Goal: Information Seeking & Learning: Learn about a topic

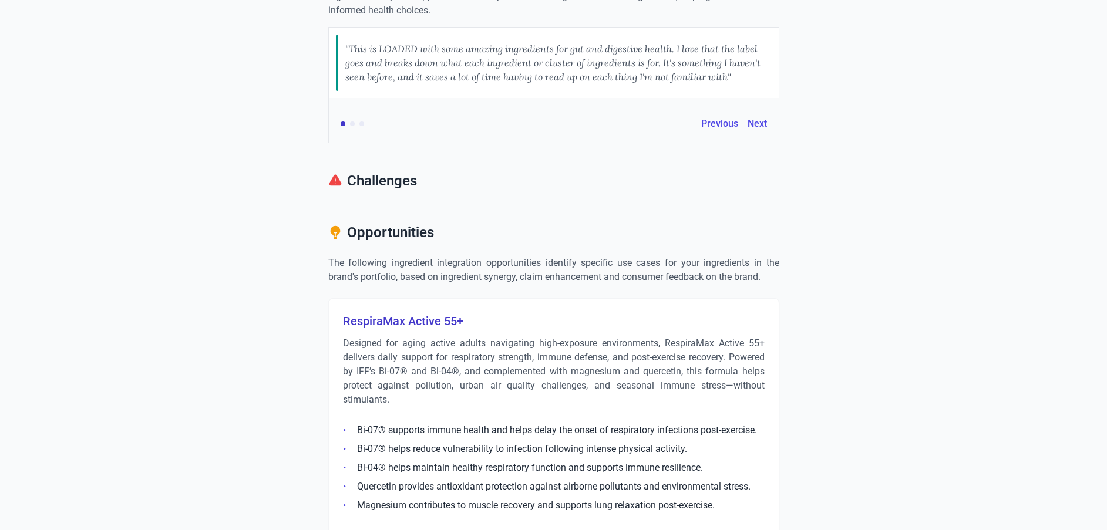
scroll to position [1322, 0]
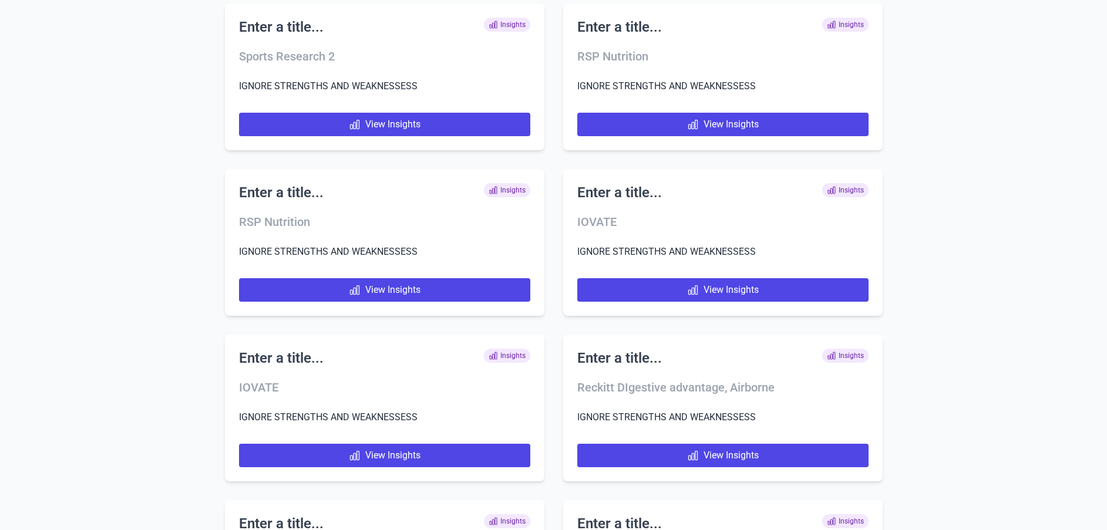
scroll to position [7717, 0]
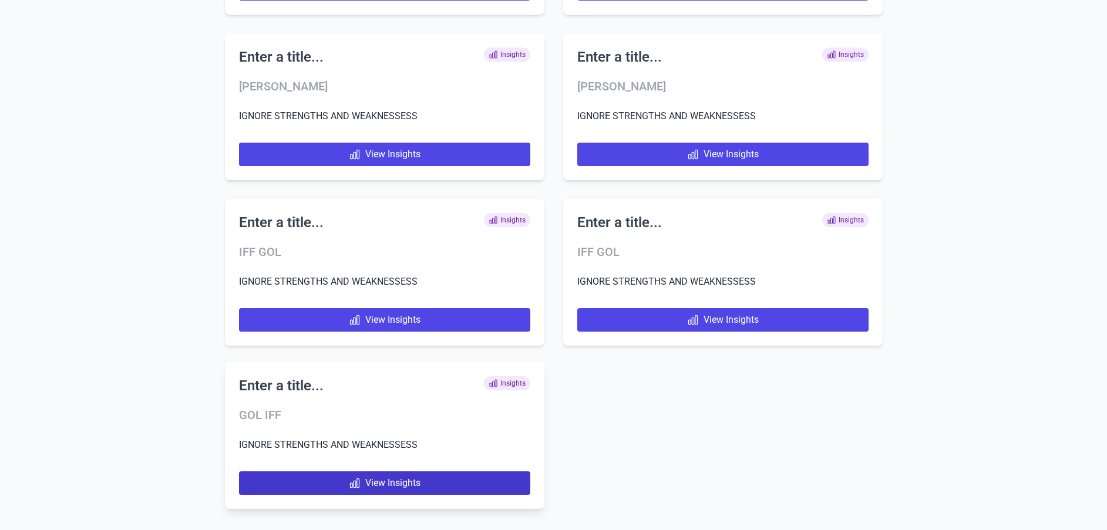
click at [367, 478] on link "View Insights" at bounding box center [384, 483] width 291 height 23
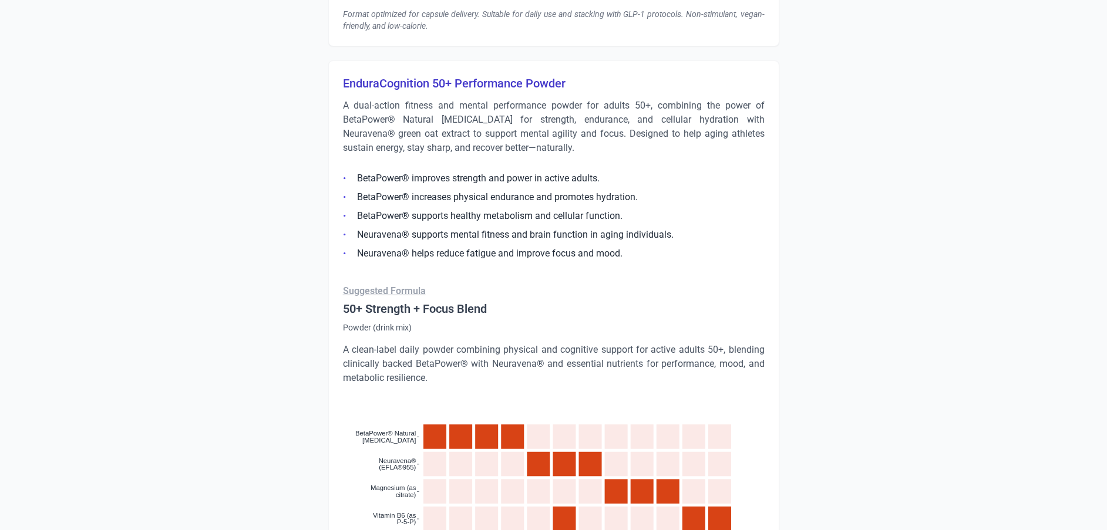
scroll to position [4934, 0]
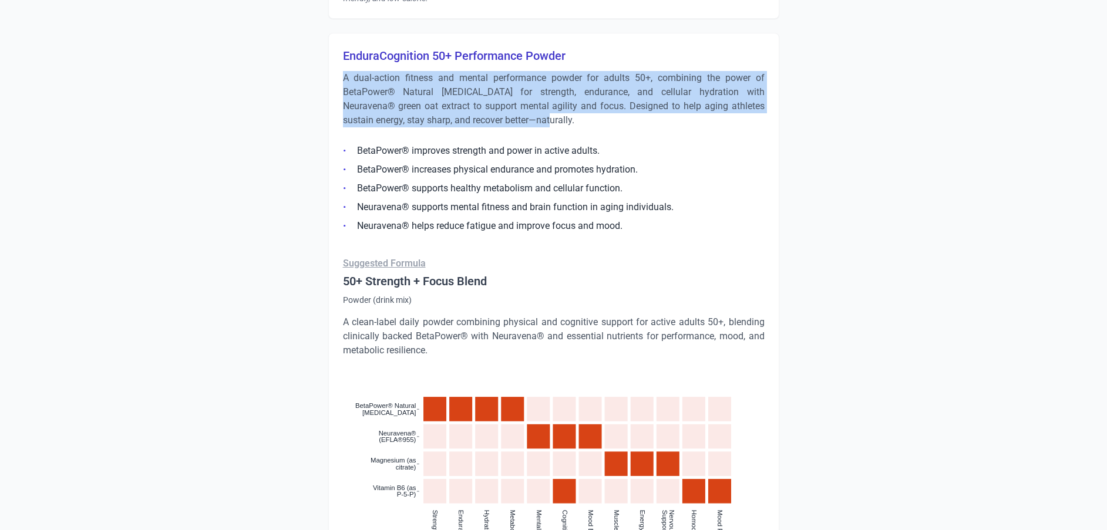
drag, startPoint x: 502, startPoint y: 105, endPoint x: 341, endPoint y: 62, distance: 166.6
click at [341, 62] on div "EnduraCognition 50+ Performance Powder A dual-action fitness and mental perform…" at bounding box center [553, 414] width 451 height 763
copy p "A dual-action fitness and mental performance powder for adults 50+, combining t…"
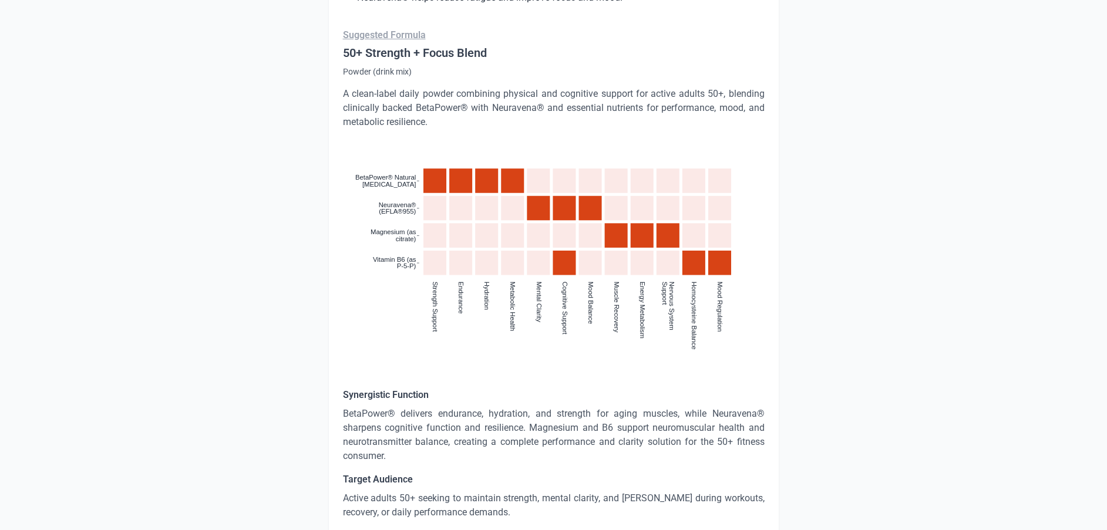
scroll to position [5232, 0]
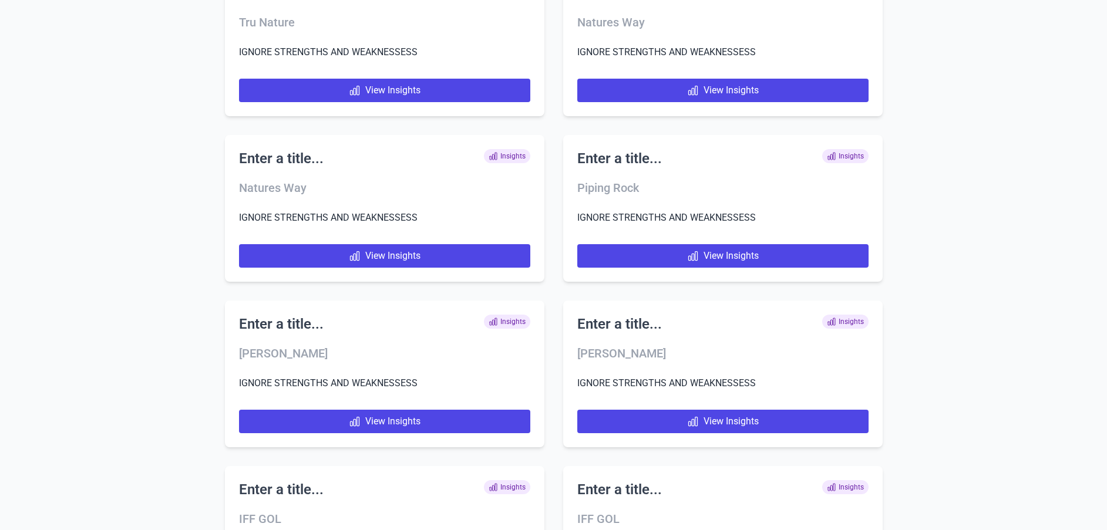
scroll to position [7717, 0]
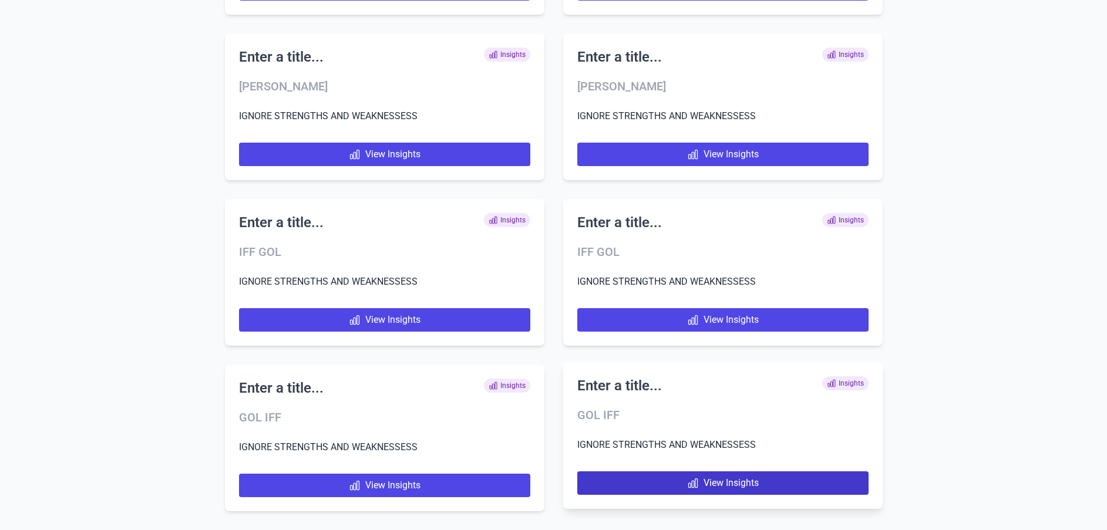
click at [713, 476] on link "View Insights" at bounding box center [722, 483] width 291 height 23
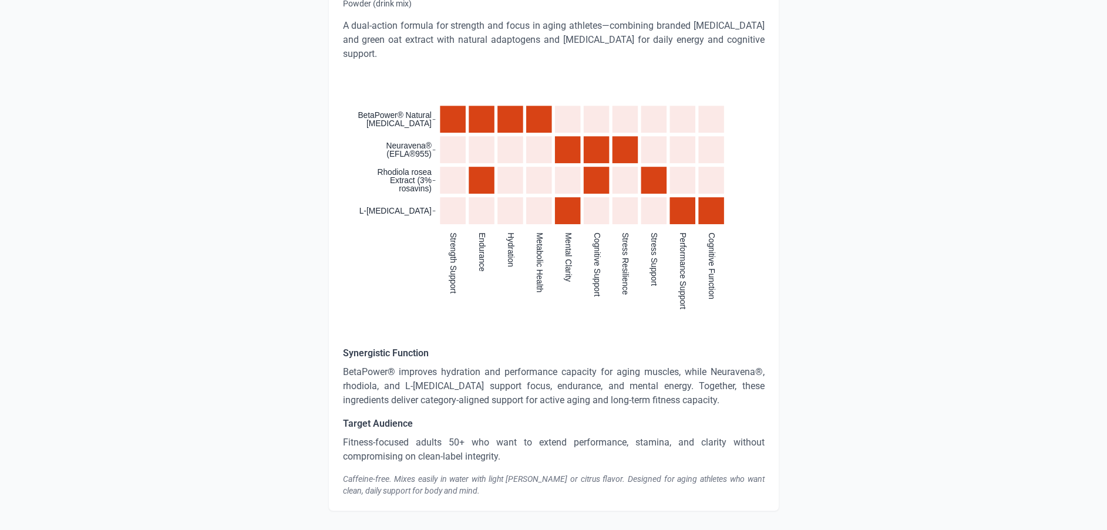
scroll to position [4878, 0]
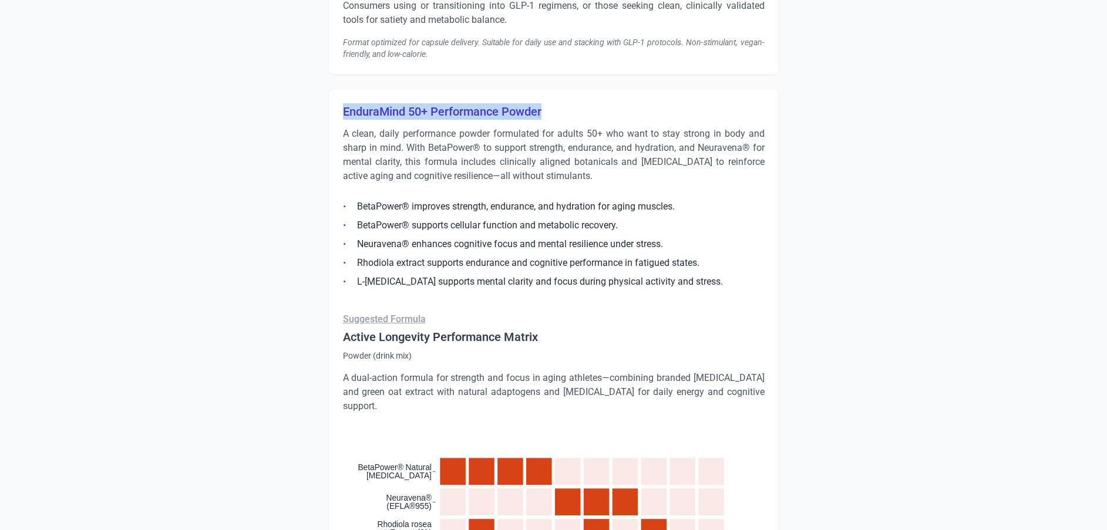
drag, startPoint x: 328, startPoint y: 100, endPoint x: 550, endPoint y: 93, distance: 222.1
click at [550, 93] on div "EnduraMind 50+ Performance Powder A clean, daily performance powder formulated …" at bounding box center [553, 476] width 451 height 775
copy h3 "EnduraMind 50+ Performance Powder"
drag, startPoint x: 434, startPoint y: 159, endPoint x: 459, endPoint y: 158, distance: 24.7
click at [433, 159] on p "A clean, daily performance powder formulated for adults 50+ who want to stay st…" at bounding box center [554, 155] width 422 height 56
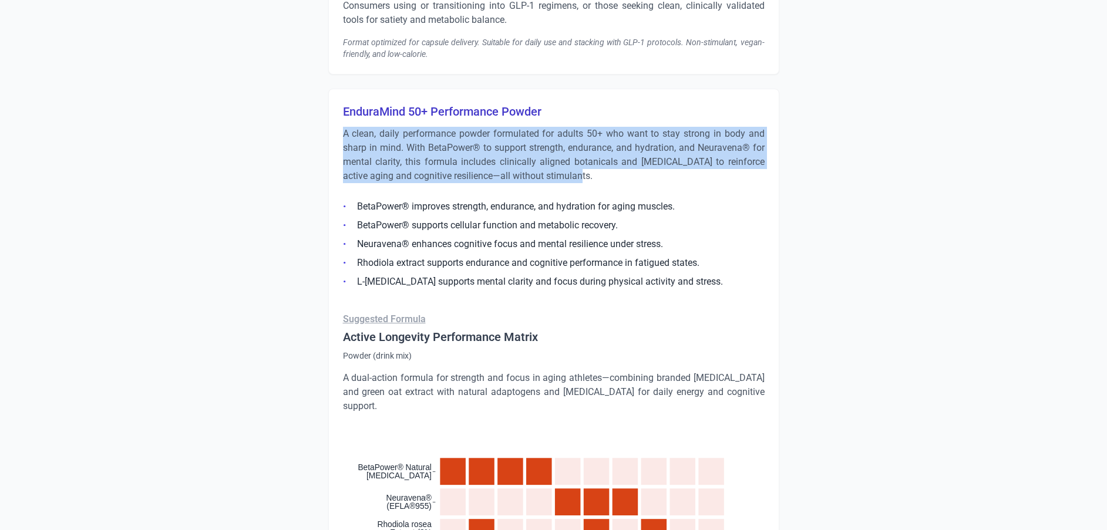
drag, startPoint x: 577, startPoint y: 167, endPoint x: 336, endPoint y: 122, distance: 245.0
click at [336, 122] on div "EnduraMind 50+ Performance Powder A clean, daily performance powder formulated …" at bounding box center [553, 476] width 451 height 775
copy p "A clean, daily performance powder formulated for adults 50+ who want to stay st…"
click at [578, 149] on p "A clean, daily performance powder formulated for adults 50+ who want to stay st…" at bounding box center [554, 155] width 422 height 56
drag, startPoint x: 577, startPoint y: 164, endPoint x: 318, endPoint y: 121, distance: 262.6
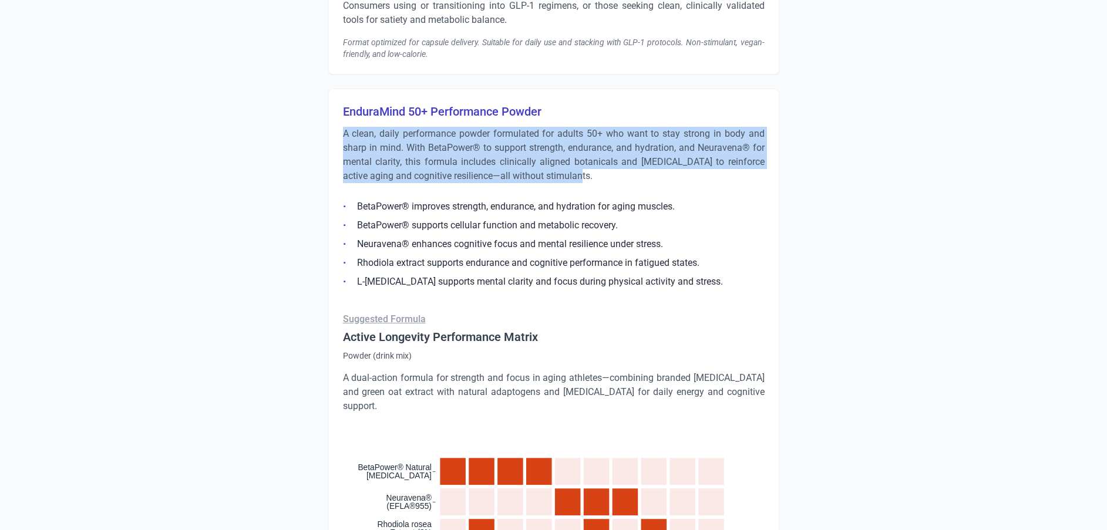
copy p "A clean, daily performance powder formulated for adults 50+ who want to stay st…"
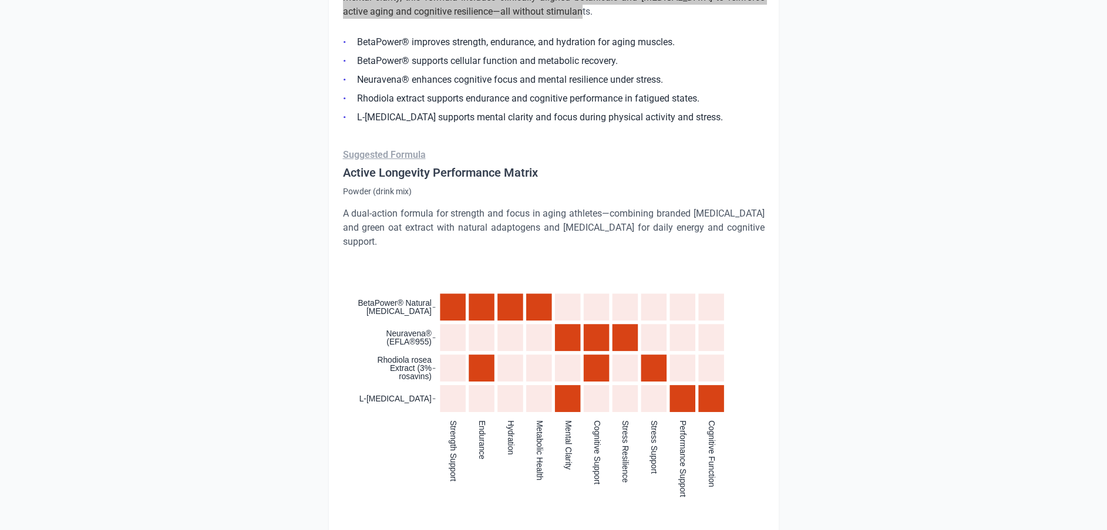
scroll to position [5142, 0]
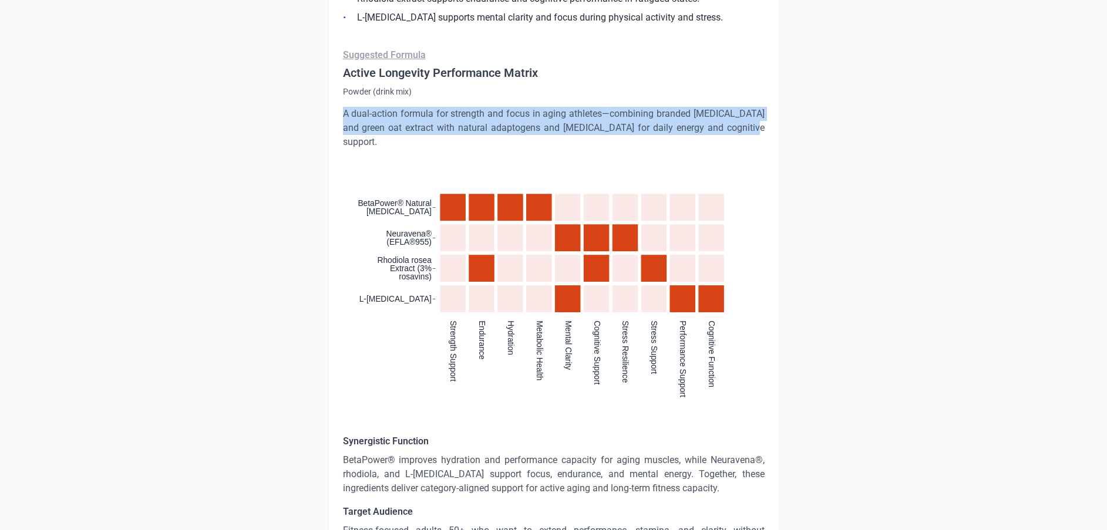
drag, startPoint x: 342, startPoint y: 96, endPoint x: 729, endPoint y: 113, distance: 387.4
click at [729, 113] on div "EnduraMind 50+ Performance Powder A clean, daily performance powder formulated …" at bounding box center [553, 211] width 451 height 775
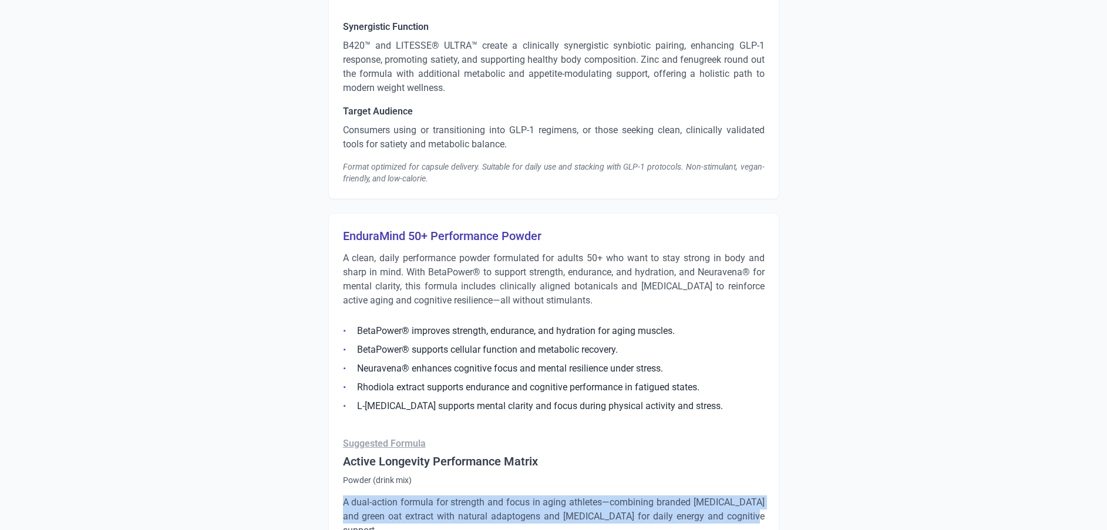
scroll to position [4790, 0]
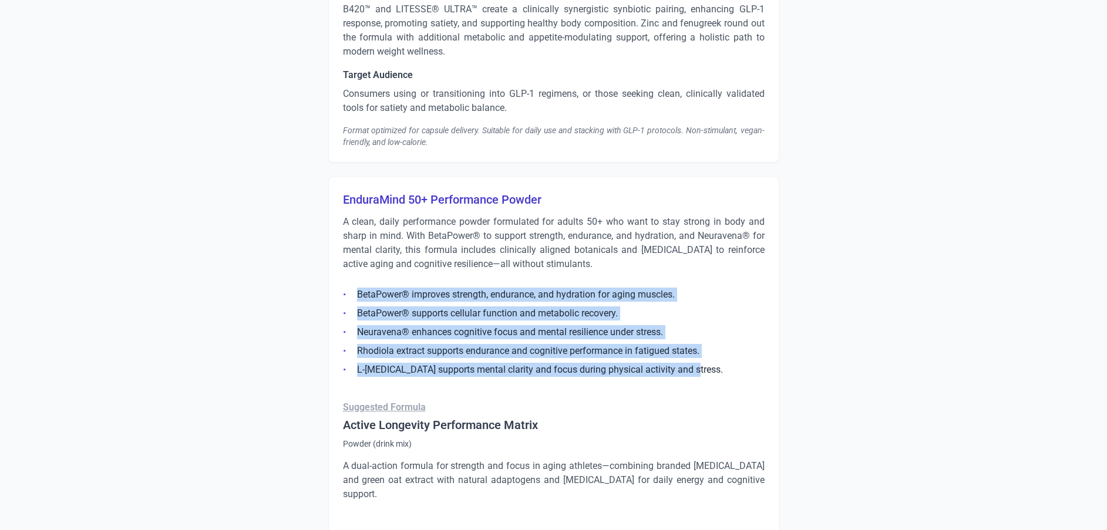
drag, startPoint x: 355, startPoint y: 278, endPoint x: 697, endPoint y: 355, distance: 349.8
click at [697, 355] on ul "BetaPower® improves strength, endurance, and hydration for aging muscles. BetaP…" at bounding box center [554, 329] width 422 height 96
copy ul "BetaPower® improves strength, endurance, and hydration for aging muscles. BetaP…"
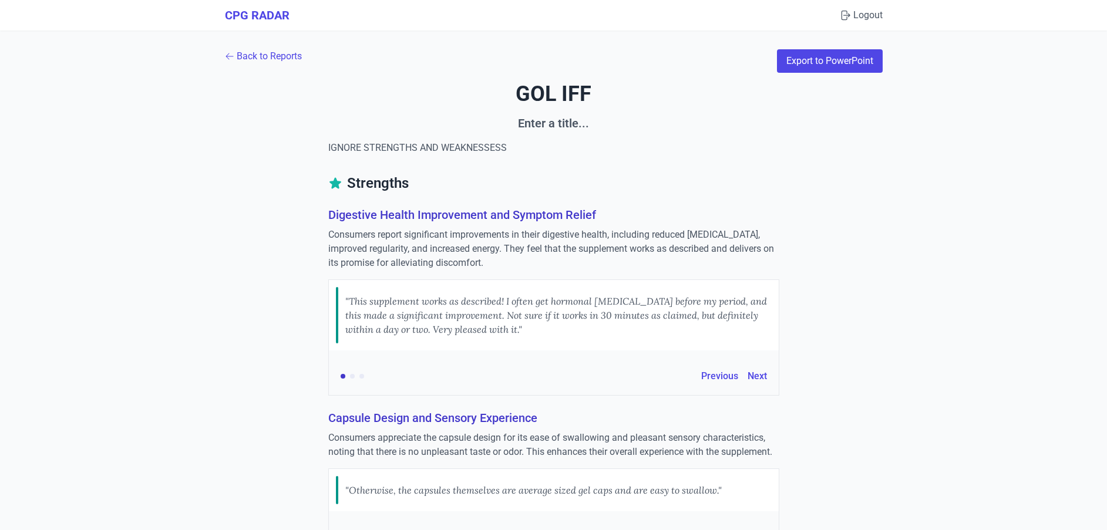
click at [270, 72] on div "Back to Reports Export to PowerPoint" at bounding box center [554, 60] width 658 height 23
click at [270, 53] on link "Back to Reports" at bounding box center [263, 56] width 77 height 14
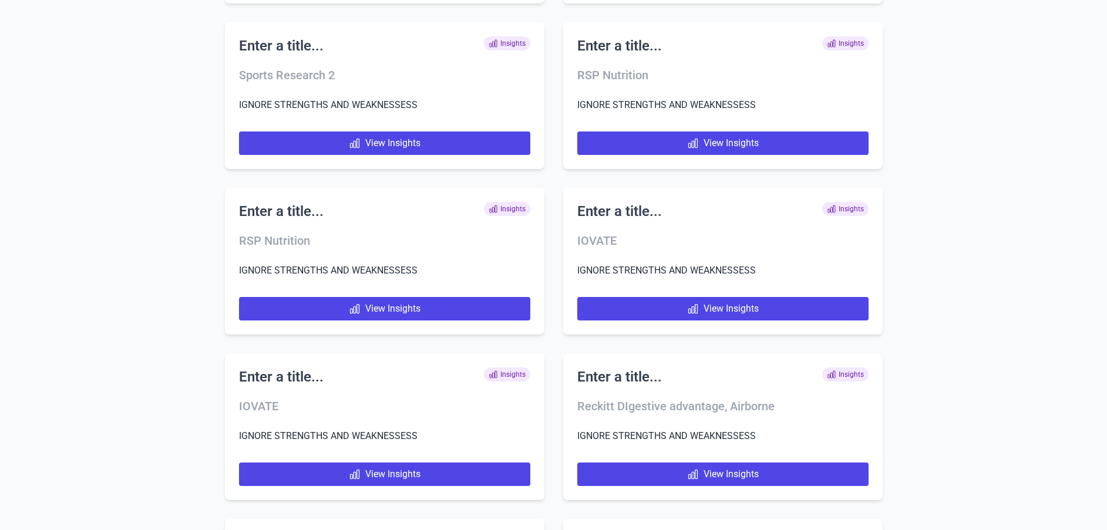
scroll to position [7883, 0]
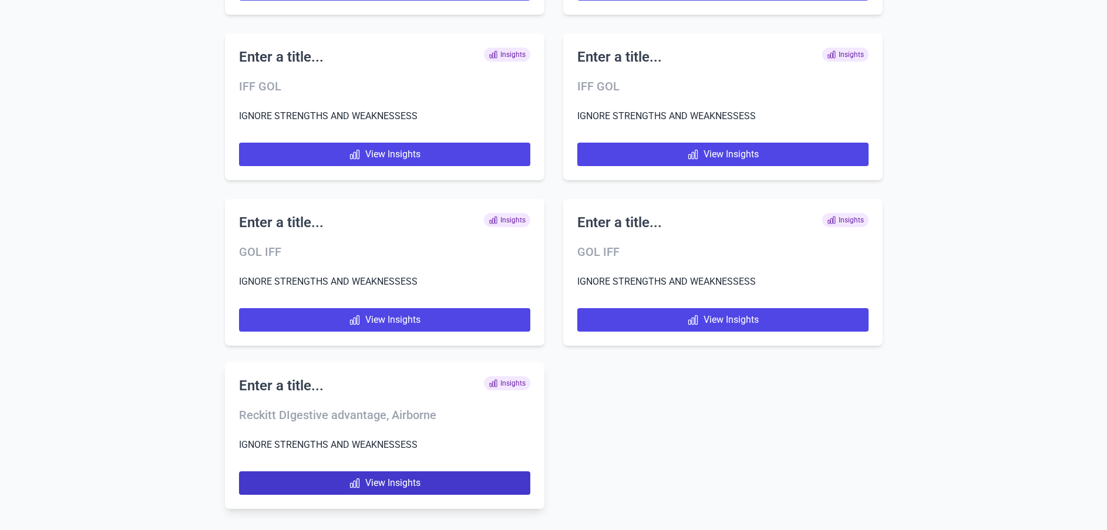
click at [290, 484] on link "View Insights" at bounding box center [384, 483] width 291 height 23
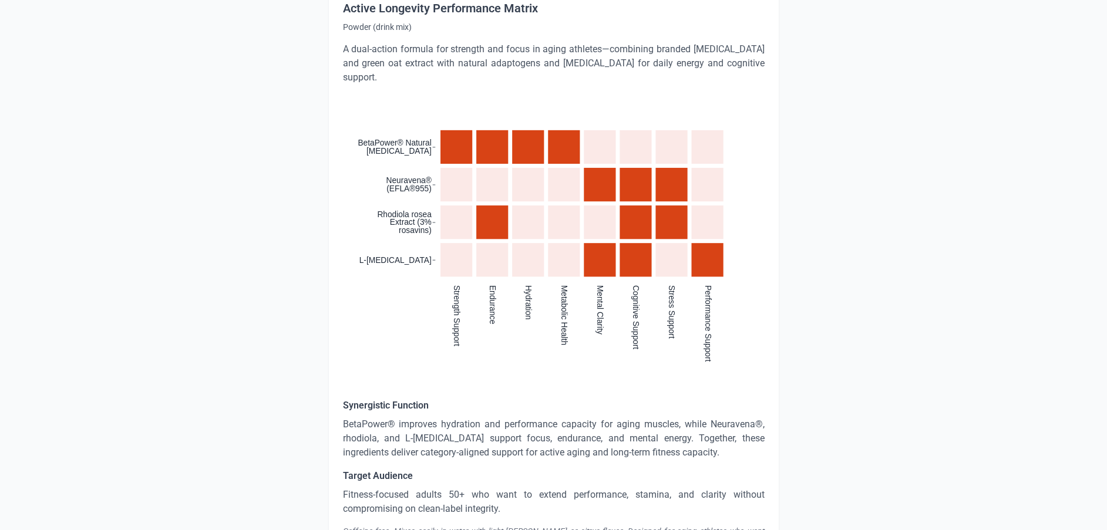
scroll to position [5171, 0]
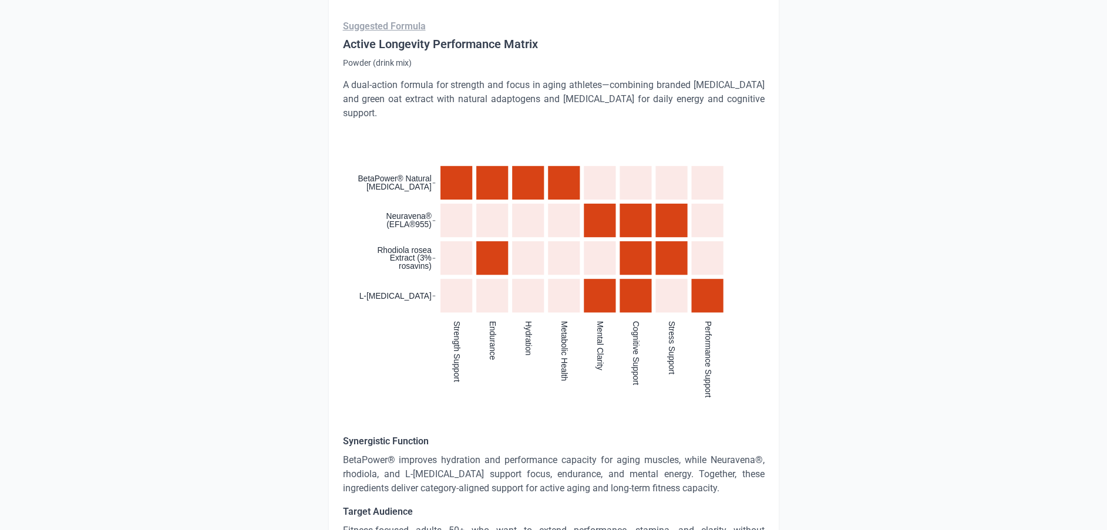
click at [395, 364] on div ":where(.plot-d6a7b5) { --plot-background: white; display: block; height: auto; …" at bounding box center [554, 278] width 422 height 286
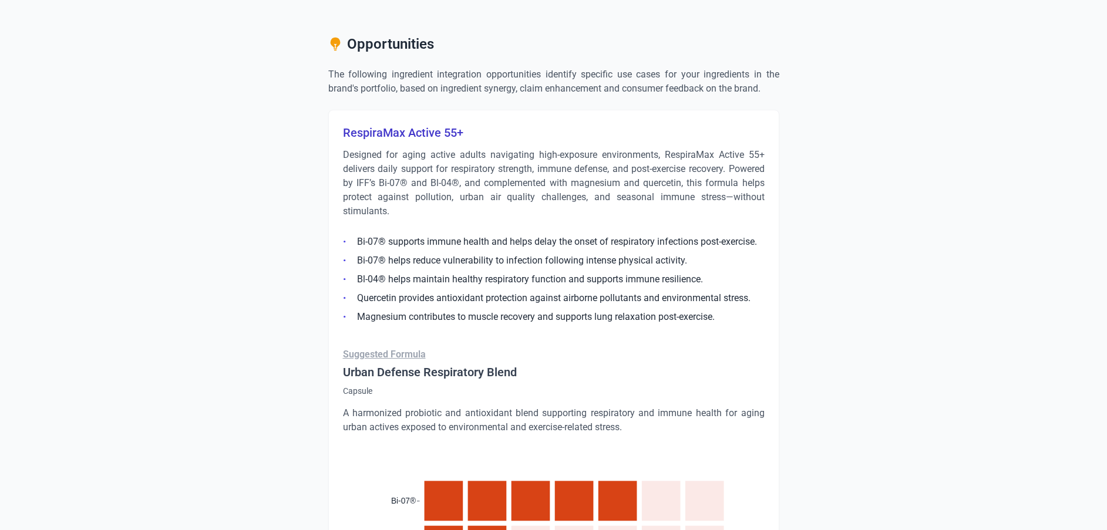
scroll to position [705, 0]
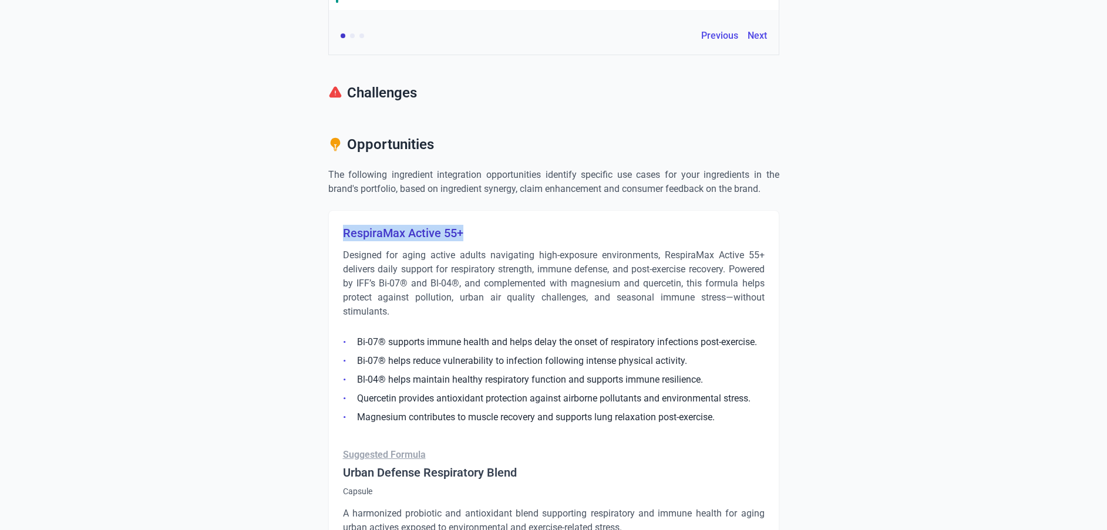
drag, startPoint x: 346, startPoint y: 226, endPoint x: 499, endPoint y: 218, distance: 152.9
copy h3 "RespiraMax Active 55+"
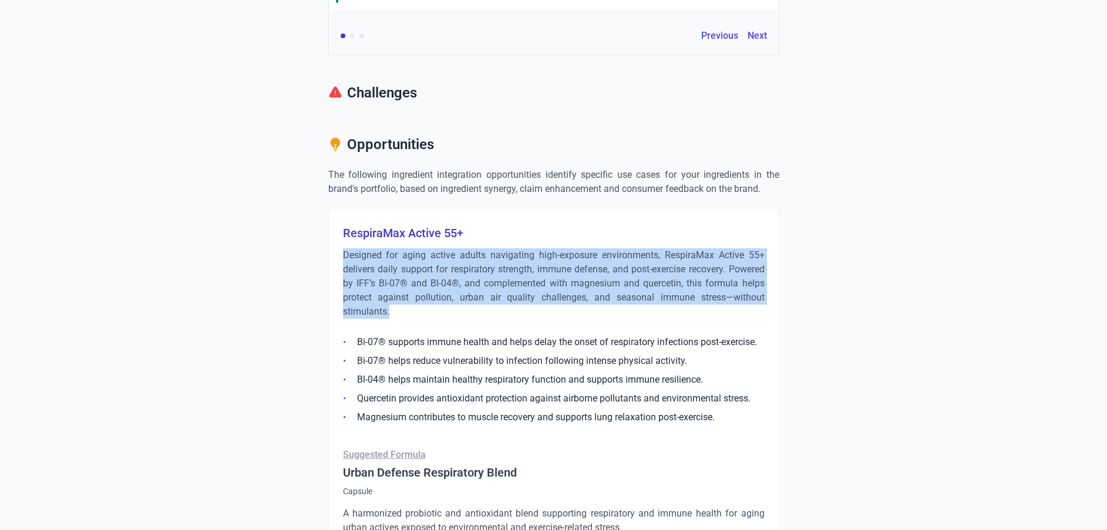
drag, startPoint x: 398, startPoint y: 309, endPoint x: 344, endPoint y: 253, distance: 77.7
click at [344, 253] on p "Designed for aging active adults navigating high-exposure environments, Respira…" at bounding box center [554, 283] width 422 height 70
copy p "Designed for aging active adults navigating high-exposure environments, Respira…"
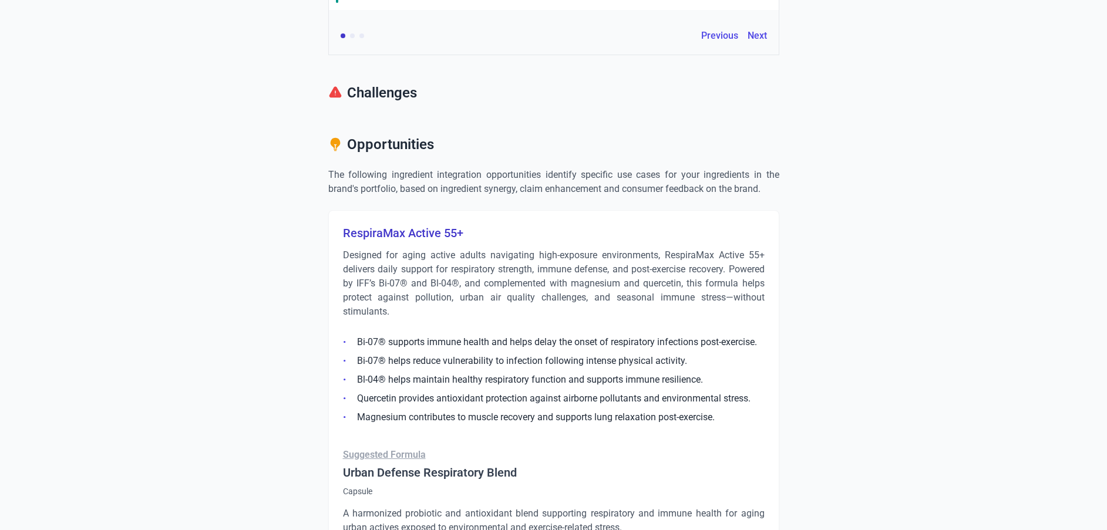
click at [418, 374] on li "Bl-04® helps maintain healthy respiratory function and supports immune resilien…" at bounding box center [554, 380] width 422 height 14
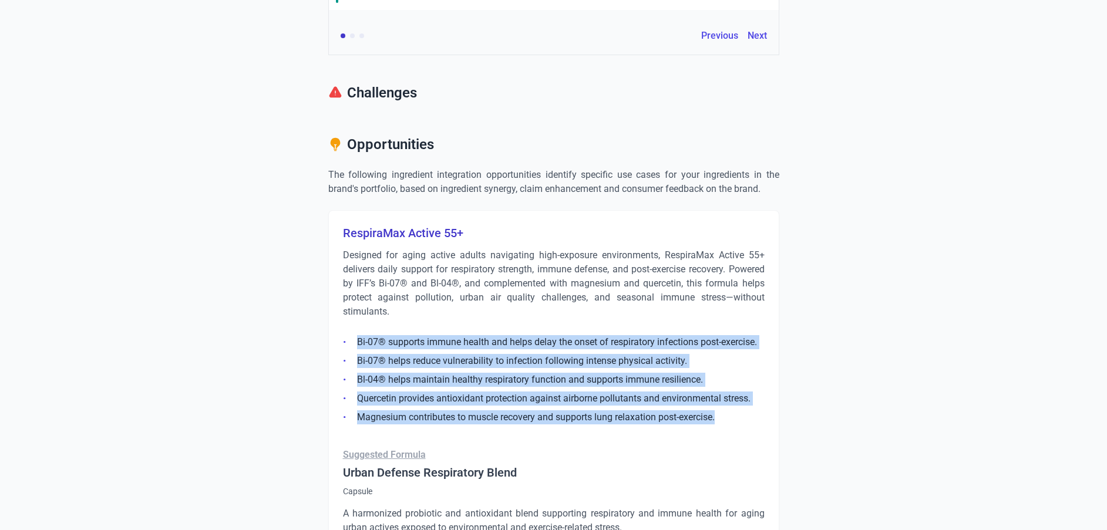
drag, startPoint x: 354, startPoint y: 343, endPoint x: 730, endPoint y: 417, distance: 383.7
click at [730, 417] on ul "Bi-07® supports immune health and helps delay the onset of respiratory infectio…" at bounding box center [554, 376] width 422 height 96
copy ul "Bi-07® supports immune health and helps delay the onset of respiratory infectio…"
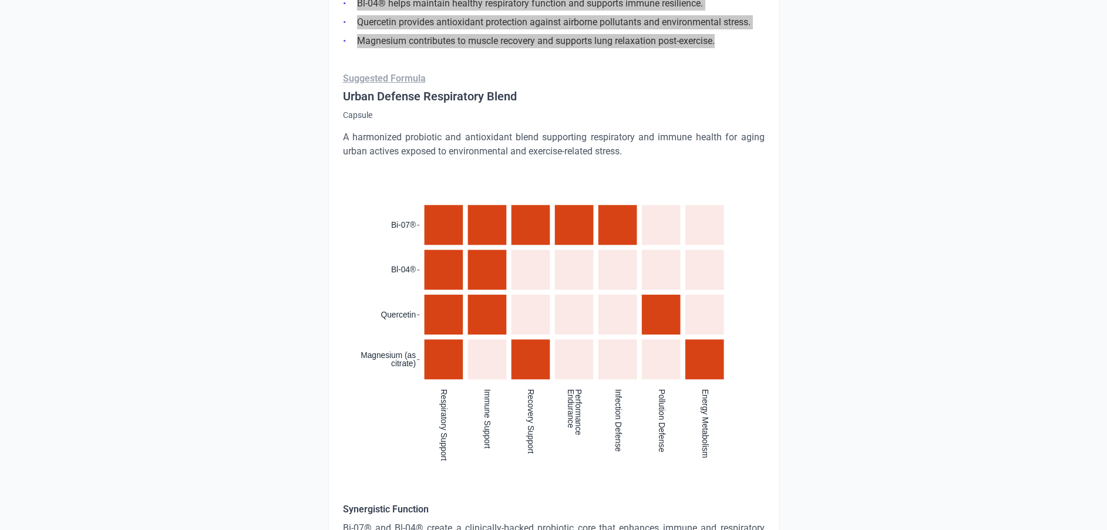
scroll to position [1145, 0]
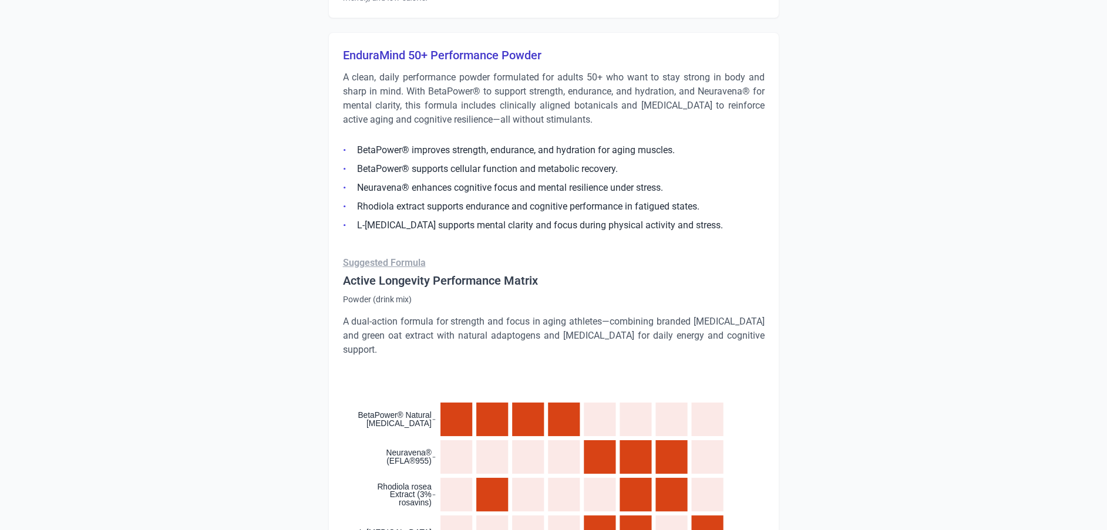
scroll to position [4907, 0]
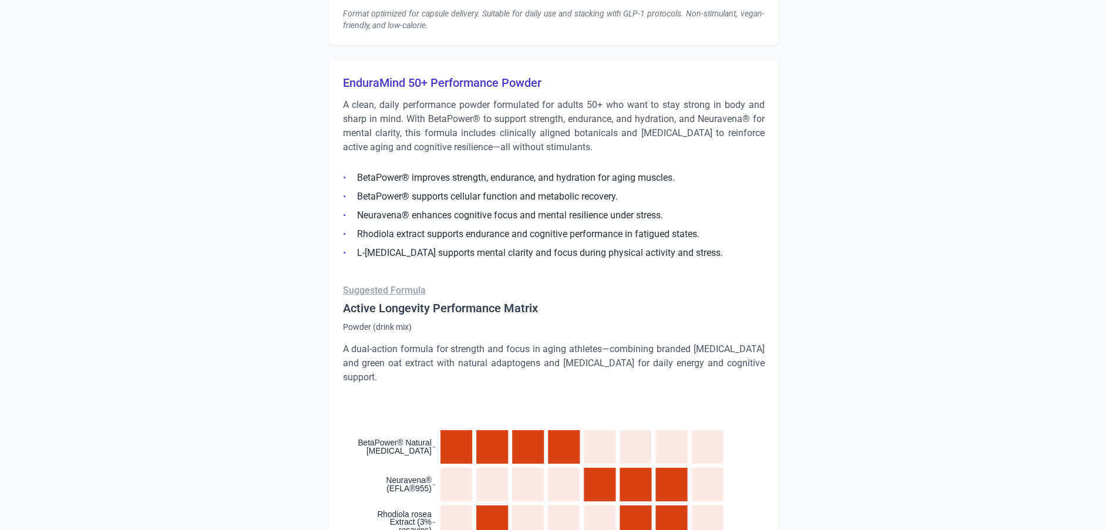
click at [542, 75] on h3 "EnduraMind 50+ Performance Powder" at bounding box center [554, 83] width 422 height 16
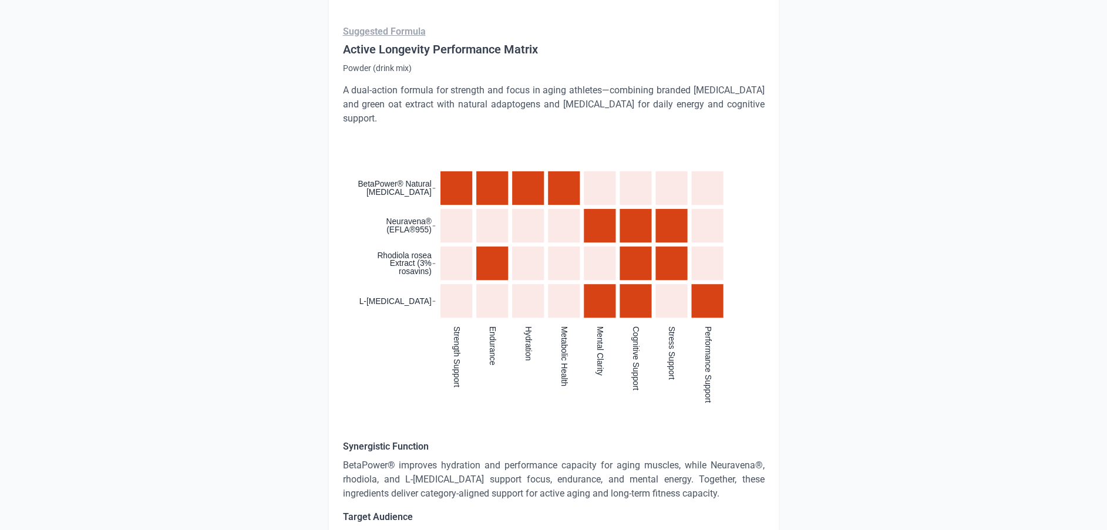
scroll to position [5171, 0]
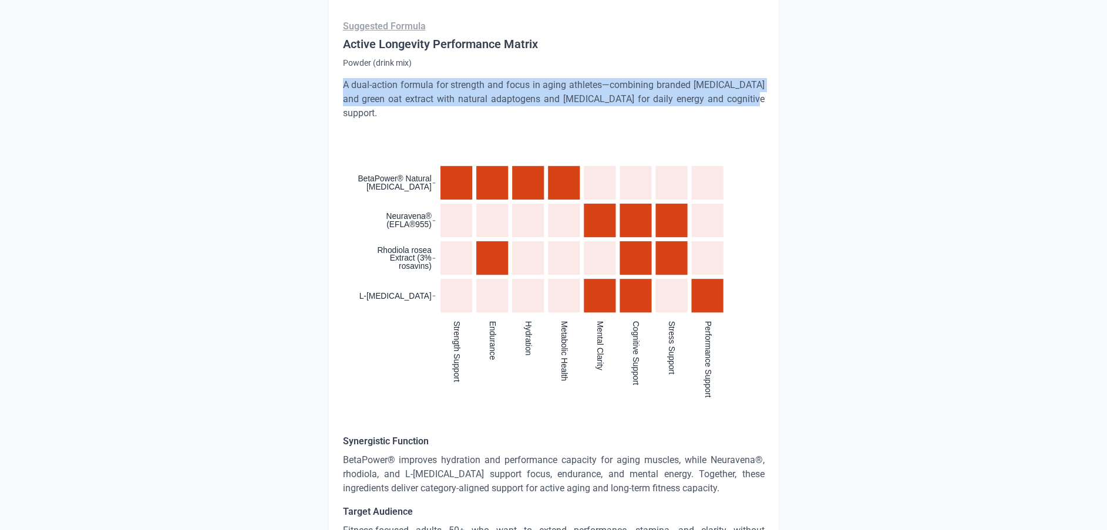
drag, startPoint x: 337, startPoint y: 66, endPoint x: 730, endPoint y: 84, distance: 393.3
click at [730, 84] on div "EnduraMind 50+ Performance Powder A clean, daily performance powder formulated …" at bounding box center [553, 198] width 451 height 804
copy p "A dual-action formula for strength and focus in aging athletes—combining brande…"
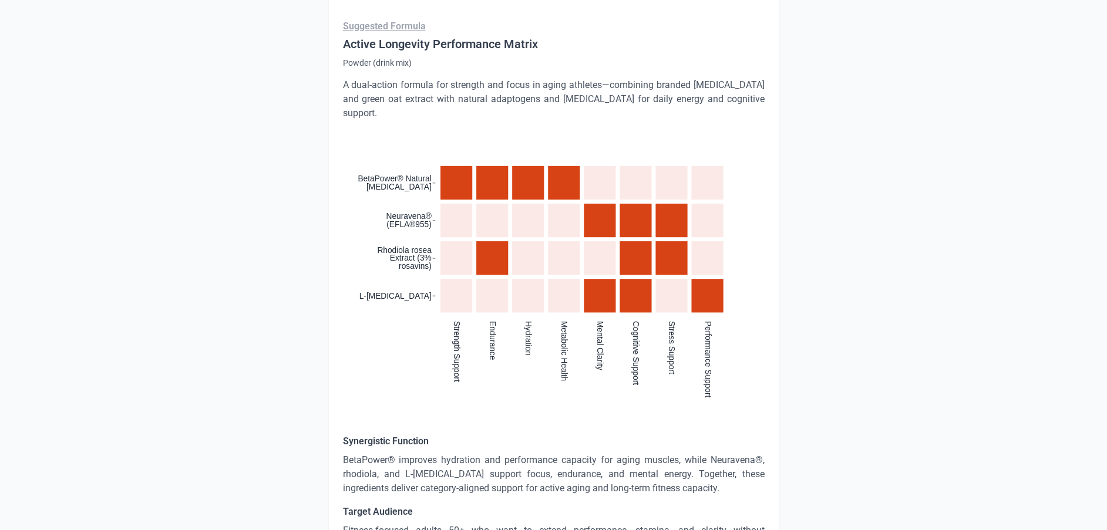
click at [381, 361] on div ":where(.plot-d6a7b5) { --plot-background: white; display: block; height: auto; …" at bounding box center [554, 278] width 422 height 286
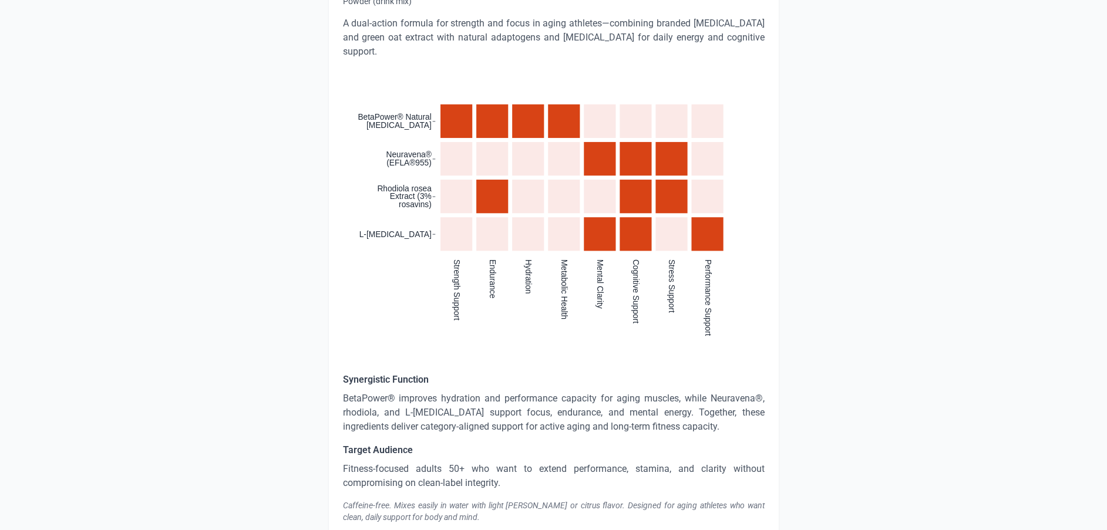
scroll to position [5259, 0]
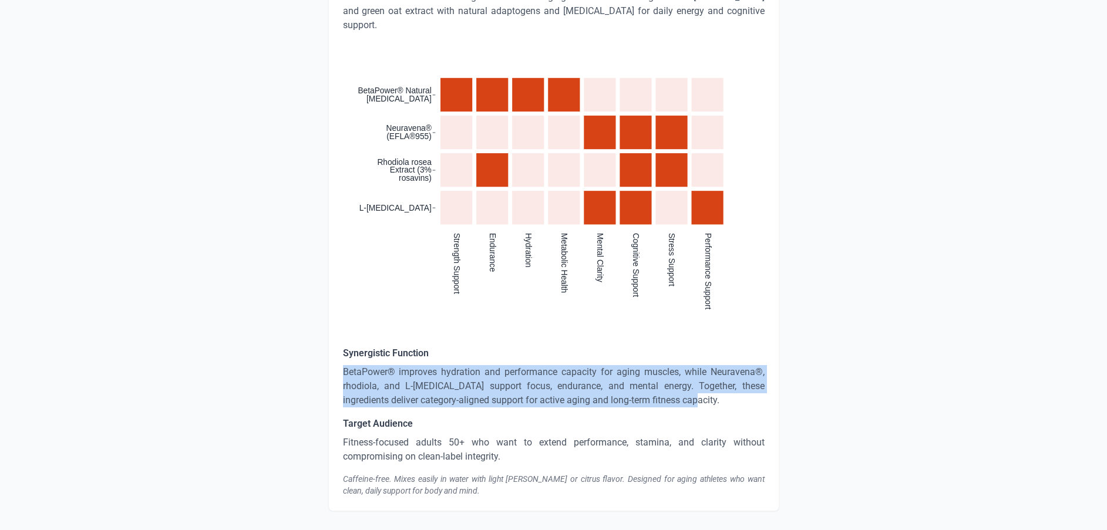
drag, startPoint x: 687, startPoint y: 372, endPoint x: 322, endPoint y: 345, distance: 365.8
copy p "BetaPower® improves hydration and performance capacity for aging muscles, while…"
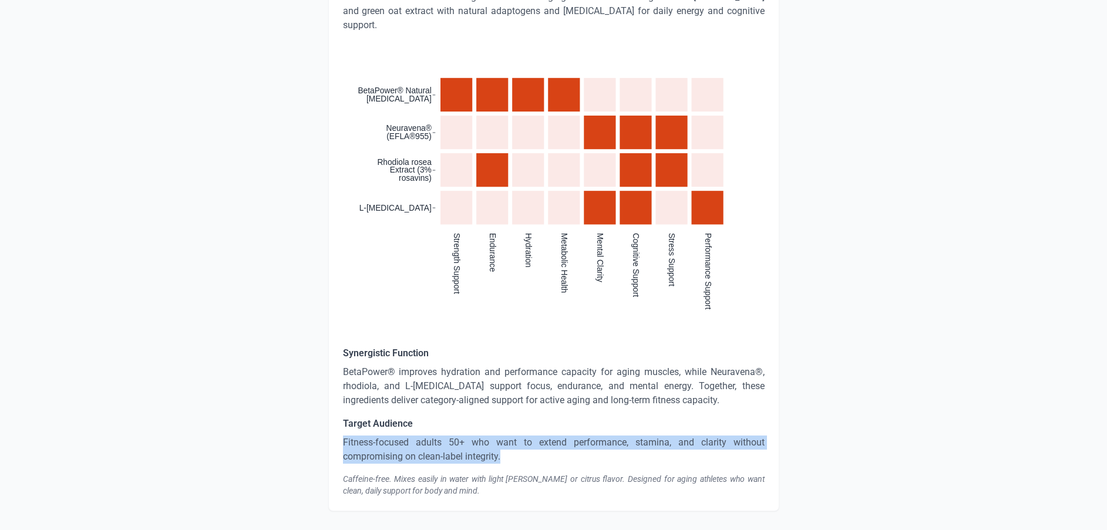
drag, startPoint x: 511, startPoint y: 422, endPoint x: 288, endPoint y: 410, distance: 223.5
copy p "Fitness-focused adults 50+ who want to extend performance, stamina, and clarity…"
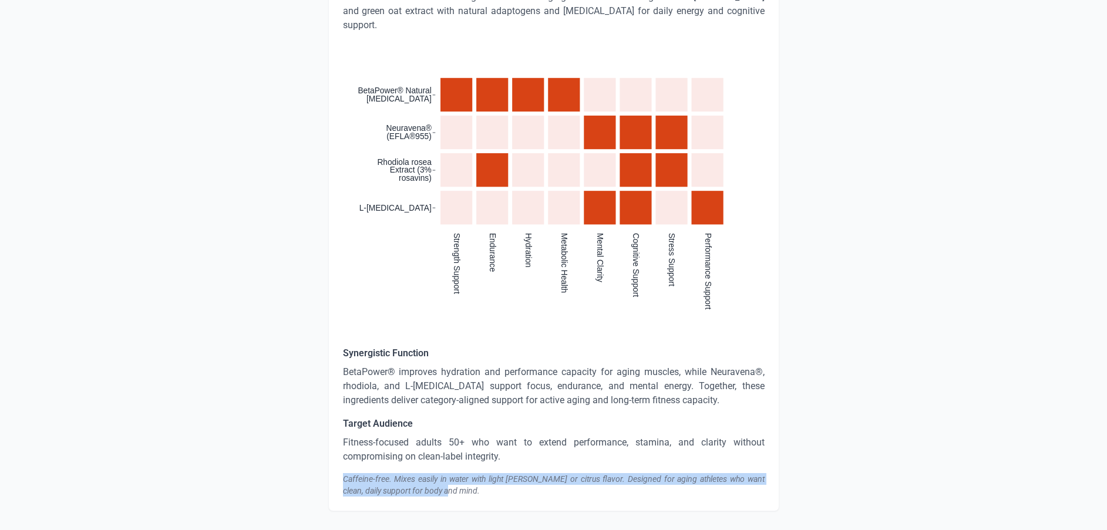
drag, startPoint x: 438, startPoint y: 464, endPoint x: 301, endPoint y: 444, distance: 138.3
copy div "Caffeine-free. Mixes easily in water with light [PERSON_NAME] or citrus flavor.…"
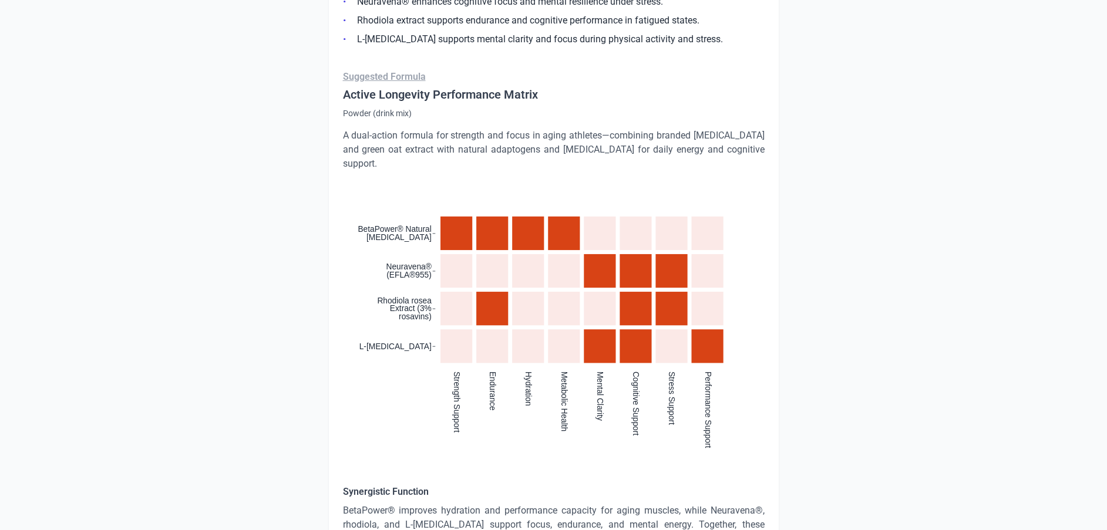
scroll to position [5083, 0]
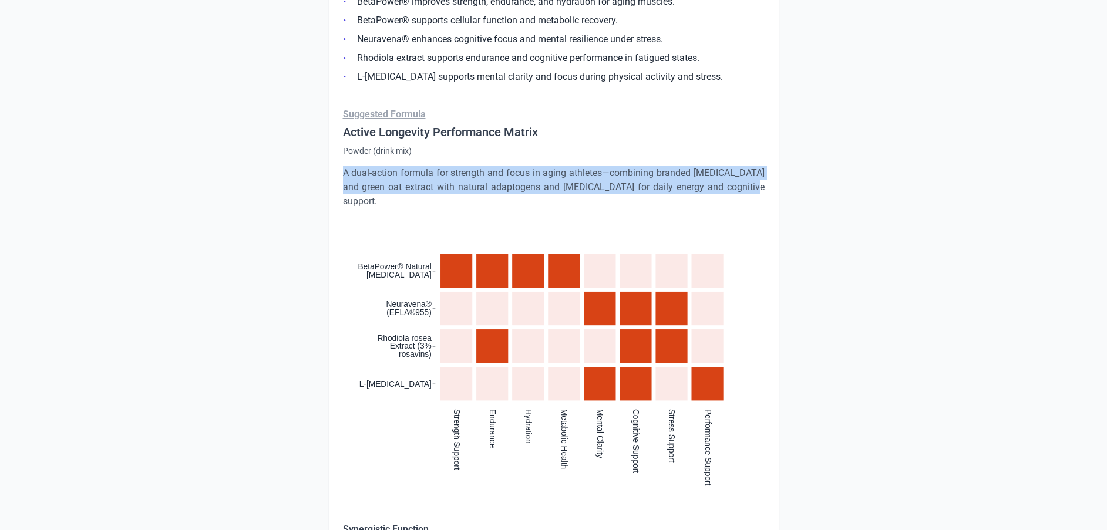
drag, startPoint x: 731, startPoint y: 171, endPoint x: 331, endPoint y: 160, distance: 399.6
click at [331, 160] on div "EnduraMind 50+ Performance Powder A clean, daily performance powder formulated …" at bounding box center [553, 286] width 451 height 804
copy p "A dual-action formula for strength and focus in aging athletes—combining brande…"
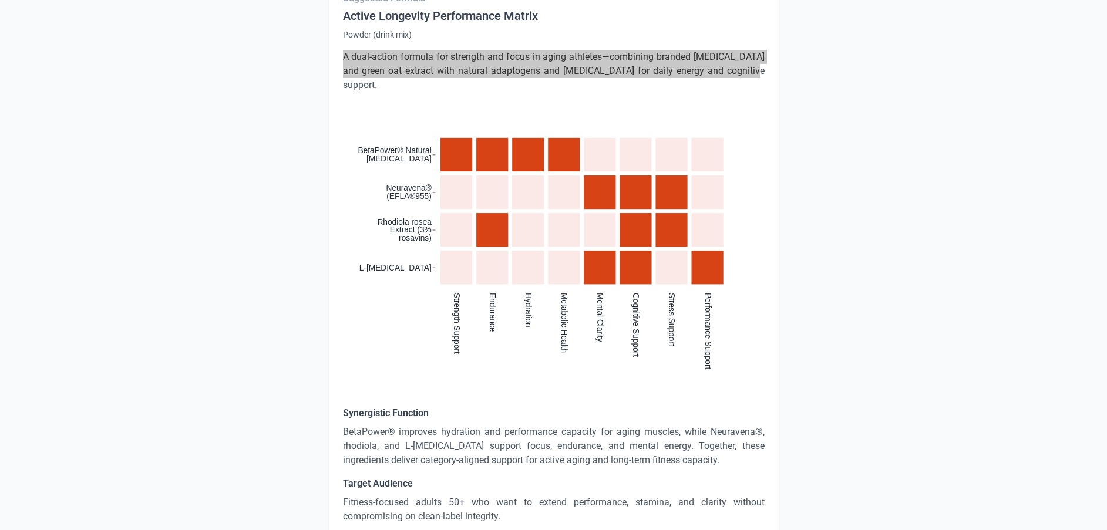
scroll to position [5259, 0]
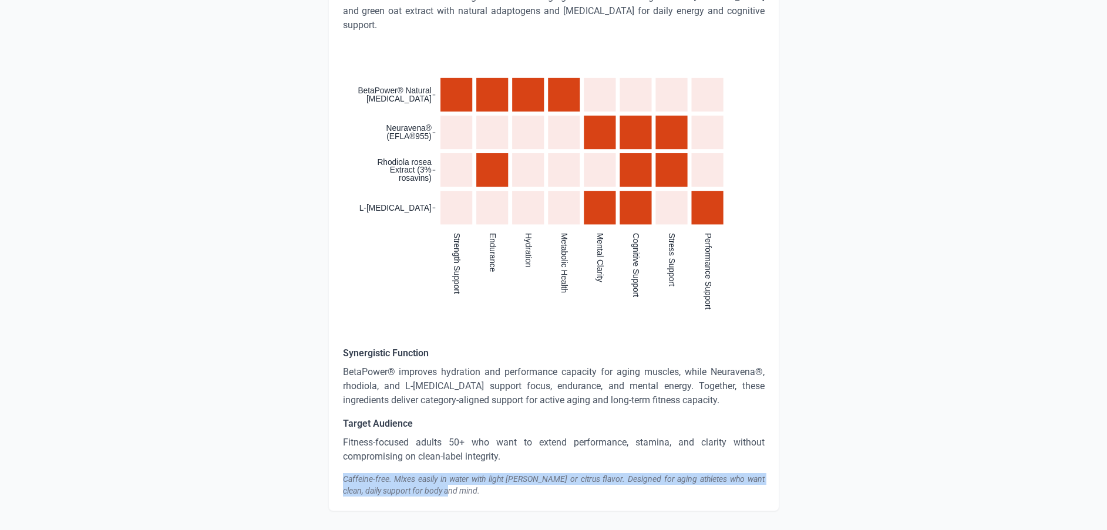
drag, startPoint x: 447, startPoint y: 460, endPoint x: 295, endPoint y: 446, distance: 152.2
copy div "Caffeine-free. Mixes easily in water with light [PERSON_NAME] or citrus flavor.…"
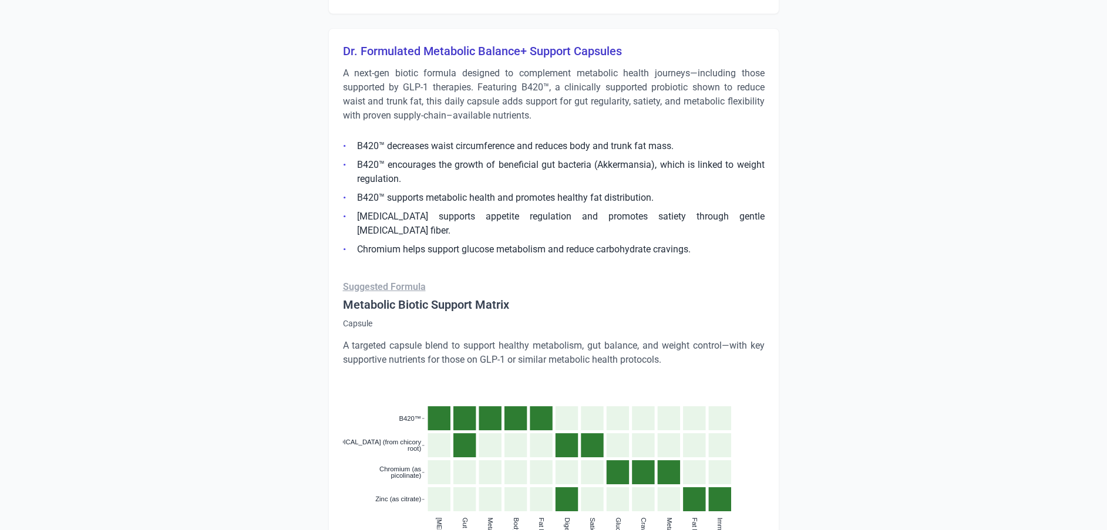
scroll to position [1383, 0]
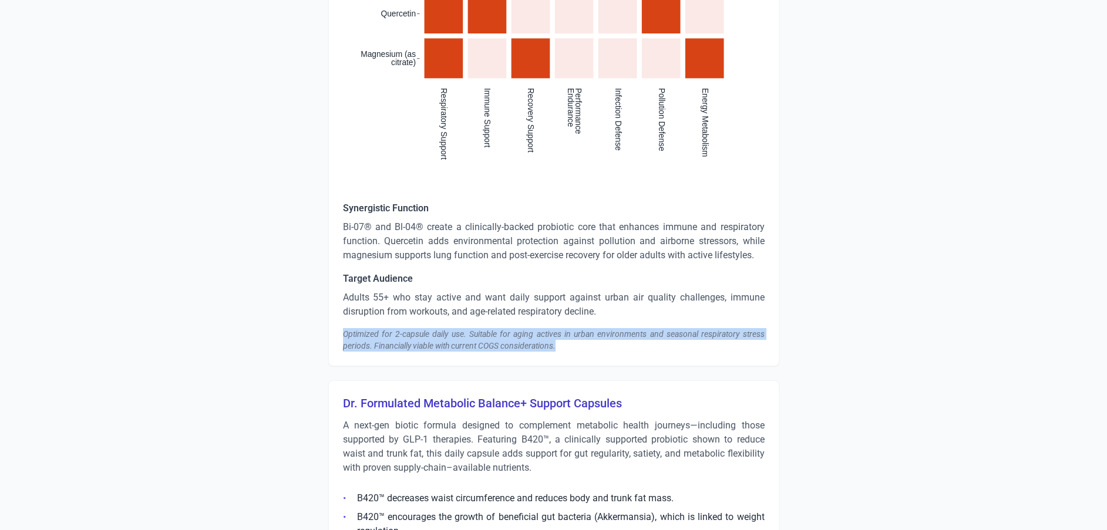
drag, startPoint x: 587, startPoint y: 344, endPoint x: 342, endPoint y: 327, distance: 245.5
click at [343, 327] on div "Synergistic Function Bi-07® and Bl-04® create a clinically-backed probiotic cor…" at bounding box center [554, 276] width 422 height 150
copy div "Optimized for 2-capsule daily use. Suitable for aging actives in urban environm…"
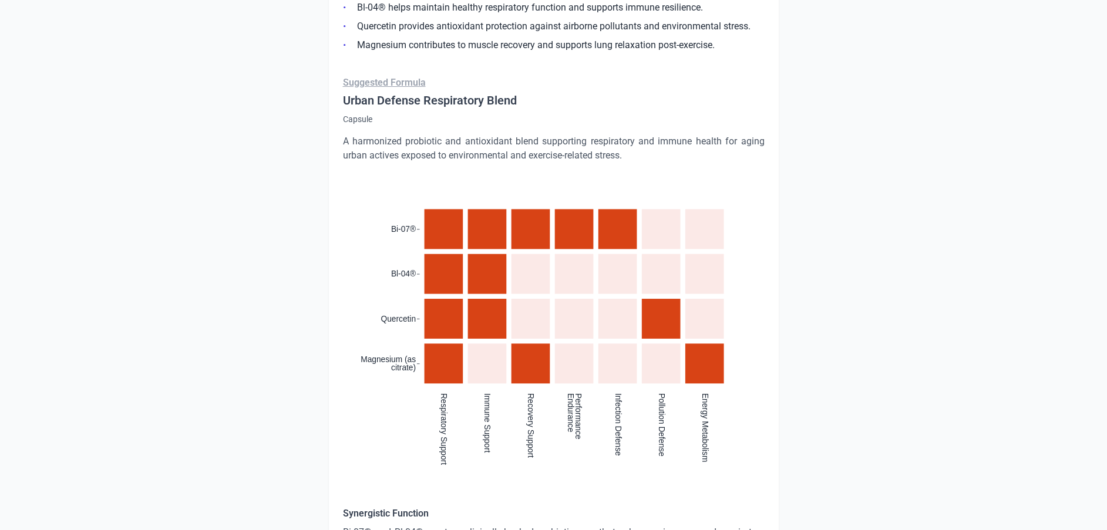
scroll to position [1030, 0]
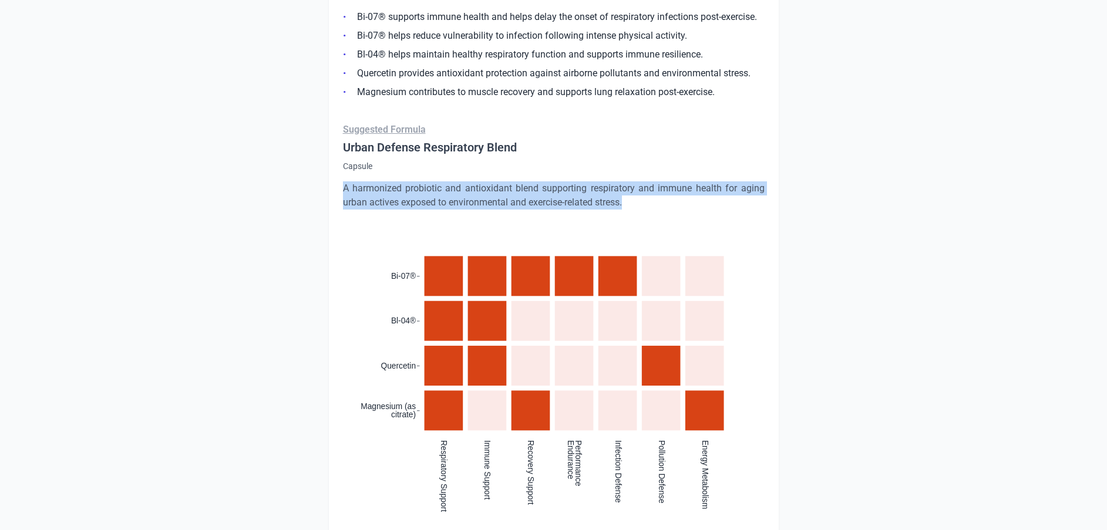
drag, startPoint x: 543, startPoint y: 199, endPoint x: 322, endPoint y: 184, distance: 221.3
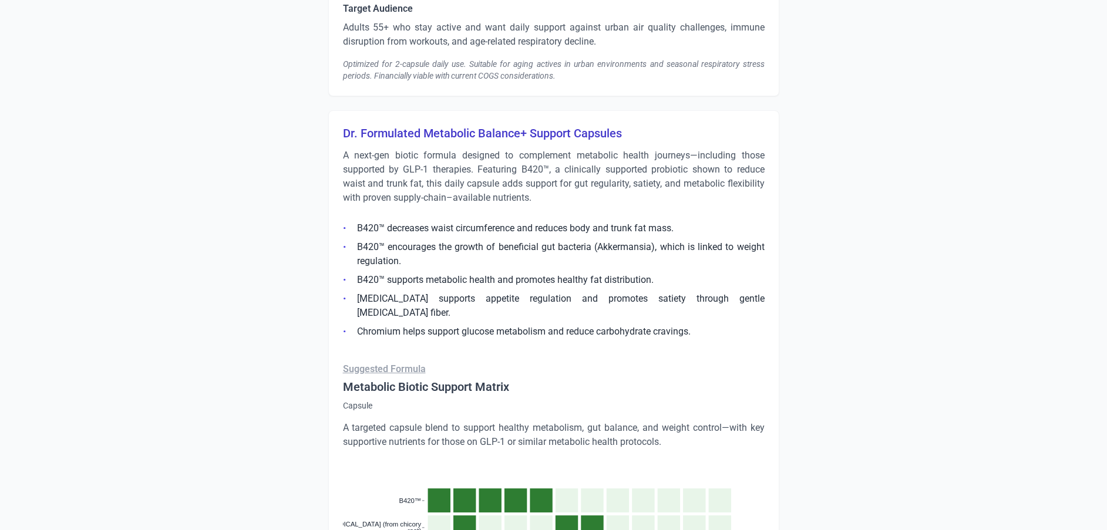
scroll to position [1647, 0]
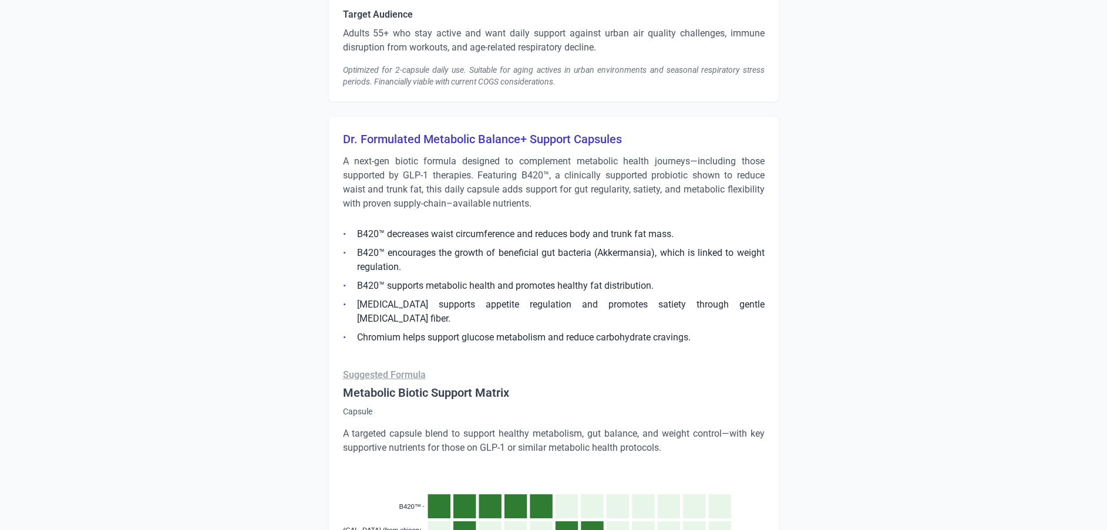
drag, startPoint x: 328, startPoint y: 135, endPoint x: 339, endPoint y: 136, distance: 11.3
click at [339, 136] on div "Dr. Formulated Metabolic Balance+ Support Capsules A next-gen biotic formula de…" at bounding box center [553, 503] width 451 height 775
drag, startPoint x: 339, startPoint y: 136, endPoint x: 630, endPoint y: 136, distance: 291.3
click at [630, 136] on div "Dr. Formulated Metabolic Balance+ Support Capsules A next-gen biotic formula de…" at bounding box center [553, 503] width 451 height 775
click at [607, 134] on h3 "Dr. Formulated Metabolic Balance+ Support Capsules" at bounding box center [554, 139] width 422 height 16
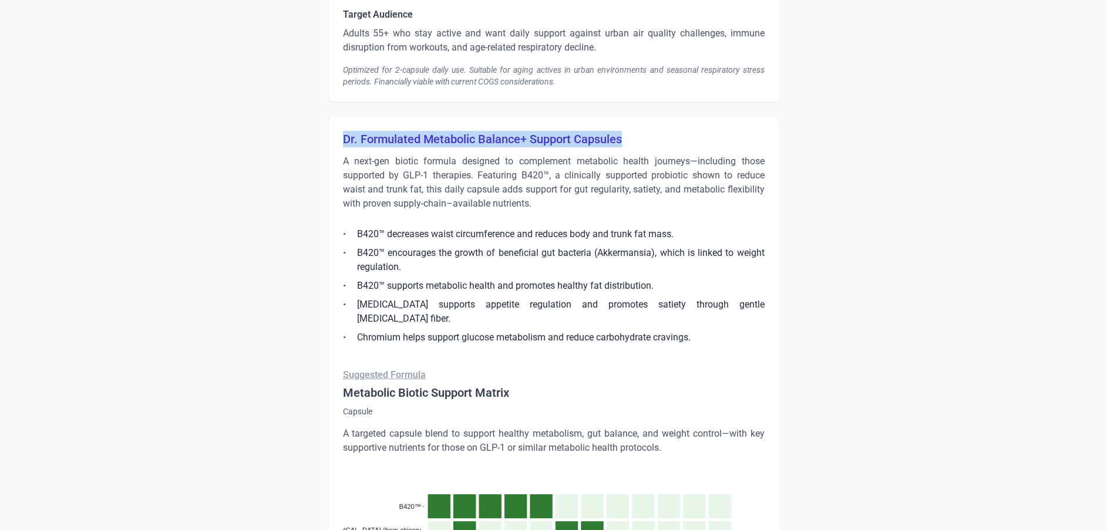
drag, startPoint x: 628, startPoint y: 140, endPoint x: 334, endPoint y: 142, distance: 293.7
click at [334, 142] on div "Dr. Formulated Metabolic Balance+ Support Capsules A next-gen biotic formula de…" at bounding box center [553, 503] width 451 height 775
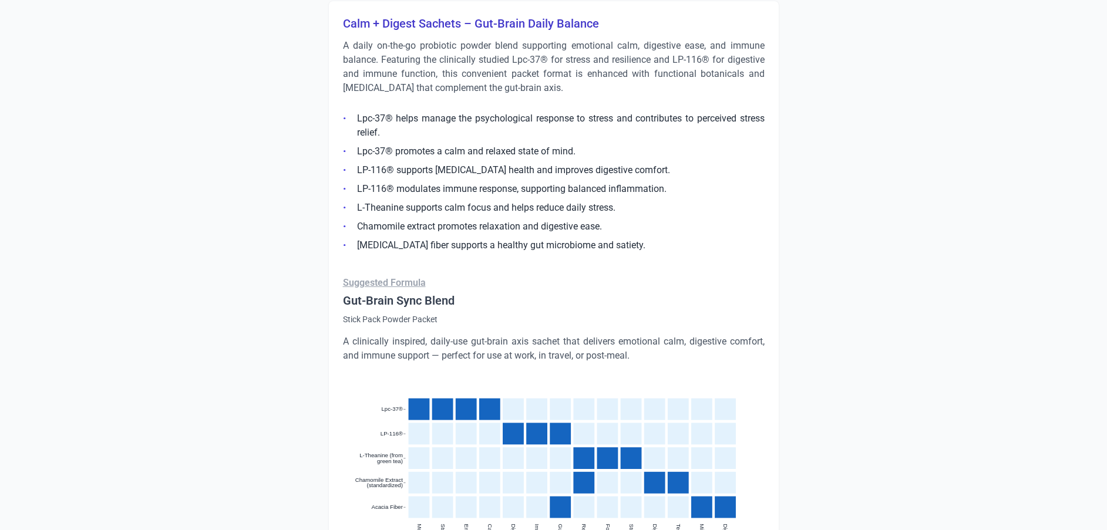
scroll to position [2528, 0]
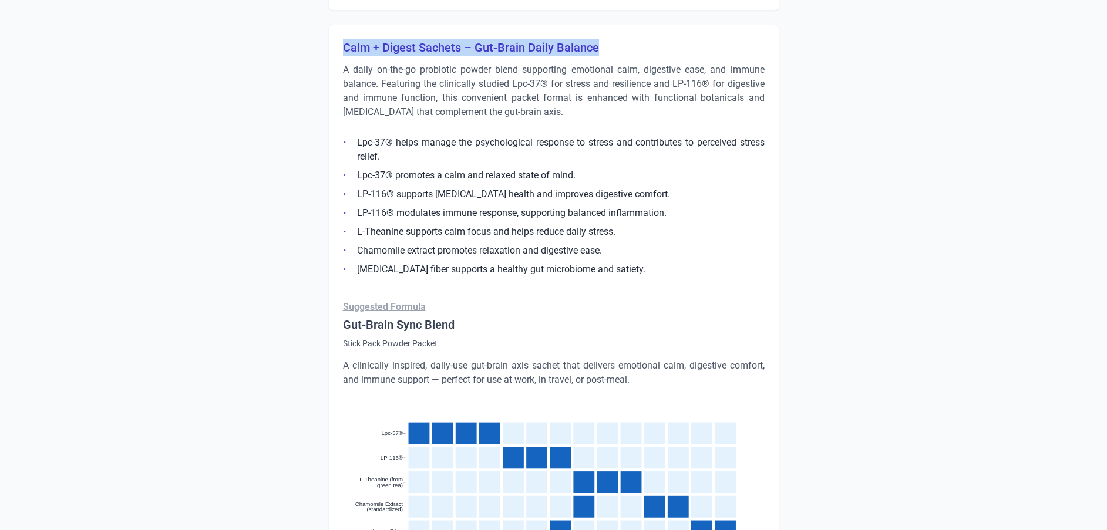
drag, startPoint x: 339, startPoint y: 29, endPoint x: 612, endPoint y: 36, distance: 272.6
click at [612, 36] on div "Calm + Digest Sachets – Gut-Brain Daily Balance A daily on-the-go probiotic pow…" at bounding box center [553, 427] width 451 height 804
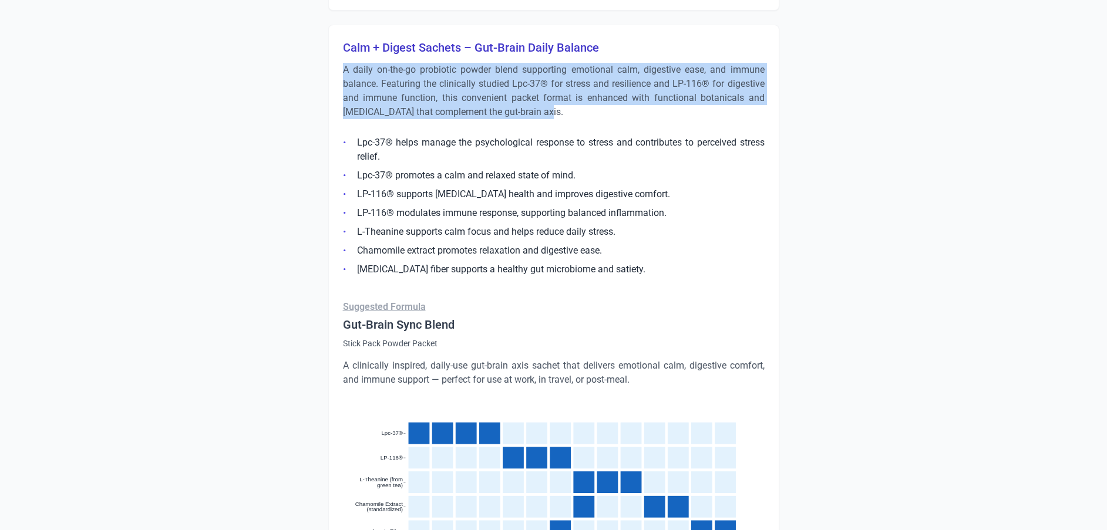
drag, startPoint x: 554, startPoint y: 95, endPoint x: 337, endPoint y: 59, distance: 220.2
click at [337, 59] on div "Calm + Digest Sachets – Gut-Brain Daily Balance A daily on-the-go probiotic pow…" at bounding box center [553, 427] width 451 height 804
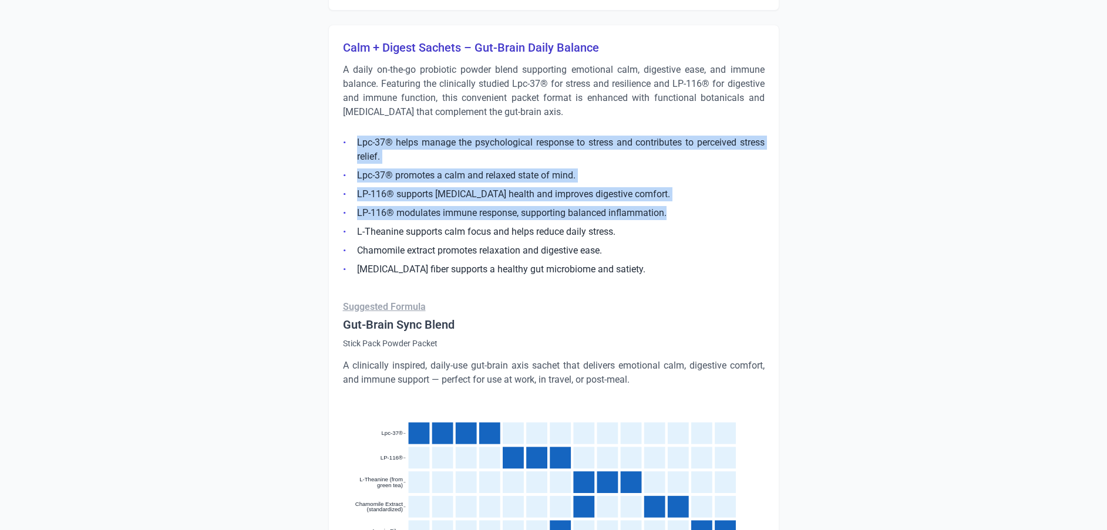
drag, startPoint x: 352, startPoint y: 127, endPoint x: 679, endPoint y: 200, distance: 335.0
click at [679, 200] on ul "Lpc-37® helps manage the psychological response to stress and contributes to pe…" at bounding box center [554, 203] width 422 height 148
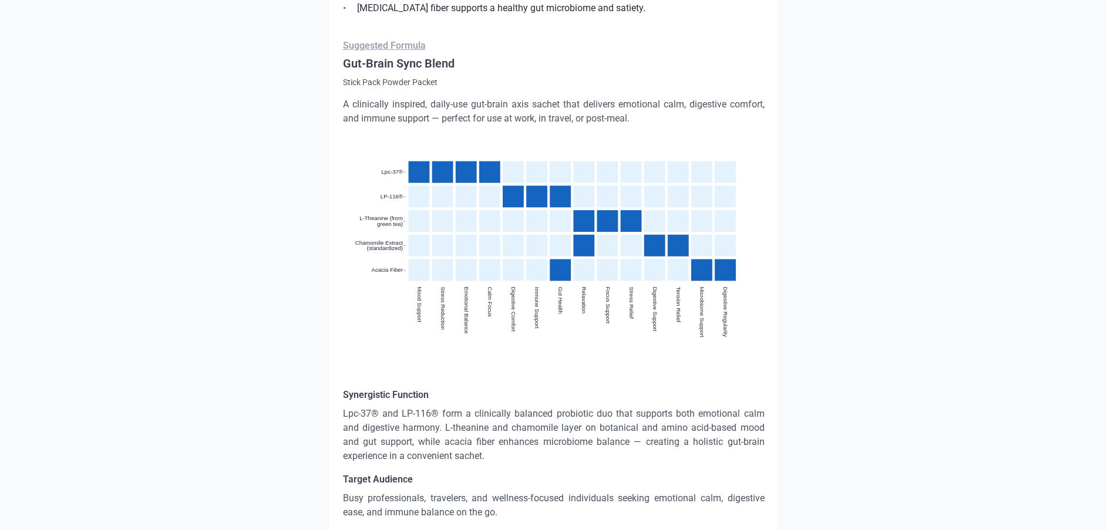
scroll to position [2704, 0]
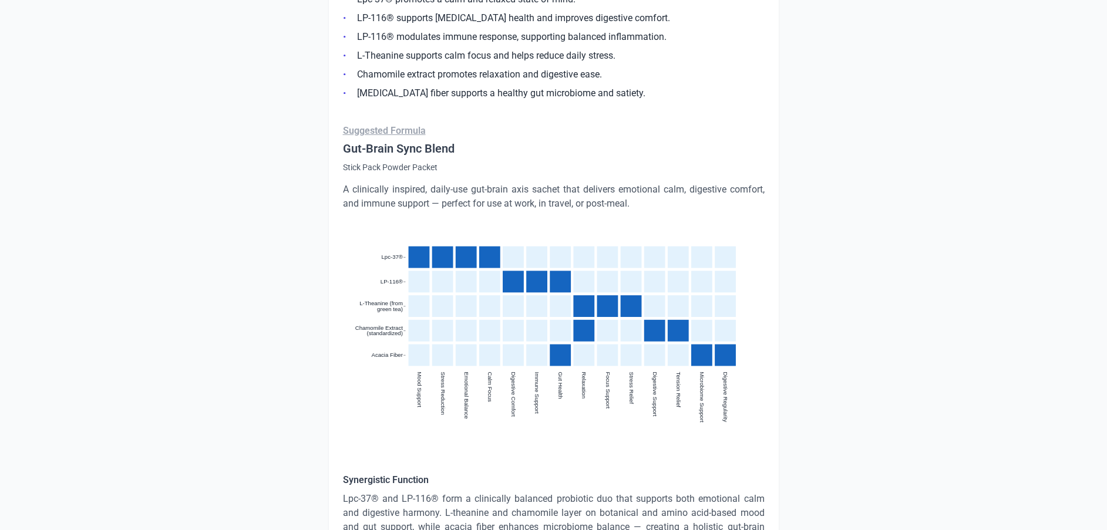
drag, startPoint x: 970, startPoint y: 321, endPoint x: 891, endPoint y: 336, distance: 80.2
click at [970, 321] on div "CPG RADAR Logout Back to Reports Export to PowerPoint Reckitt DIgestive advanta…" at bounding box center [553, 205] width 1107 height 5818
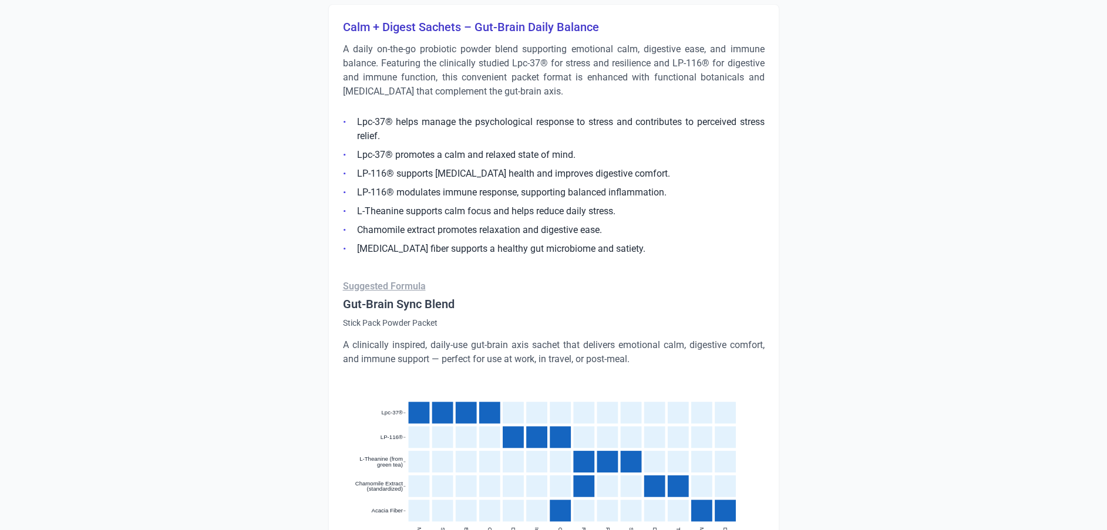
scroll to position [2528, 0]
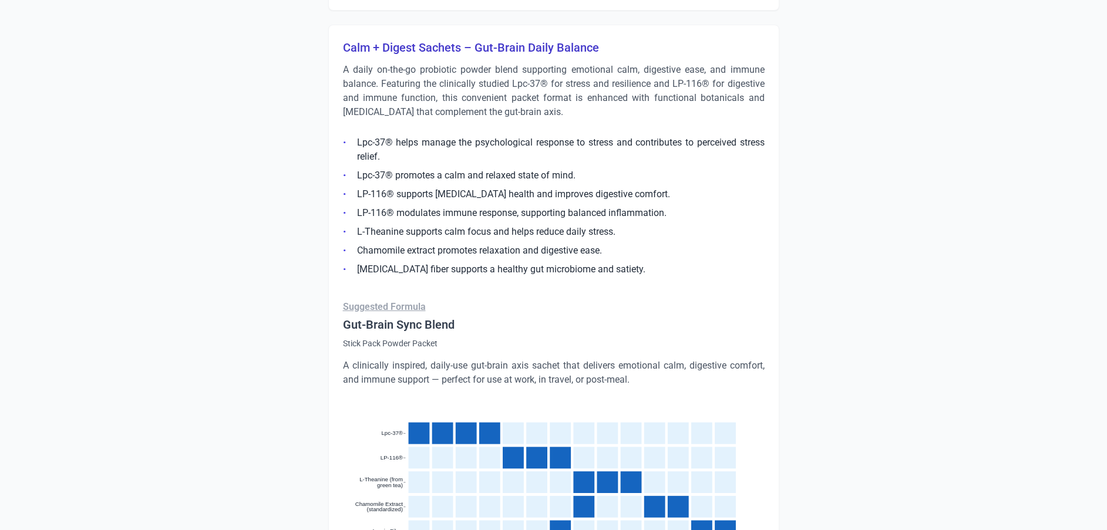
drag, startPoint x: 966, startPoint y: 274, endPoint x: 990, endPoint y: 272, distance: 24.1
click at [966, 274] on div "CPG RADAR Logout Back to Reports Export to PowerPoint Reckitt DIgestive advanta…" at bounding box center [553, 381] width 1107 height 5818
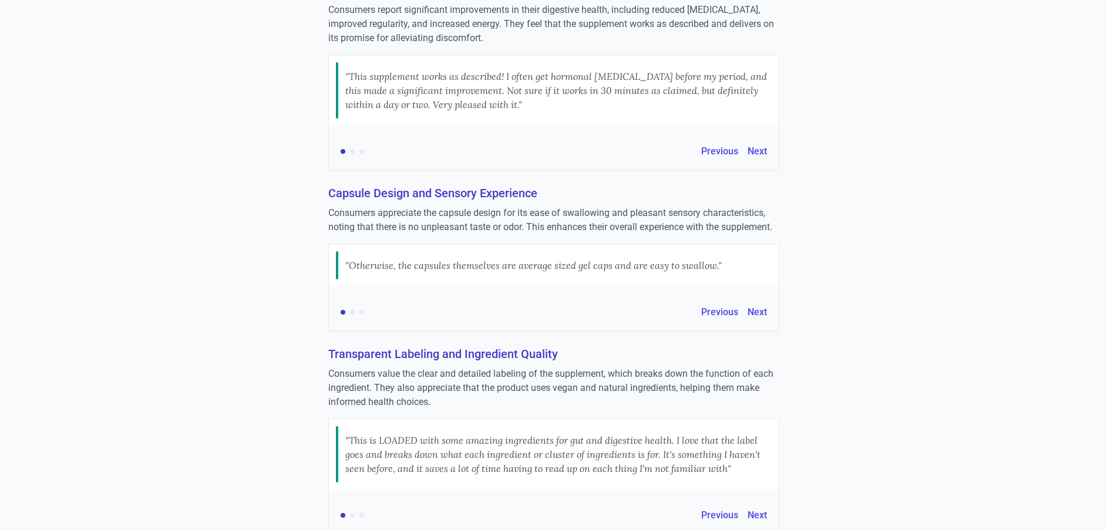
scroll to position [0, 0]
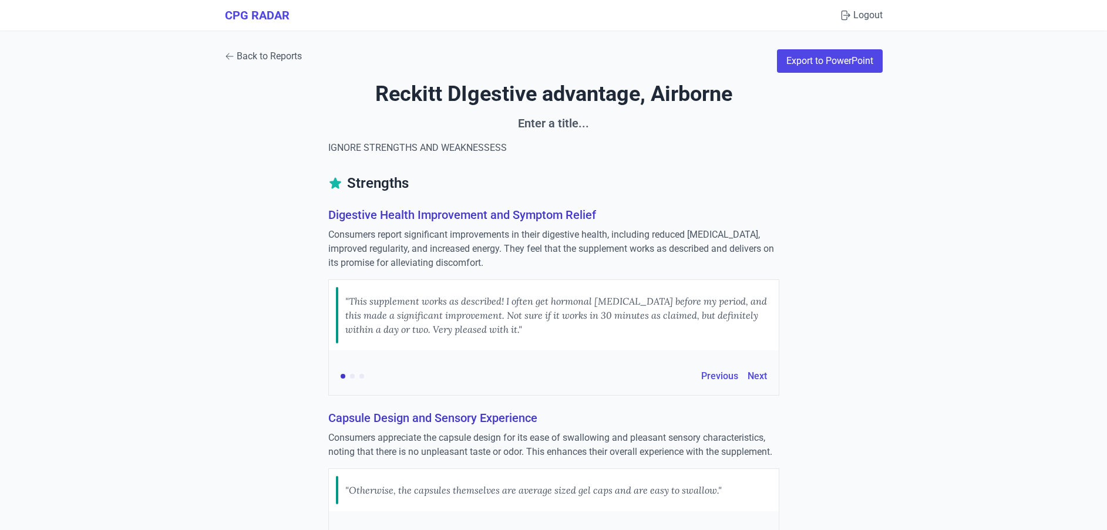
click at [261, 50] on link "Back to Reports" at bounding box center [263, 56] width 77 height 14
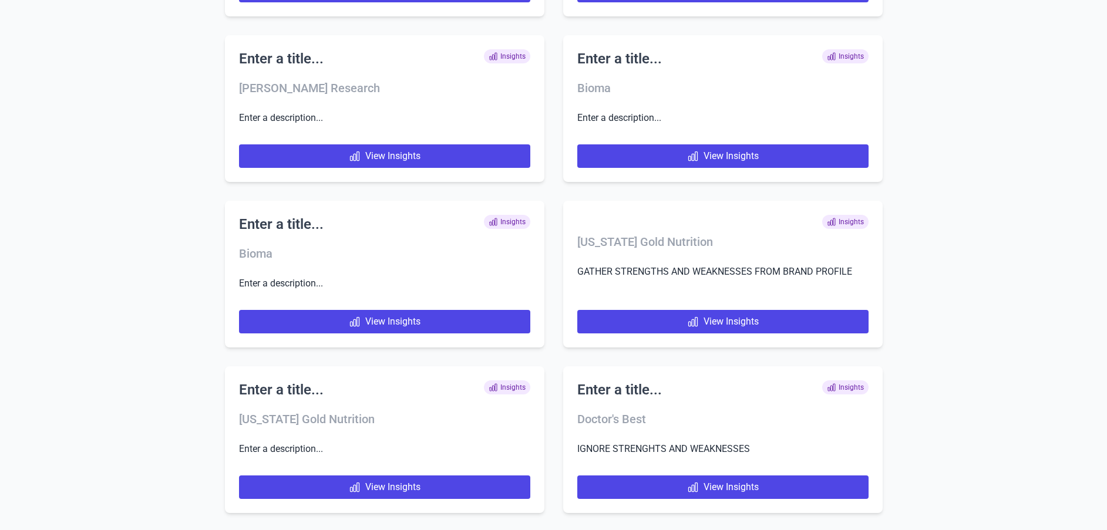
scroll to position [7883, 0]
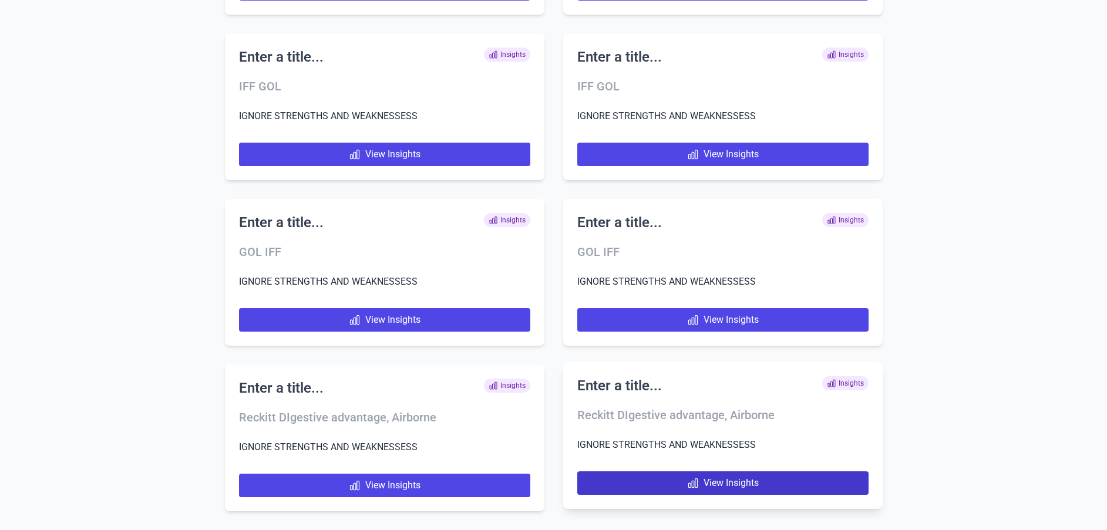
click at [741, 474] on link "View Insights" at bounding box center [722, 483] width 291 height 23
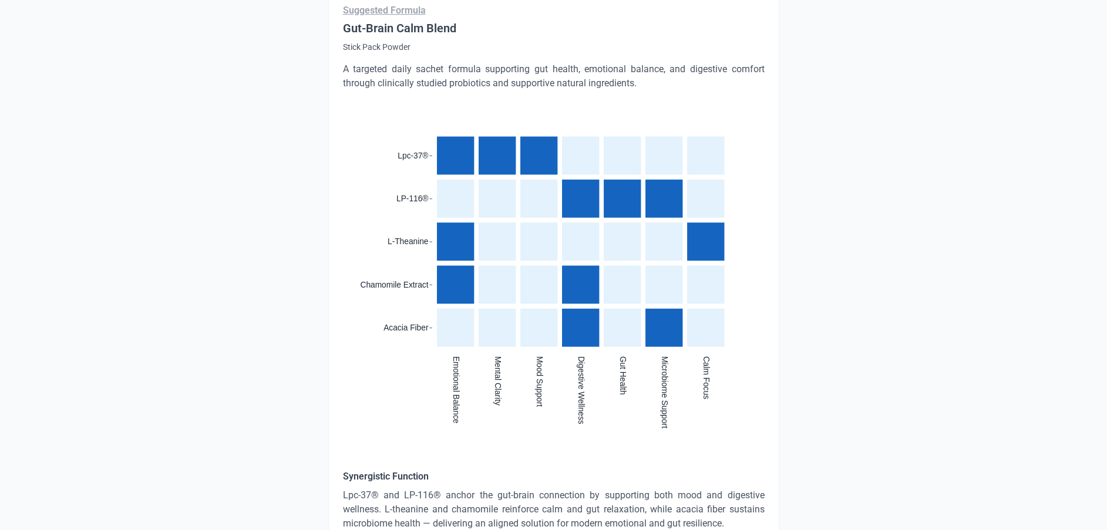
scroll to position [2959, 0]
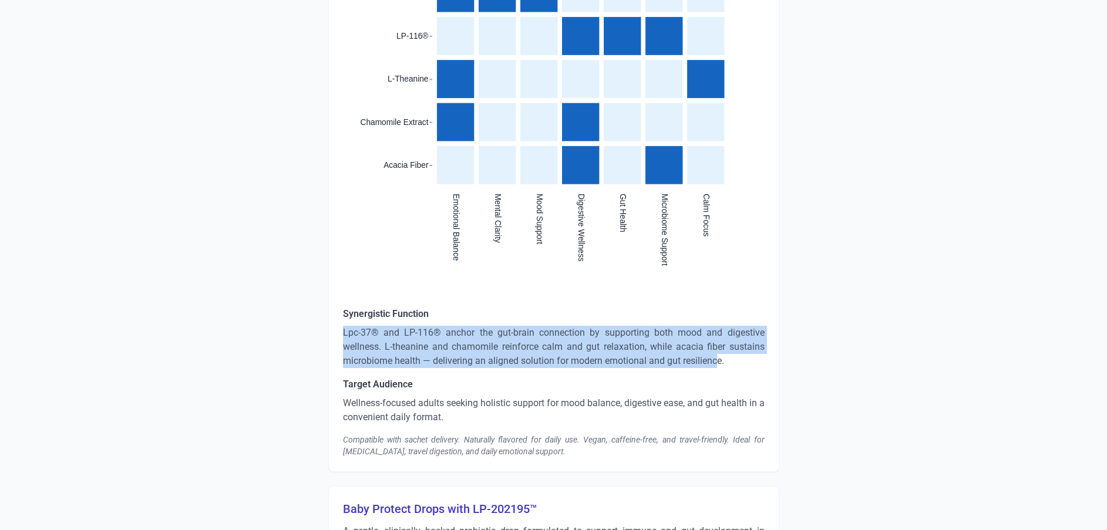
drag, startPoint x: 335, startPoint y: 312, endPoint x: 717, endPoint y: 349, distance: 383.6
click at [717, 349] on div "Calm + Digest Sachets – Gut-Brain Daily Balance A simplified, category-aligned …" at bounding box center [553, 33] width 451 height 879
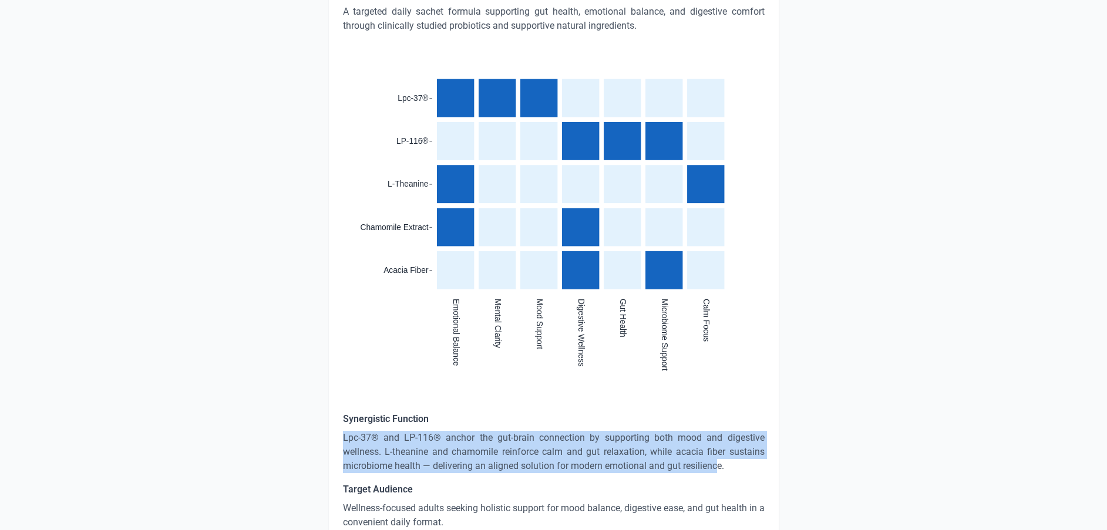
scroll to position [2695, 0]
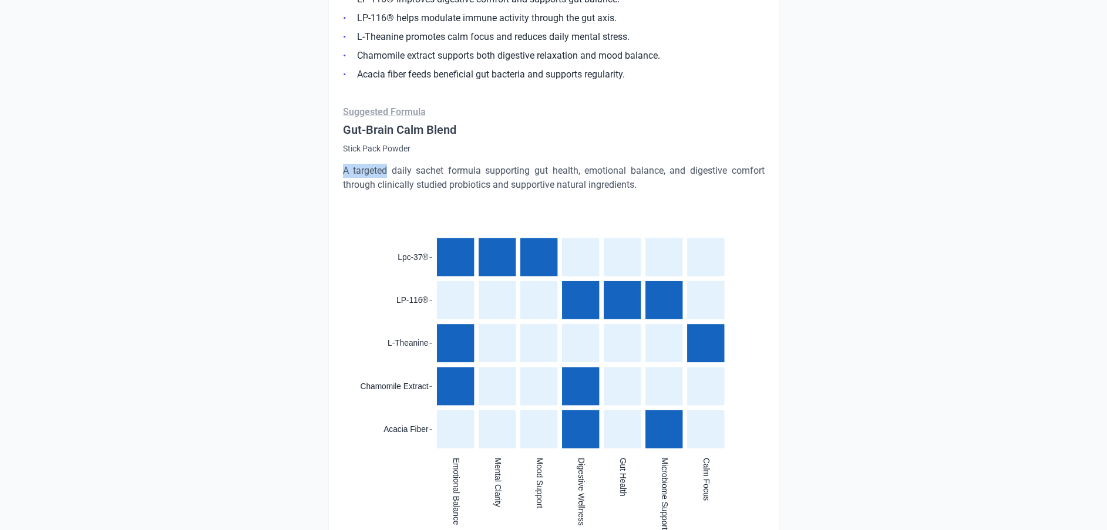
drag, startPoint x: 341, startPoint y: 156, endPoint x: 389, endPoint y: 156, distance: 48.2
click at [389, 156] on div "Calm + Digest Sachets – Gut-Brain Daily Balance A simplified, category-aligned …" at bounding box center [553, 297] width 451 height 879
drag, startPoint x: 389, startPoint y: 156, endPoint x: 337, endPoint y: 133, distance: 57.1
click at [337, 133] on div "Calm + Digest Sachets – Gut-Brain Daily Balance A simplified, category-aligned …" at bounding box center [553, 297] width 451 height 879
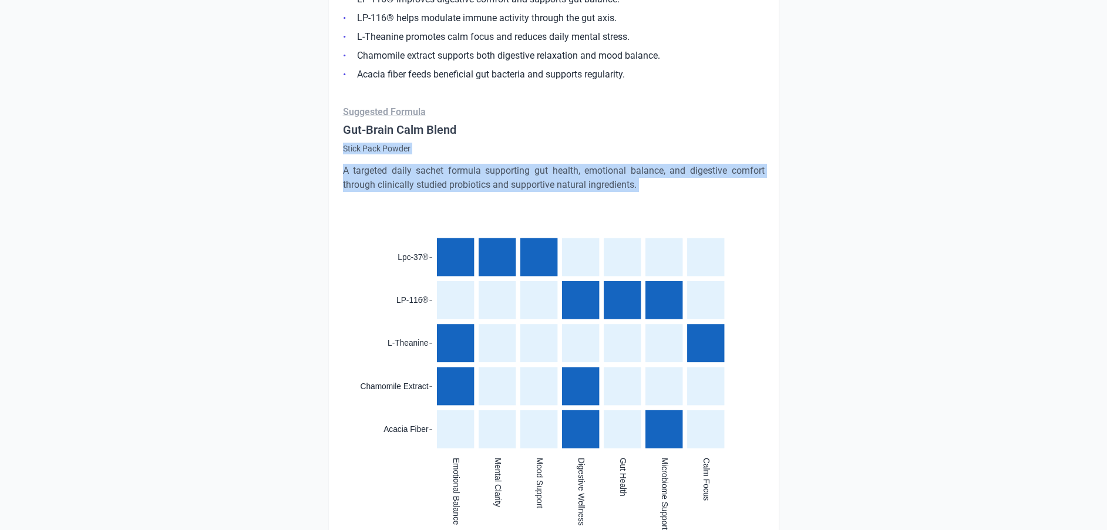
drag, startPoint x: 337, startPoint y: 133, endPoint x: 651, endPoint y: 176, distance: 316.6
click at [651, 176] on div "Calm + Digest Sachets – Gut-Brain Daily Balance A simplified, category-aligned …" at bounding box center [553, 297] width 451 height 879
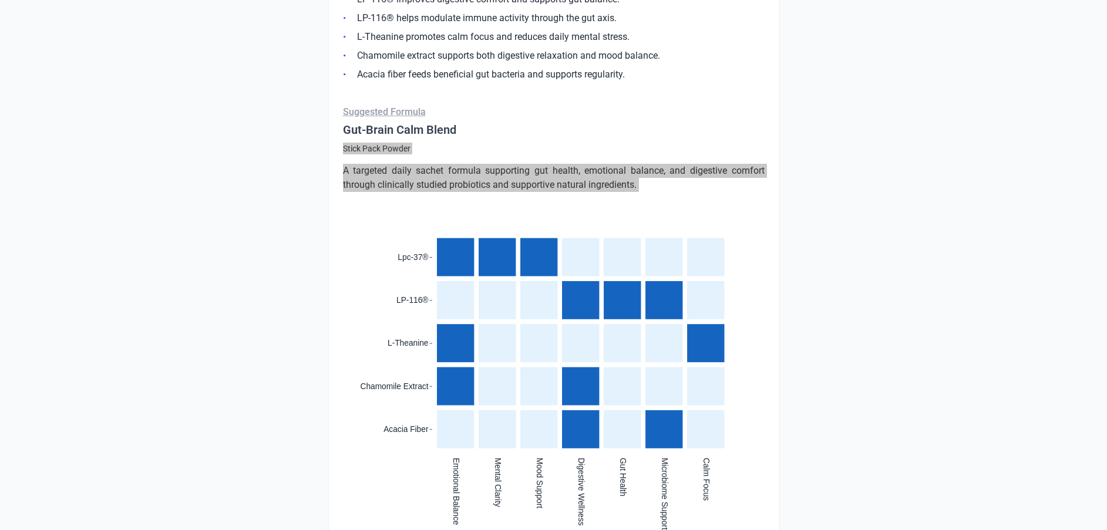
scroll to position [3047, 0]
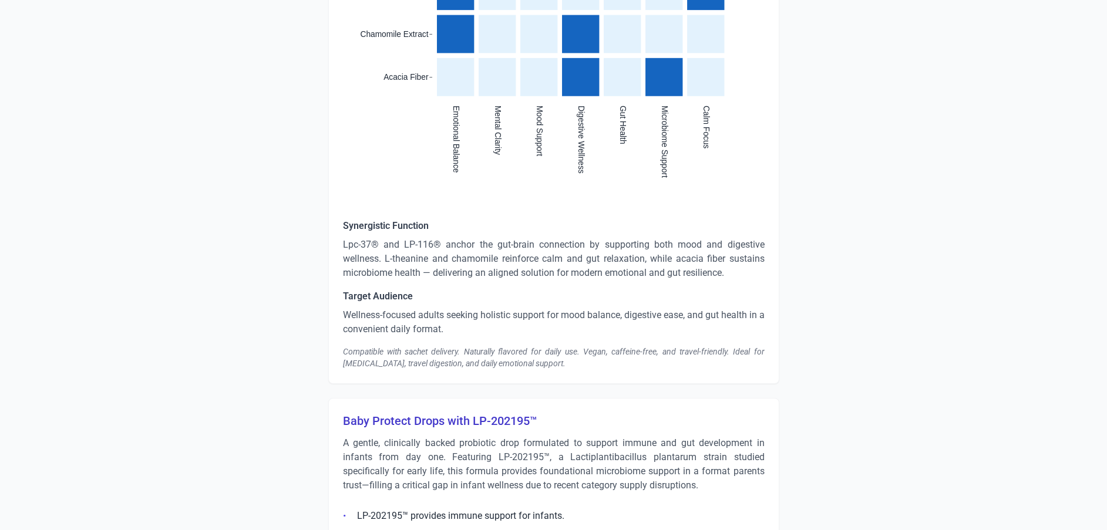
drag, startPoint x: 465, startPoint y: 258, endPoint x: 478, endPoint y: 256, distance: 12.7
click at [465, 258] on p "Lpc-37® and LP-116® anchor the gut-brain connection by supporting both mood and…" at bounding box center [554, 259] width 422 height 42
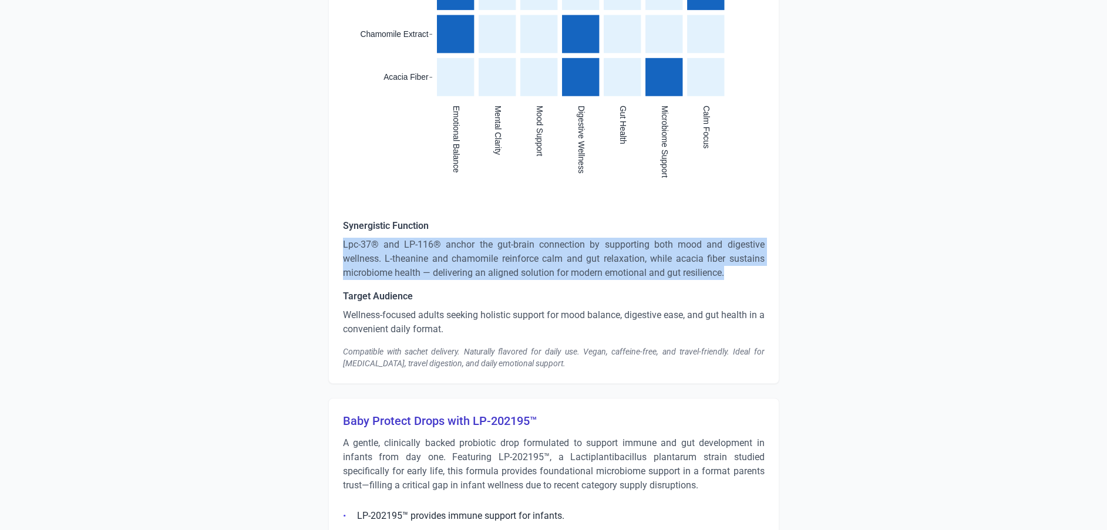
drag, startPoint x: 741, startPoint y: 257, endPoint x: 327, endPoint y: 227, distance: 415.8
click at [327, 227] on div "Strengths Digestive Health Improvement and Symptom Relief Consumers report sign…" at bounding box center [554, 448] width 658 height 6642
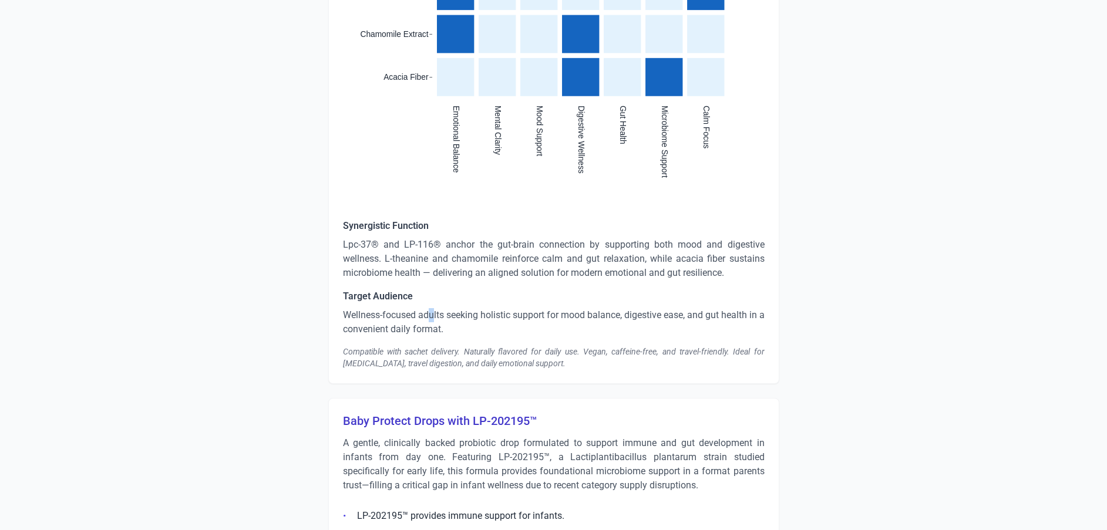
click at [433, 308] on p "Wellness-focused adults seeking holistic support for mood balance, digestive ea…" at bounding box center [554, 322] width 422 height 28
drag, startPoint x: 433, startPoint y: 307, endPoint x: 457, endPoint y: 310, distance: 24.2
click at [457, 310] on p "Wellness-focused adults seeking holistic support for mood balance, digestive ea…" at bounding box center [554, 322] width 422 height 28
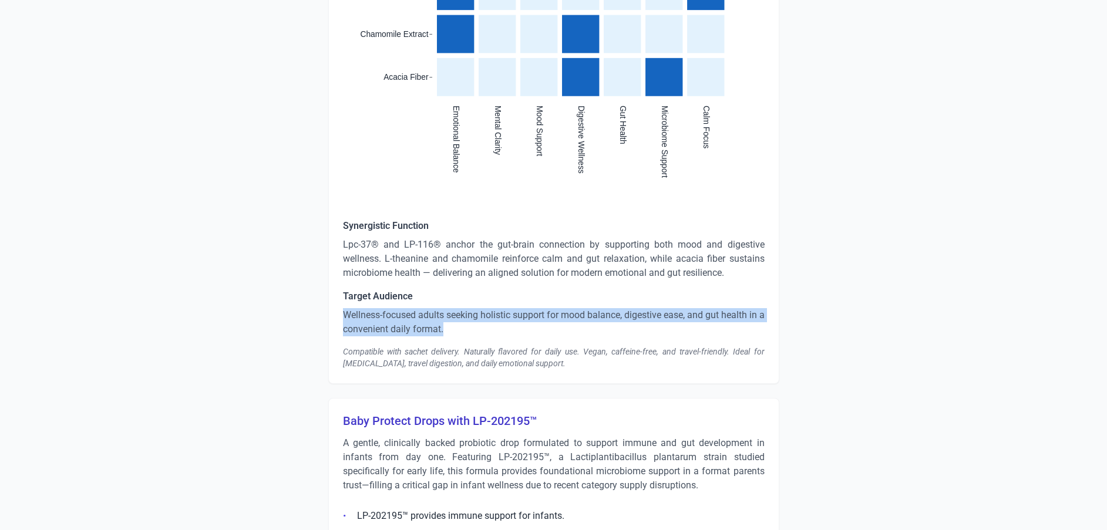
drag, startPoint x: 460, startPoint y: 318, endPoint x: 329, endPoint y: 305, distance: 132.2
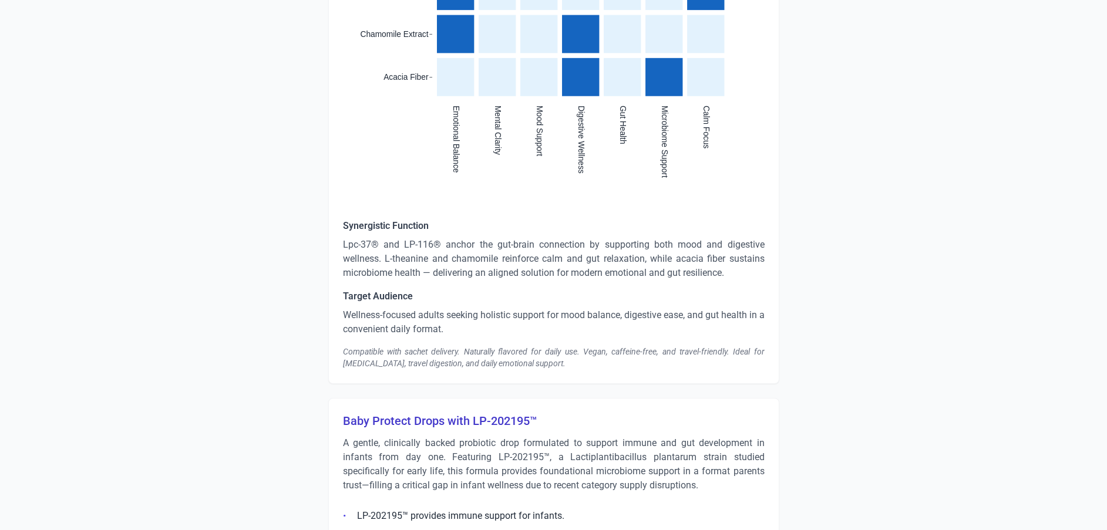
click at [507, 346] on div "Compatible with sachet delivery. Naturally flavored for daily use. Vegan, caffe…" at bounding box center [554, 357] width 422 height 23
drag, startPoint x: 574, startPoint y: 349, endPoint x: 298, endPoint y: 324, distance: 277.8
click at [298, 324] on div "Strengths Digestive Health Improvement and Symptom Relief Consumers report sign…" at bounding box center [554, 448] width 658 height 6642
click at [469, 314] on p "Wellness-focused adults seeking holistic support for mood balance, digestive ea…" at bounding box center [554, 322] width 422 height 28
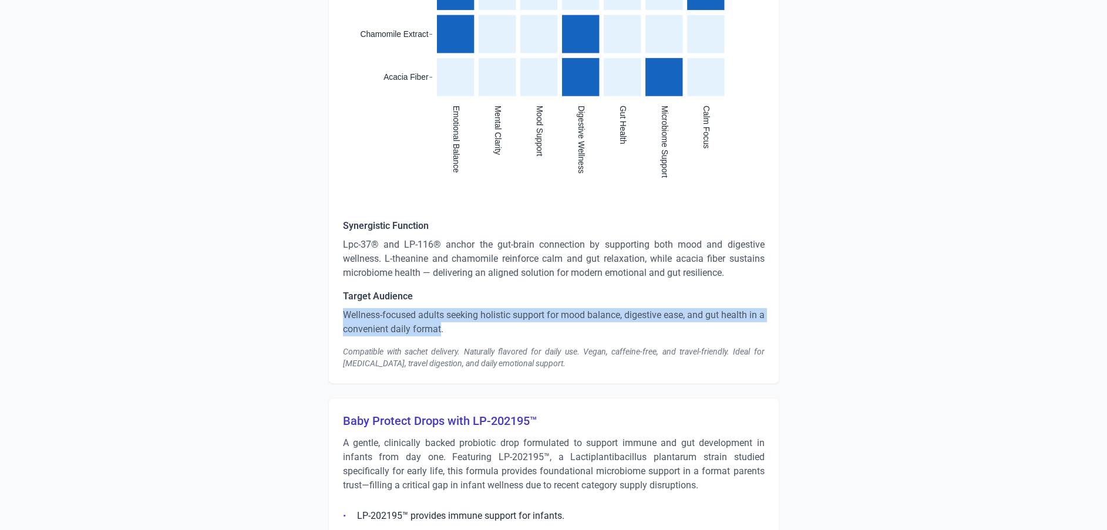
drag, startPoint x: 448, startPoint y: 314, endPoint x: 319, endPoint y: 299, distance: 130.1
click at [319, 299] on div "Strengths Digestive Health Improvement and Symptom Relief Consumers report sign…" at bounding box center [554, 448] width 658 height 6642
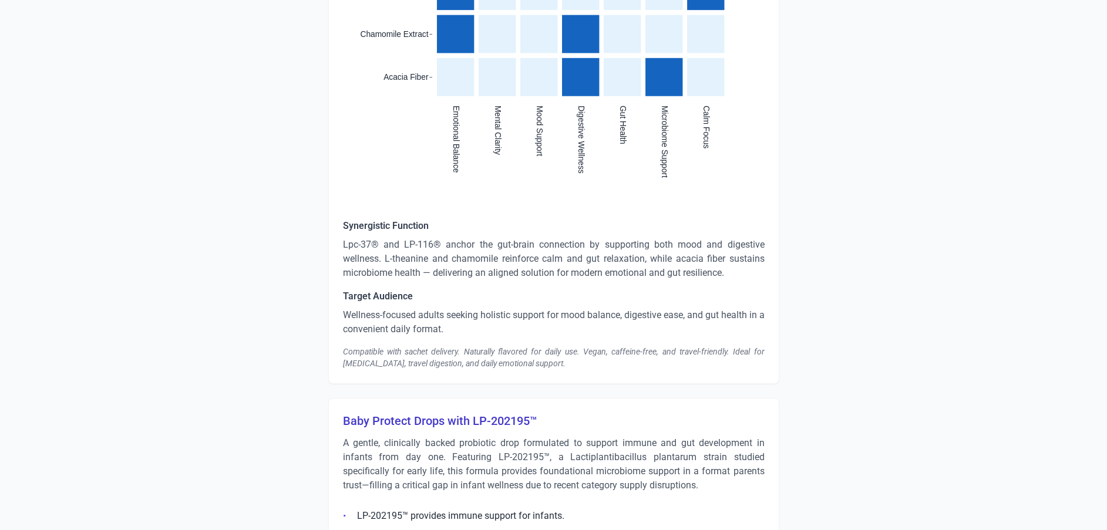
drag, startPoint x: 319, startPoint y: 299, endPoint x: 464, endPoint y: 318, distance: 146.3
click at [464, 318] on p "Wellness-focused adults seeking holistic support for mood balance, digestive ea…" at bounding box center [554, 322] width 422 height 28
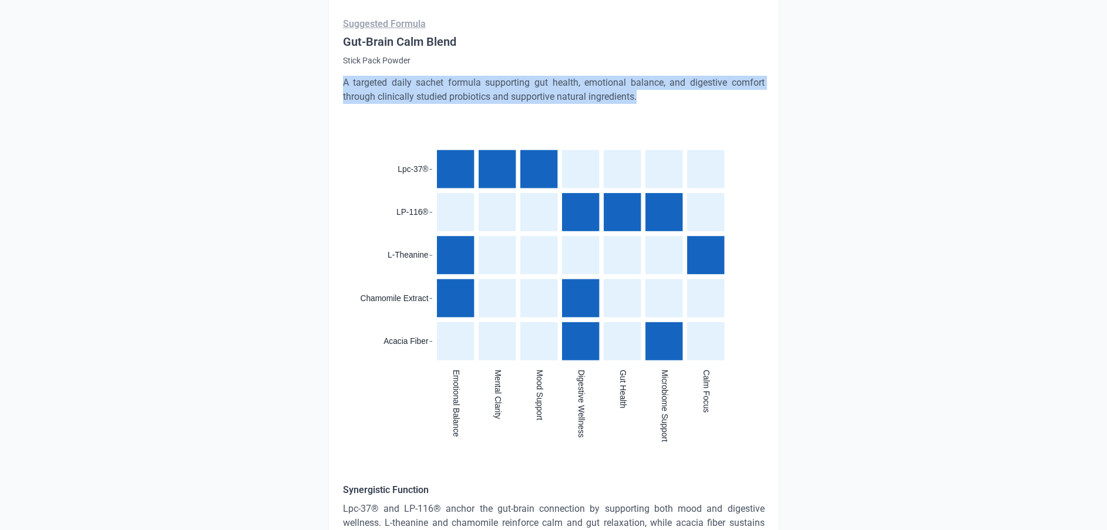
drag, startPoint x: 660, startPoint y: 84, endPoint x: 340, endPoint y: 66, distance: 320.6
click at [340, 66] on div "Calm + Digest Sachets – Gut-Brain Daily Balance A simplified, category-aligned …" at bounding box center [553, 209] width 451 height 879
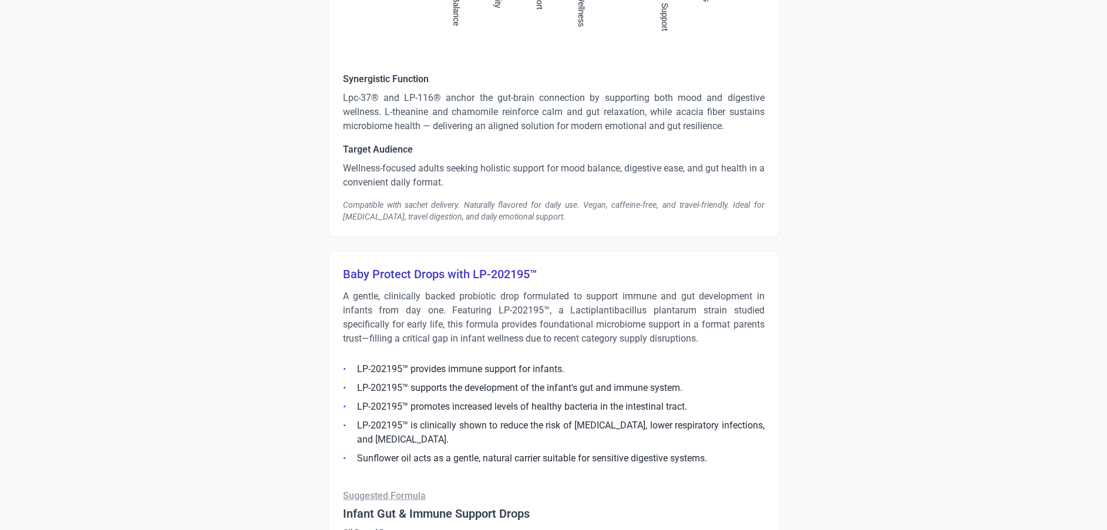
scroll to position [3312, 0]
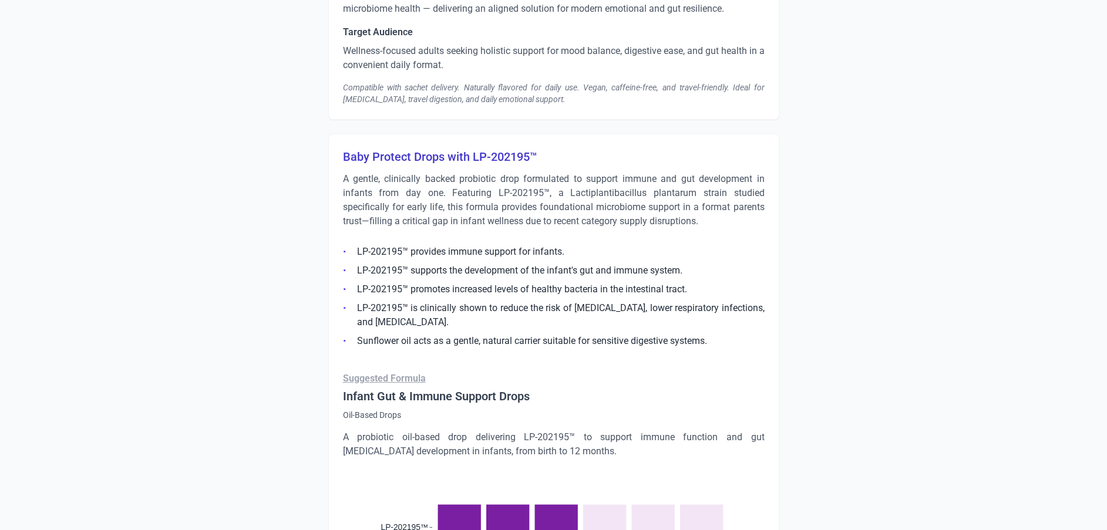
click at [334, 134] on div "Baby Protect Drops with LP-202195™ A gentle, clinically backed probiotic drop f…" at bounding box center [553, 537] width 451 height 806
drag, startPoint x: 337, startPoint y: 143, endPoint x: 537, endPoint y: 139, distance: 199.7
click at [537, 139] on div "Baby Protect Drops with LP-202195™ A gentle, clinically backed probiotic drop f…" at bounding box center [553, 537] width 451 height 806
click at [534, 149] on h3 "Baby Protect Drops with LP-202195™" at bounding box center [554, 157] width 422 height 16
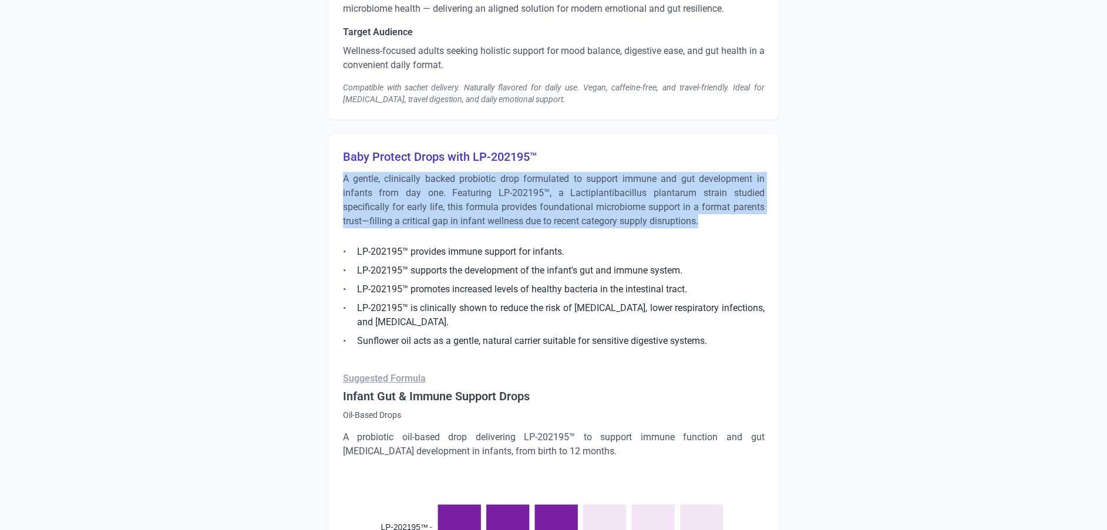
drag, startPoint x: 341, startPoint y: 164, endPoint x: 712, endPoint y: 203, distance: 373.9
click at [712, 203] on div "Baby Protect Drops with LP-202195™ A gentle, clinically backed probiotic drop f…" at bounding box center [553, 537] width 451 height 806
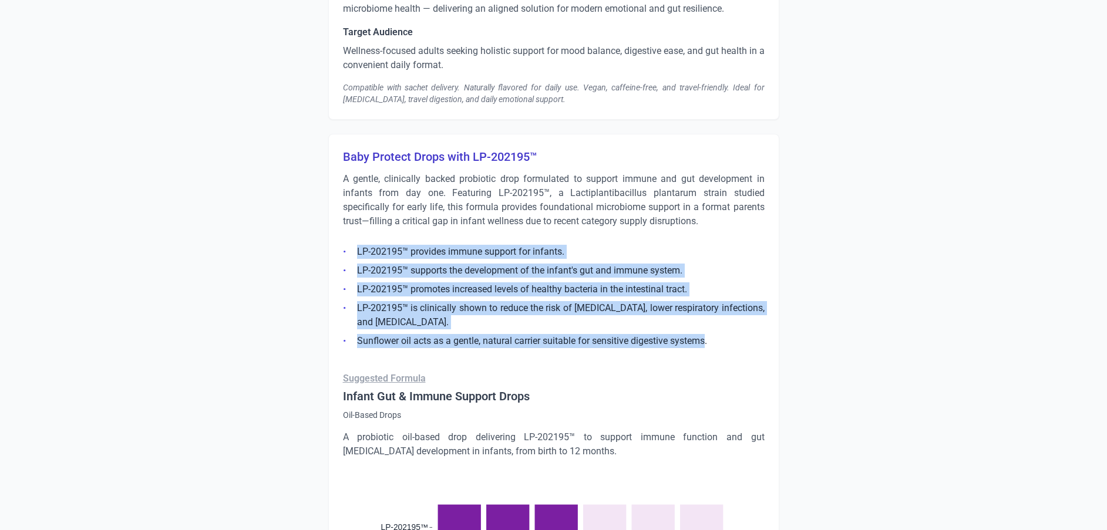
drag, startPoint x: 708, startPoint y: 330, endPoint x: 333, endPoint y: 239, distance: 386.1
click at [333, 239] on div "Baby Protect Drops with LP-202195™ A gentle, clinically backed probiotic drop f…" at bounding box center [553, 537] width 451 height 806
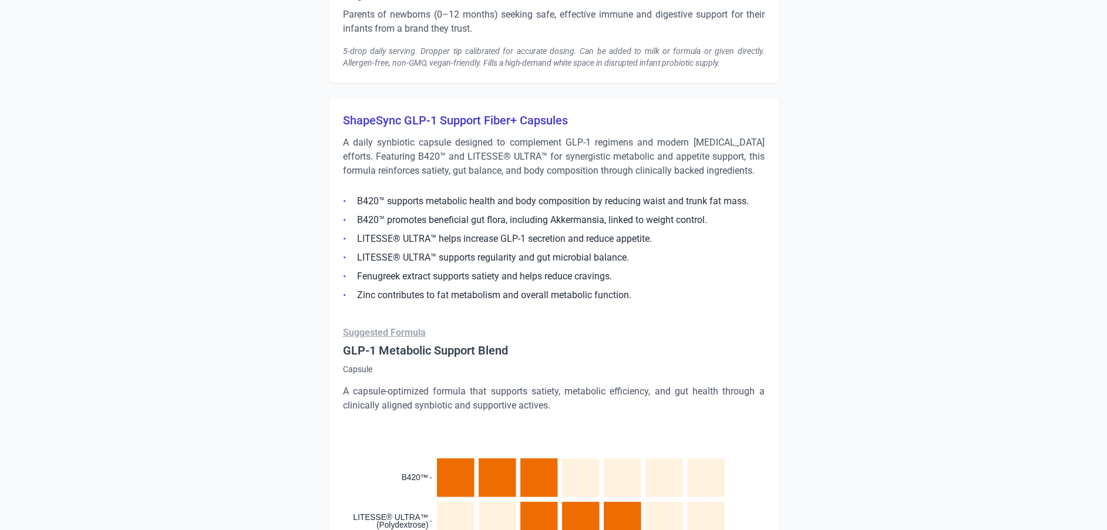
scroll to position [4104, 0]
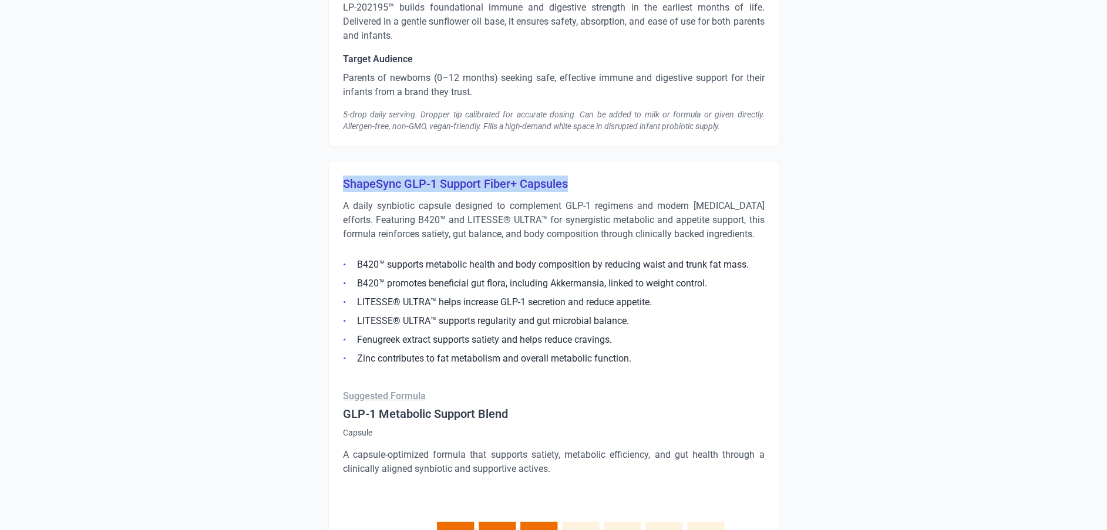
drag, startPoint x: 342, startPoint y: 167, endPoint x: 573, endPoint y: 174, distance: 230.9
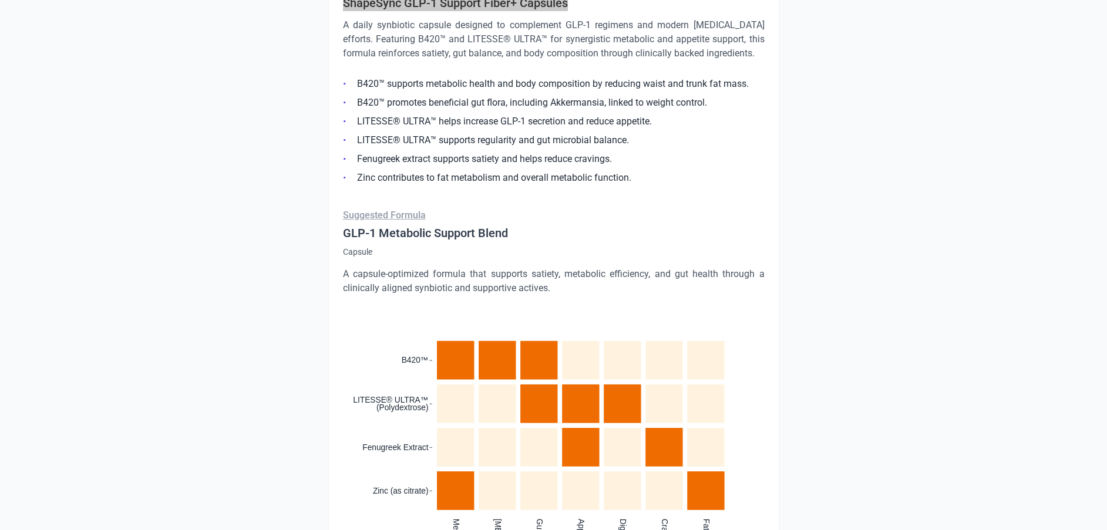
scroll to position [4281, 0]
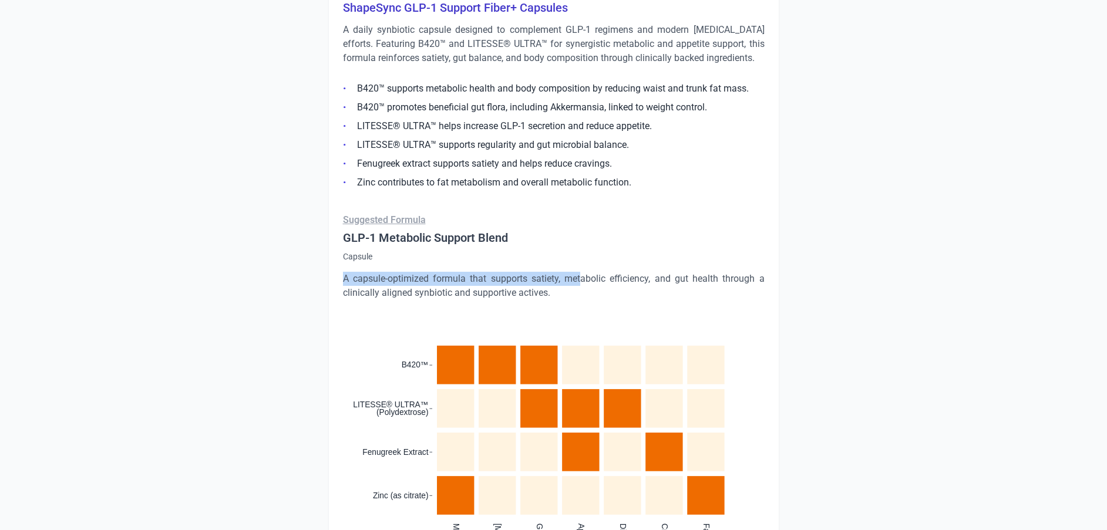
drag, startPoint x: 580, startPoint y: 270, endPoint x: 344, endPoint y: 260, distance: 236.4
click at [344, 272] on p "A capsule-optimized formula that supports satiety, metabolic efficiency, and gu…" at bounding box center [554, 286] width 422 height 28
drag, startPoint x: 344, startPoint y: 260, endPoint x: 513, endPoint y: 279, distance: 170.3
click at [509, 279] on p "A capsule-optimized formula that supports satiety, metabolic efficiency, and gu…" at bounding box center [554, 286] width 422 height 28
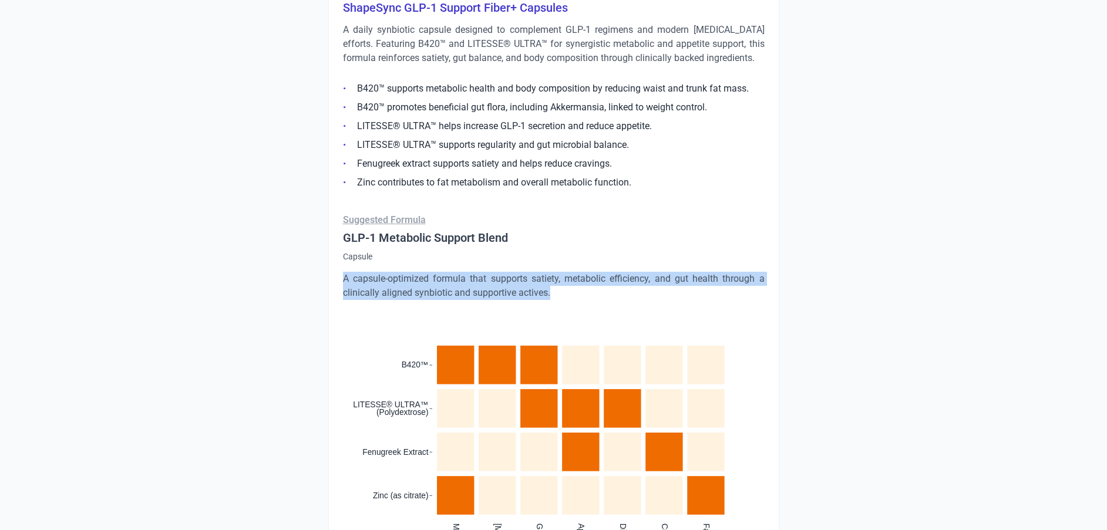
drag, startPoint x: 561, startPoint y: 280, endPoint x: 341, endPoint y: 265, distance: 220.2
click at [341, 265] on div "ShapeSync GLP-1 Support Fiber+ Capsules A daily synbiotic capsule designed to c…" at bounding box center [553, 394] width 451 height 818
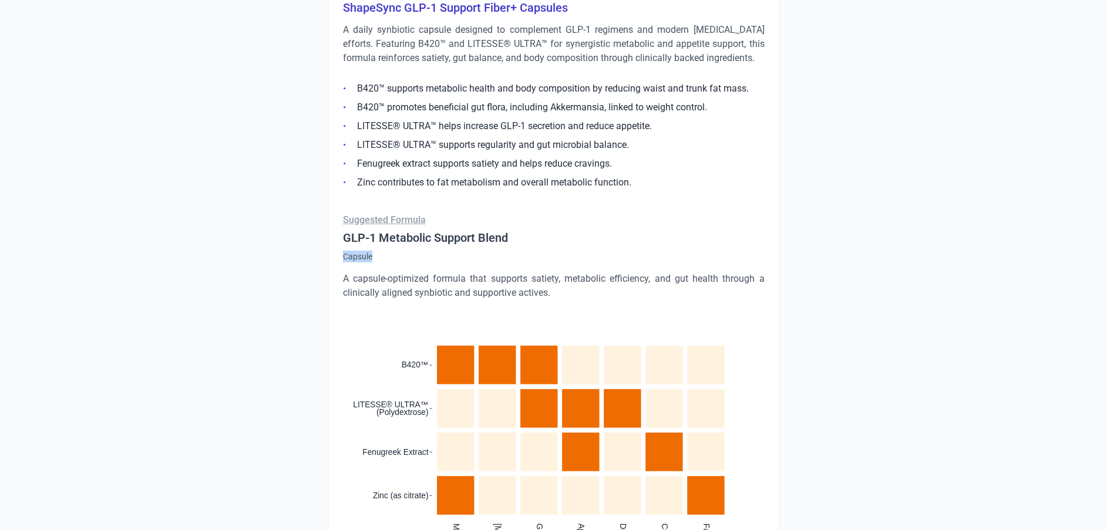
drag, startPoint x: 383, startPoint y: 244, endPoint x: 340, endPoint y: 240, distance: 43.1
click at [340, 240] on div "ShapeSync GLP-1 Support Fiber+ Capsules A daily synbiotic capsule designed to c…" at bounding box center [553, 394] width 451 height 818
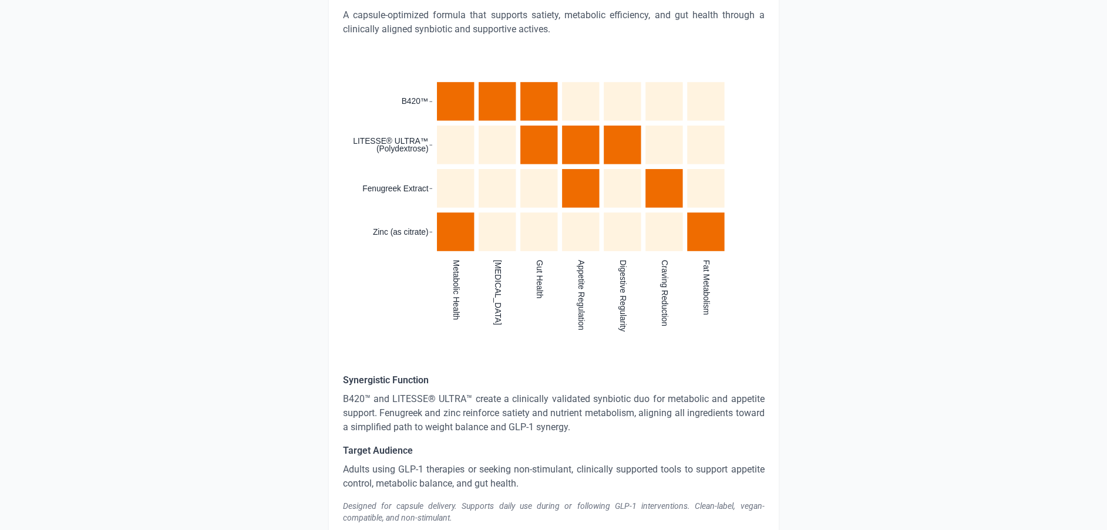
scroll to position [4545, 0]
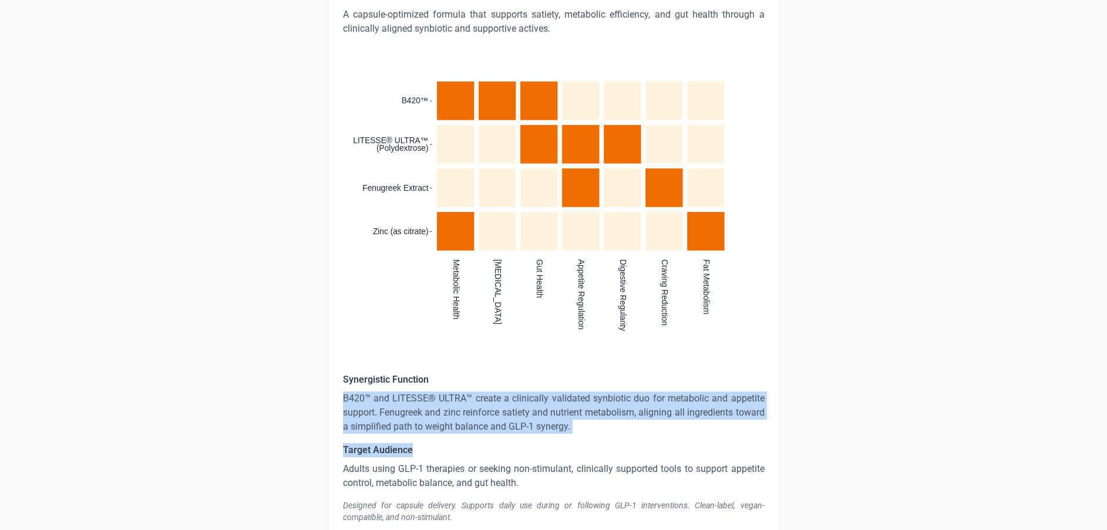
drag, startPoint x: 573, startPoint y: 408, endPoint x: 335, endPoint y: 384, distance: 238.5
click at [335, 384] on div "ShapeSync GLP-1 Support Fiber+ Capsules A daily synbiotic capsule designed to c…" at bounding box center [553, 129] width 451 height 818
drag, startPoint x: 335, startPoint y: 384, endPoint x: 392, endPoint y: 405, distance: 60.6
click at [392, 405] on p "B420™ and LITESSE® ULTRA™ create a clinically validated synbiotic duo for metab…" at bounding box center [554, 413] width 422 height 42
click at [560, 413] on p "B420™ and LITESSE® ULTRA™ create a clinically validated synbiotic duo for metab…" at bounding box center [554, 413] width 422 height 42
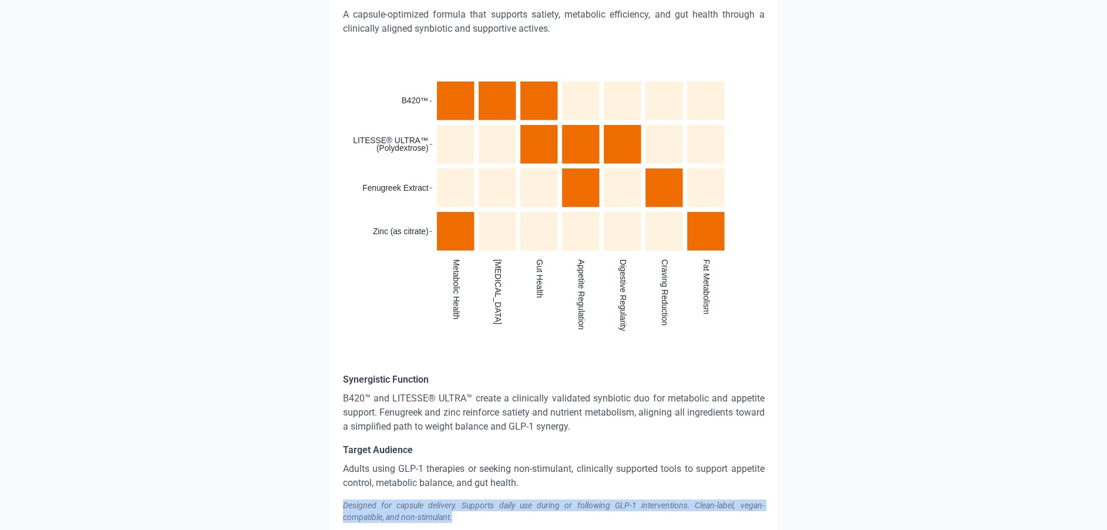
drag, startPoint x: 480, startPoint y: 506, endPoint x: 335, endPoint y: 492, distance: 145.2
click at [335, 492] on div "ShapeSync GLP-1 Support Fiber+ Capsules A daily synbiotic capsule designed to c…" at bounding box center [553, 129] width 451 height 818
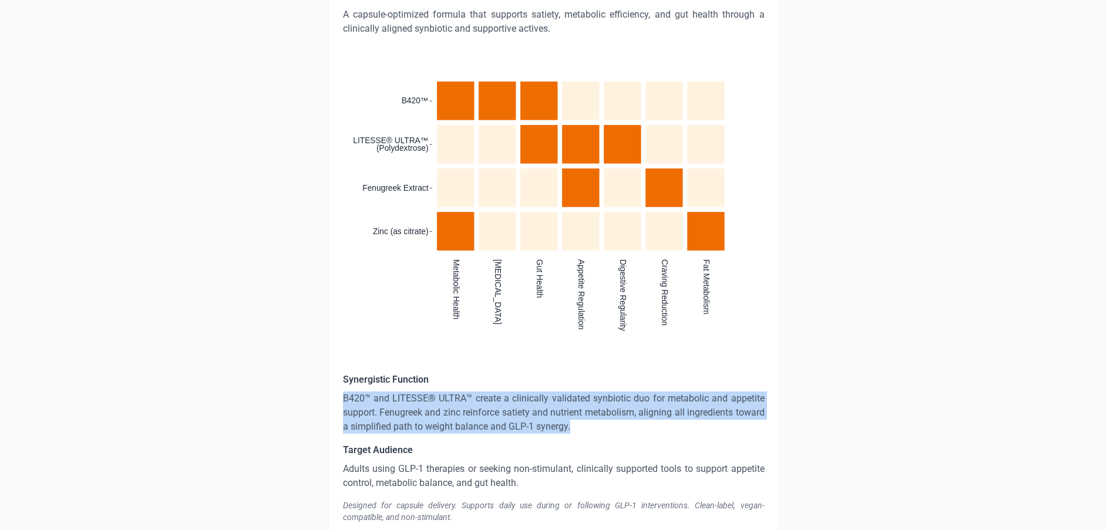
drag, startPoint x: 523, startPoint y: 412, endPoint x: 286, endPoint y: 381, distance: 239.3
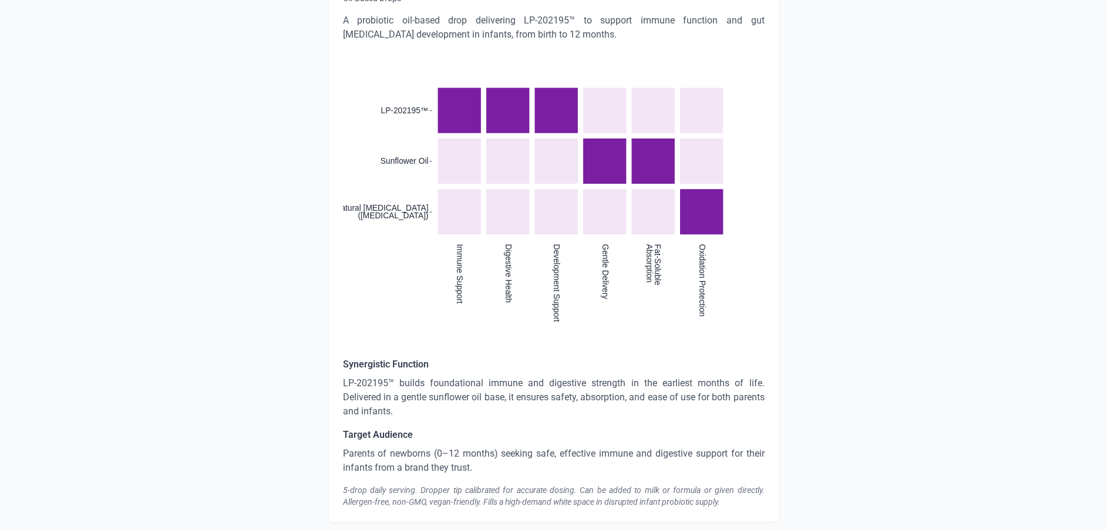
scroll to position [3840, 0]
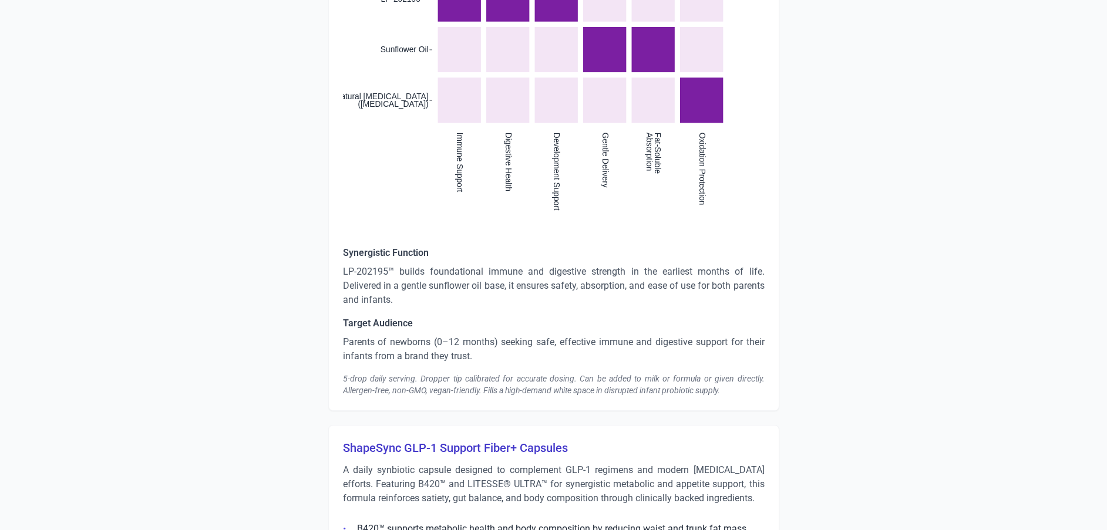
click at [439, 284] on p "LP-202195™ builds foundational immune and digestive strength in the earliest mo…" at bounding box center [554, 286] width 422 height 42
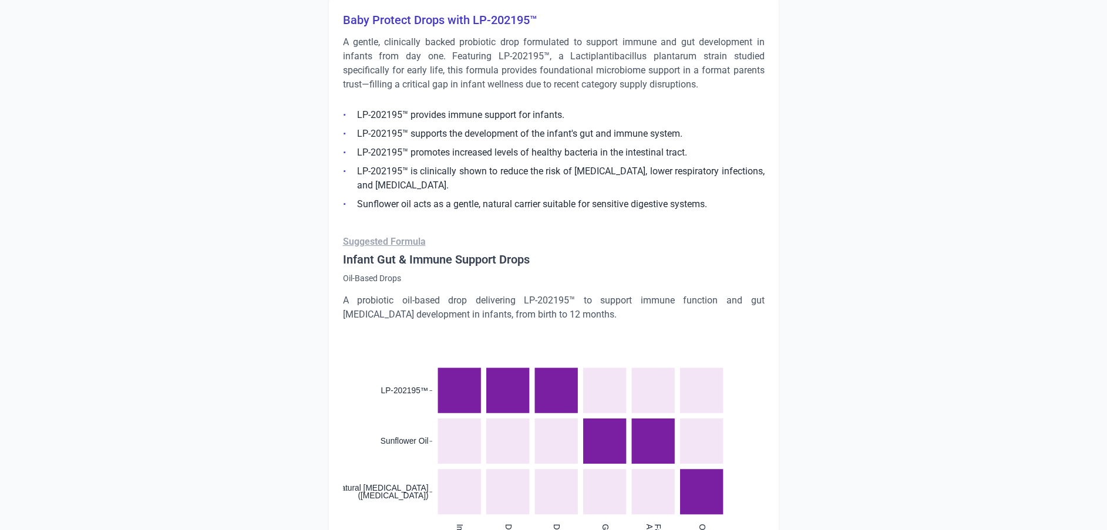
scroll to position [3400, 0]
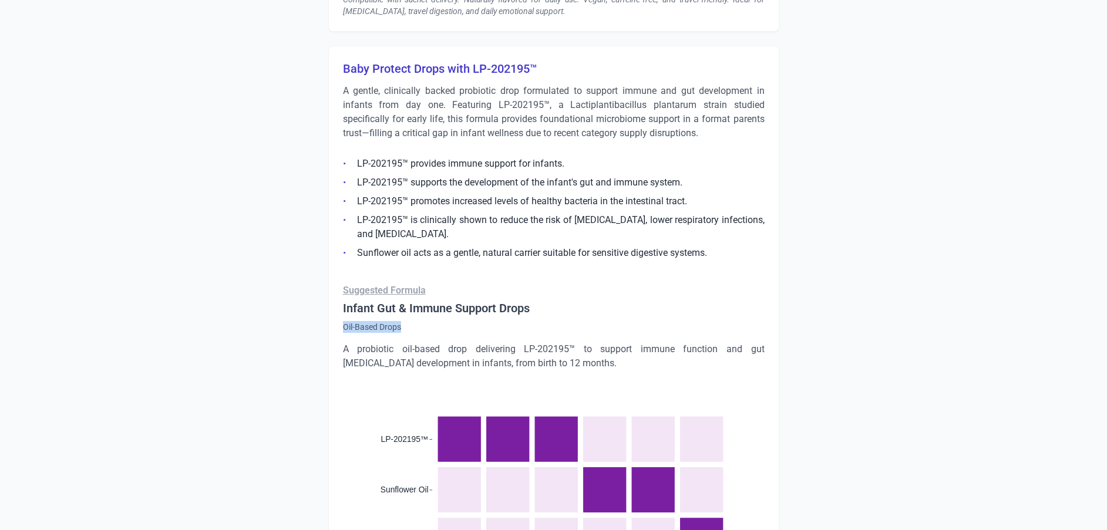
drag, startPoint x: 371, startPoint y: 313, endPoint x: 412, endPoint y: 307, distance: 41.6
click at [412, 307] on div "Baby Protect Drops with LP-202195™ A gentle, clinically backed probiotic drop f…" at bounding box center [553, 449] width 451 height 806
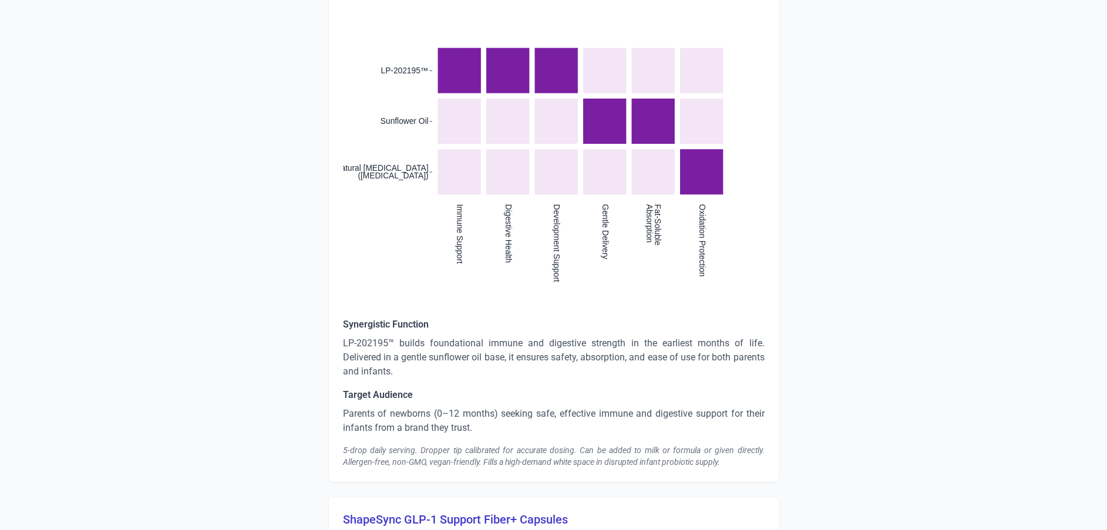
scroll to position [3840, 0]
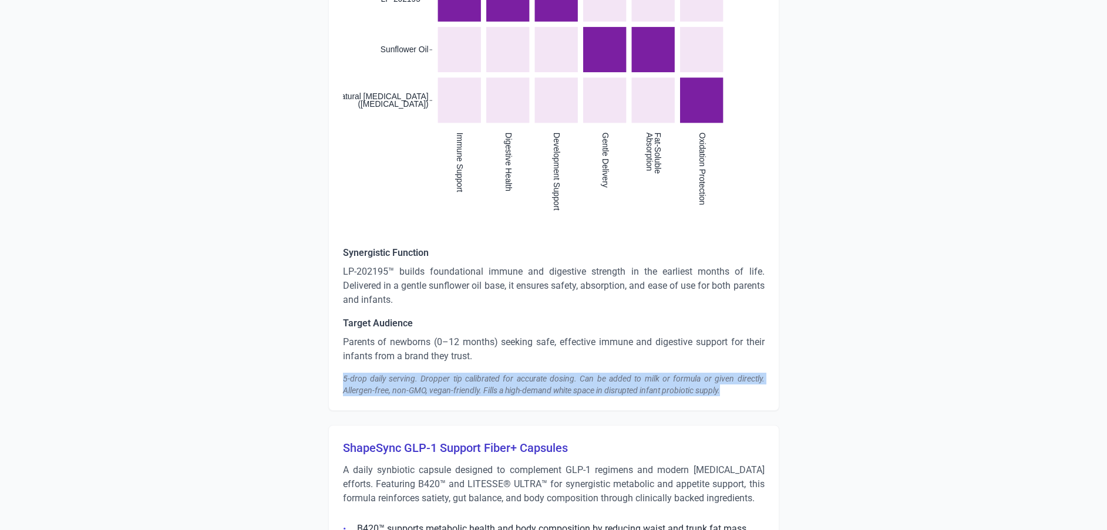
drag, startPoint x: 725, startPoint y: 377, endPoint x: 340, endPoint y: 364, distance: 385.5
click at [340, 364] on div "Baby Protect Drops with LP-202195™ A gentle, clinically backed probiotic drop f…" at bounding box center [553, 8] width 451 height 806
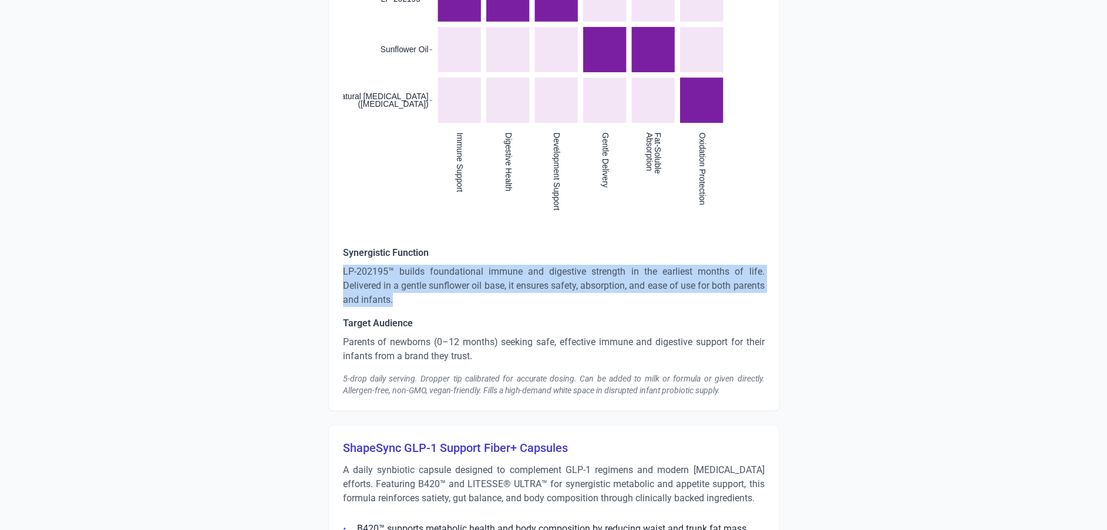
drag, startPoint x: 437, startPoint y: 284, endPoint x: 338, endPoint y: 255, distance: 103.5
click at [338, 255] on div "Baby Protect Drops with LP-202195™ A gentle, clinically backed probiotic drop f…" at bounding box center [553, 8] width 451 height 806
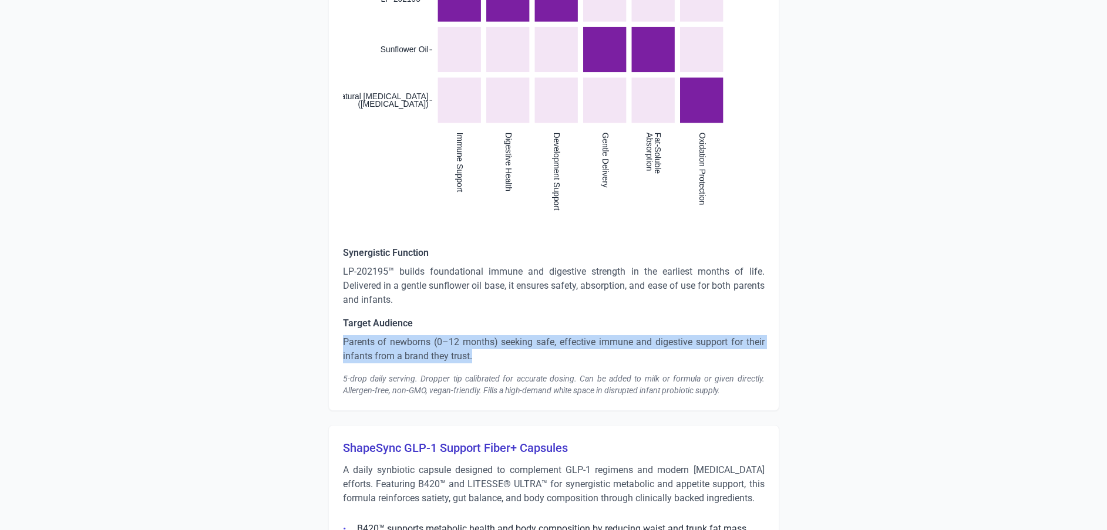
drag, startPoint x: 479, startPoint y: 342, endPoint x: 337, endPoint y: 329, distance: 142.8
click at [337, 329] on div "Baby Protect Drops with LP-202195™ A gentle, clinically backed probiotic drop f…" at bounding box center [553, 8] width 451 height 806
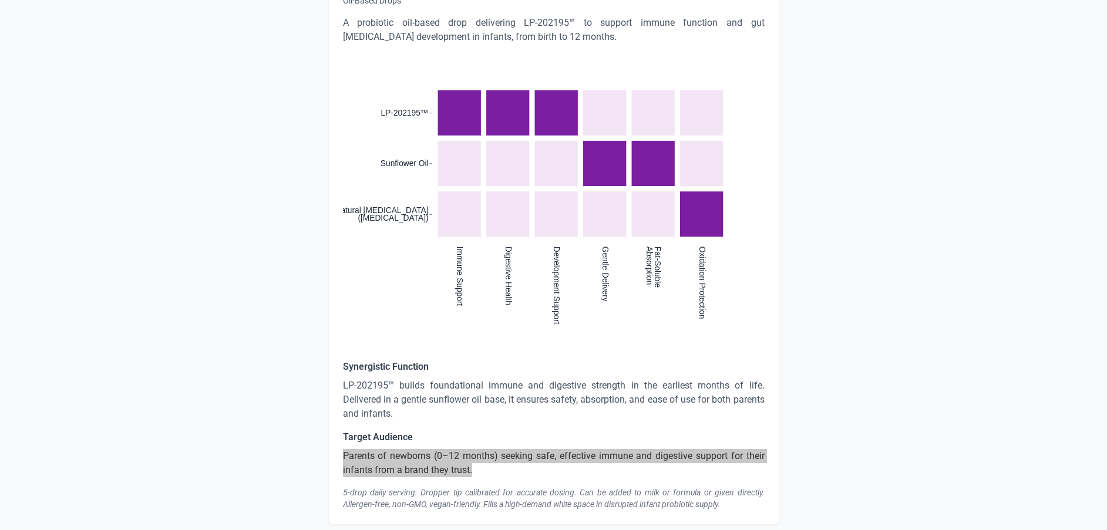
scroll to position [3576, 0]
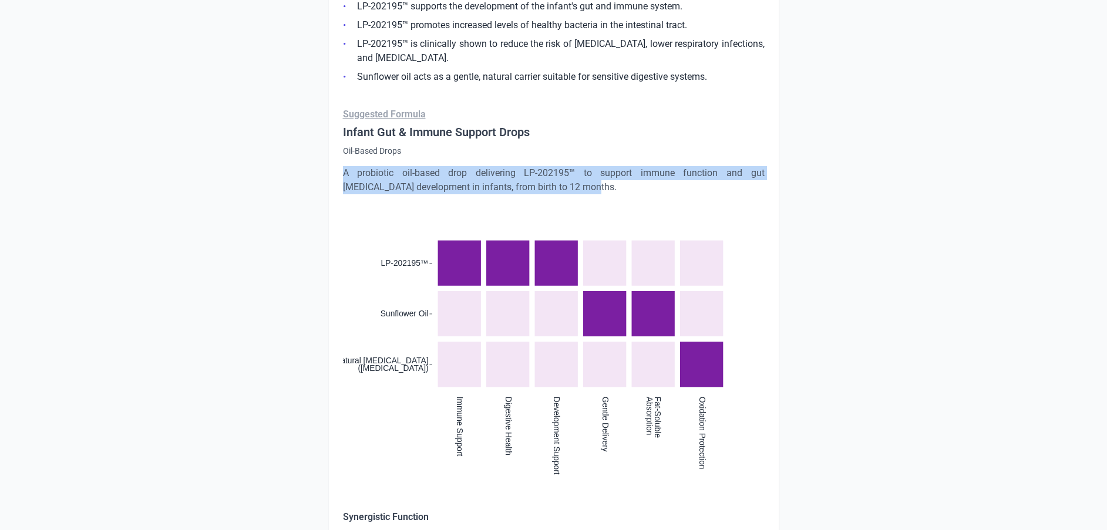
drag, startPoint x: 558, startPoint y: 175, endPoint x: 330, endPoint y: 162, distance: 228.9
click at [330, 162] on div "Baby Protect Drops with LP-202195™ A gentle, clinically backed probiotic drop f…" at bounding box center [553, 273] width 451 height 806
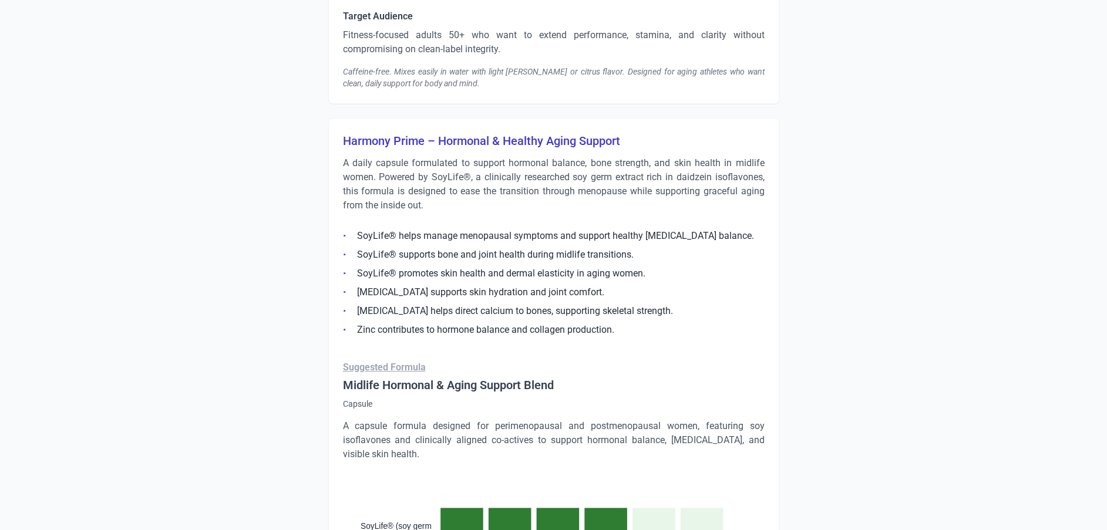
scroll to position [5690, 0]
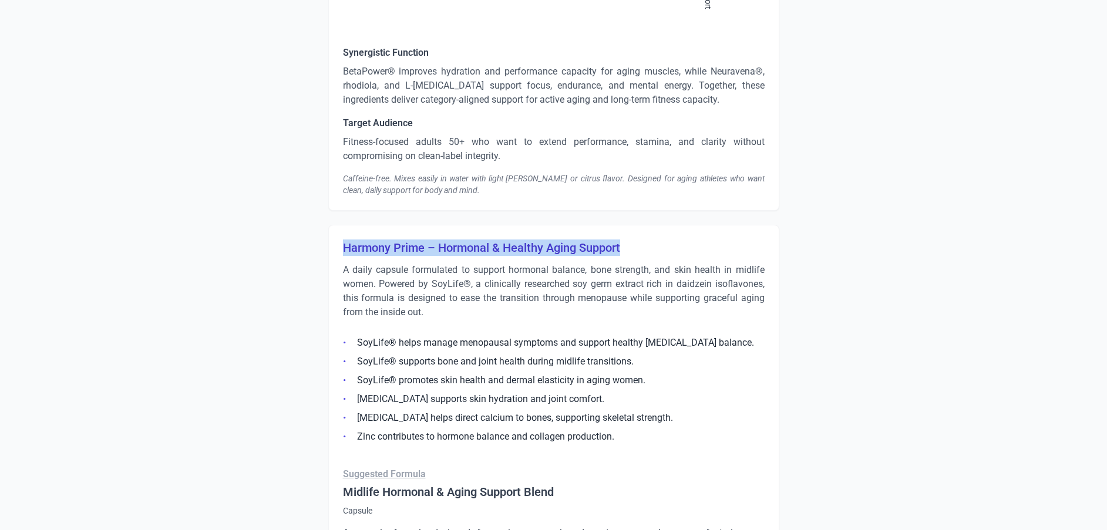
drag, startPoint x: 339, startPoint y: 217, endPoint x: 641, endPoint y: 212, distance: 301.9
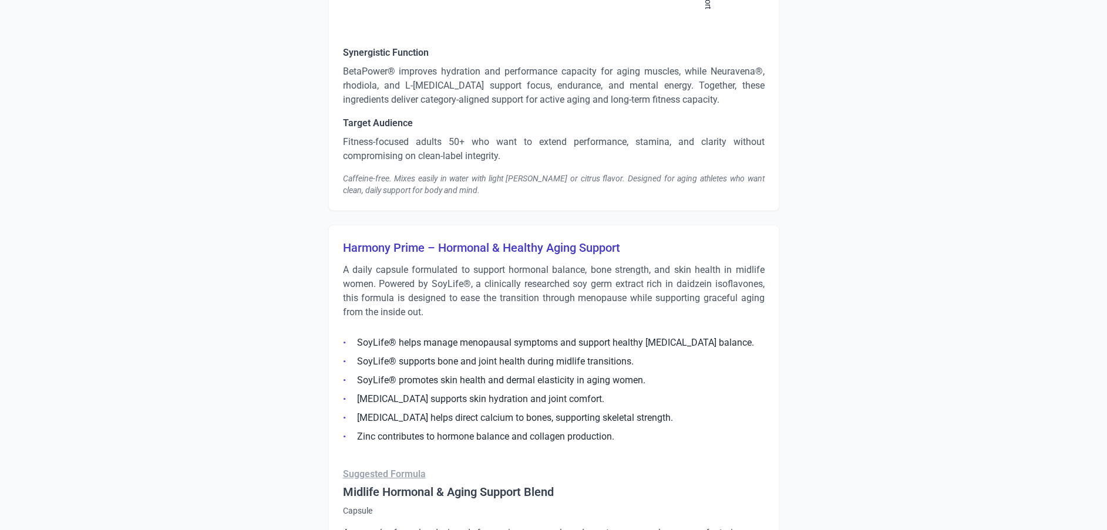
click at [427, 287] on p "A daily capsule formulated to support hormonal balance, bone strength, and skin…" at bounding box center [554, 291] width 422 height 56
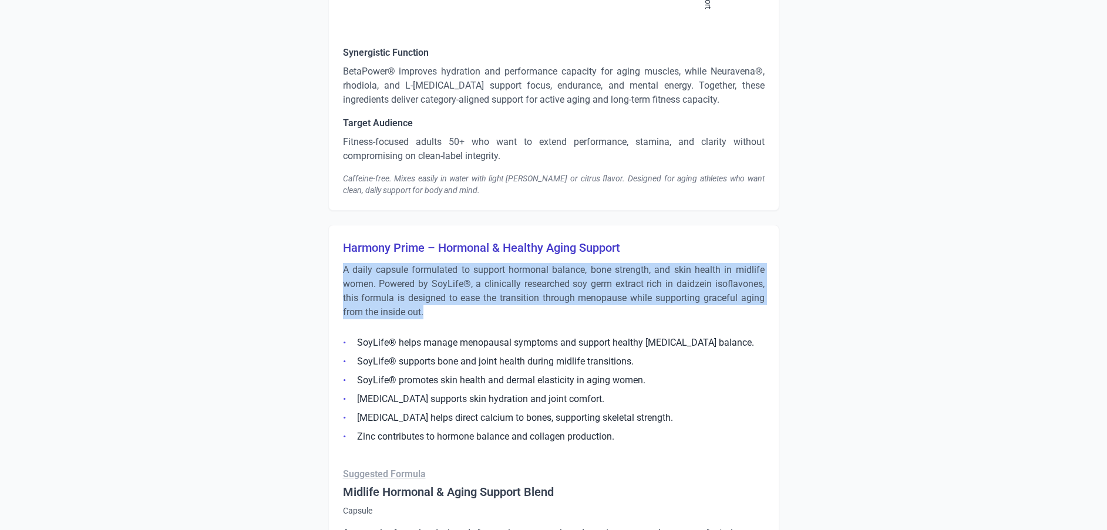
drag, startPoint x: 444, startPoint y: 284, endPoint x: 324, endPoint y: 243, distance: 126.9
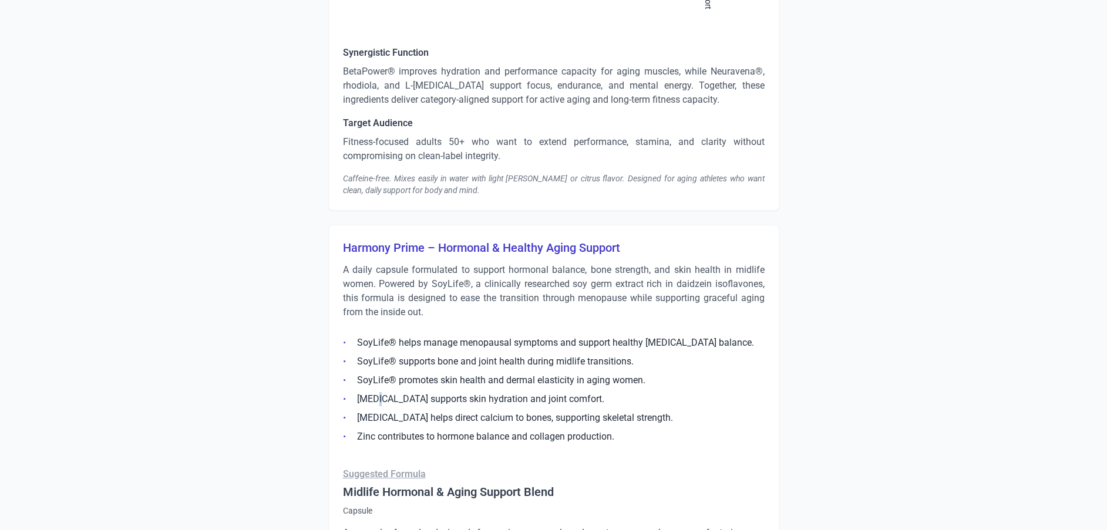
click at [378, 361] on ul "SoyLife® helps manage menopausal symptoms and support healthy estrogen balance.…" at bounding box center [554, 386] width 422 height 115
drag, startPoint x: 378, startPoint y: 361, endPoint x: 442, endPoint y: 417, distance: 85.3
drag, startPoint x: 442, startPoint y: 417, endPoint x: 621, endPoint y: 377, distance: 183.0
click at [621, 392] on li "Hyaluronic acid supports skin hydration and joint comfort." at bounding box center [554, 399] width 422 height 14
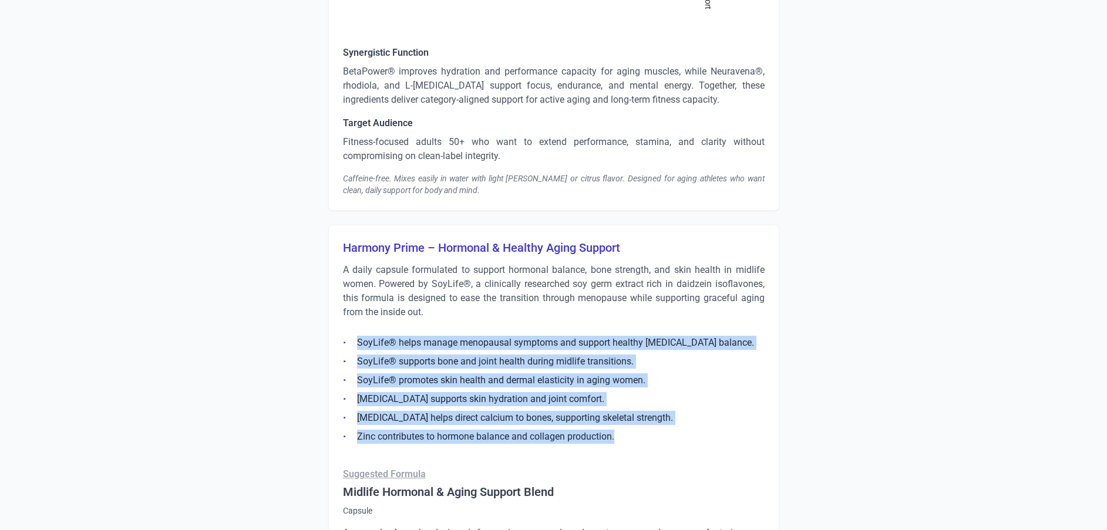
drag, startPoint x: 634, startPoint y: 415, endPoint x: 321, endPoint y: 294, distance: 335.8
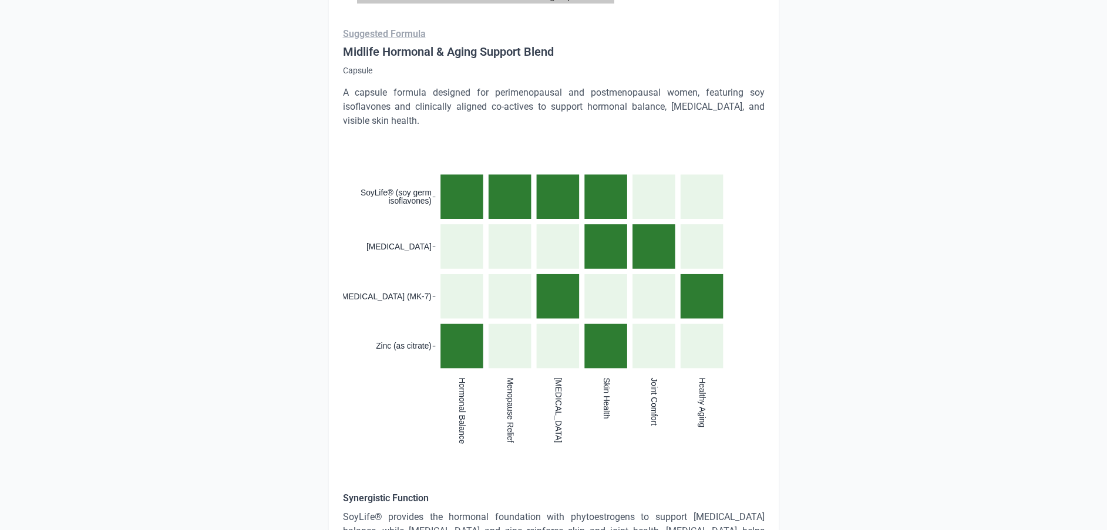
scroll to position [6276, 0]
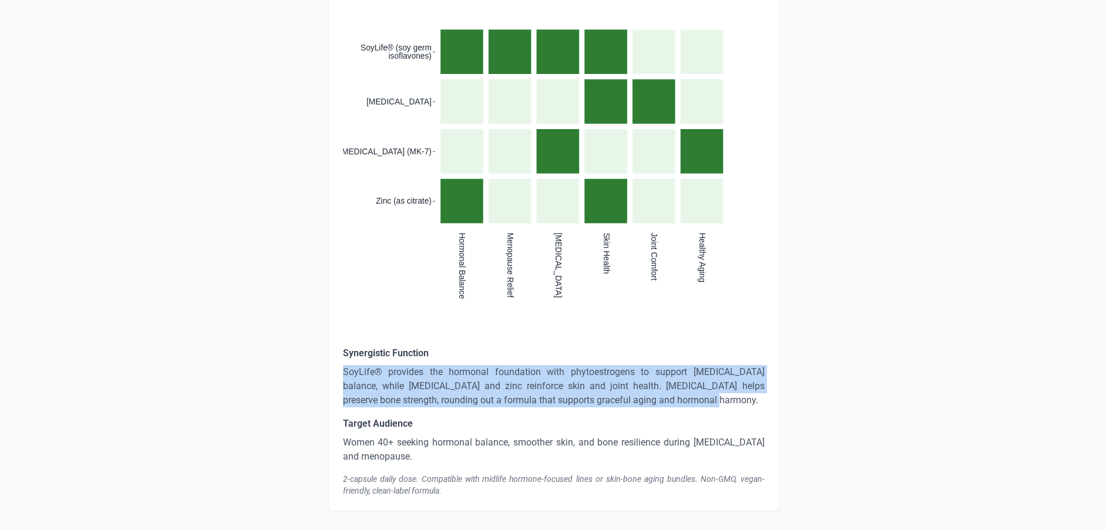
drag, startPoint x: 680, startPoint y: 376, endPoint x: 325, endPoint y: 348, distance: 355.9
click at [485, 365] on p "SoyLife® provides the hormonal foundation with phytoestrogens to support endocr…" at bounding box center [554, 386] width 422 height 42
drag, startPoint x: 695, startPoint y: 377, endPoint x: 337, endPoint y: 340, distance: 360.8
click at [337, 340] on div "Harmony Prime – Hormonal & Healthy Aging Support A daily capsule formulated to …" at bounding box center [553, 75] width 451 height 872
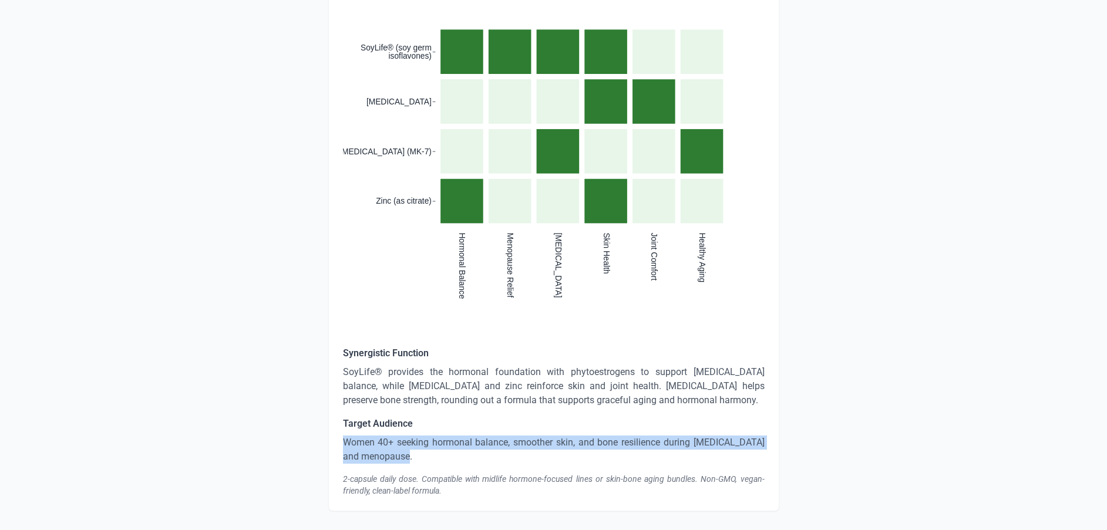
drag, startPoint x: 440, startPoint y: 426, endPoint x: 300, endPoint y: 406, distance: 141.8
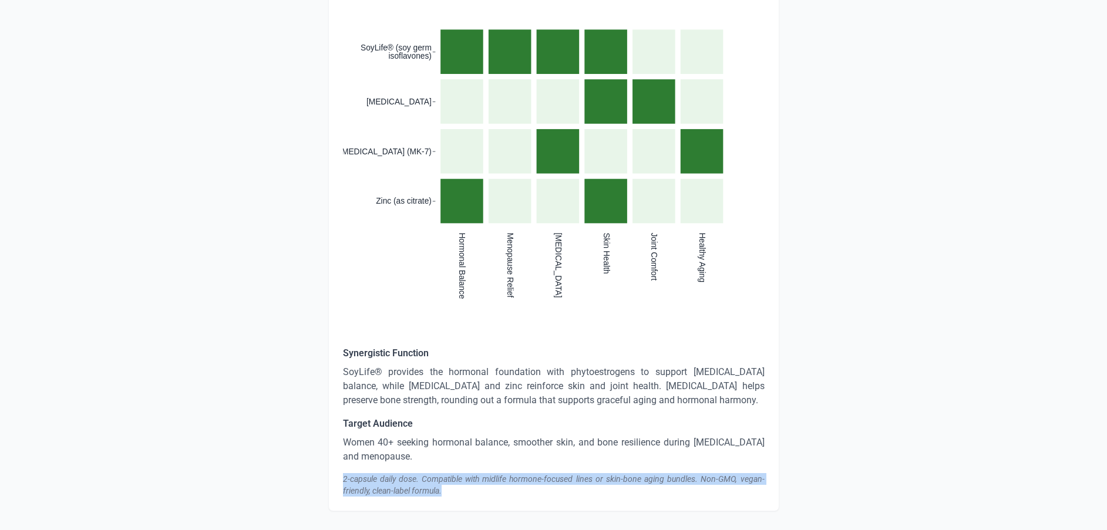
drag, startPoint x: 453, startPoint y: 459, endPoint x: 342, endPoint y: 454, distance: 111.1
click at [342, 454] on div "Harmony Prime – Hormonal & Healthy Aging Support A daily capsule formulated to …" at bounding box center [553, 75] width 451 height 872
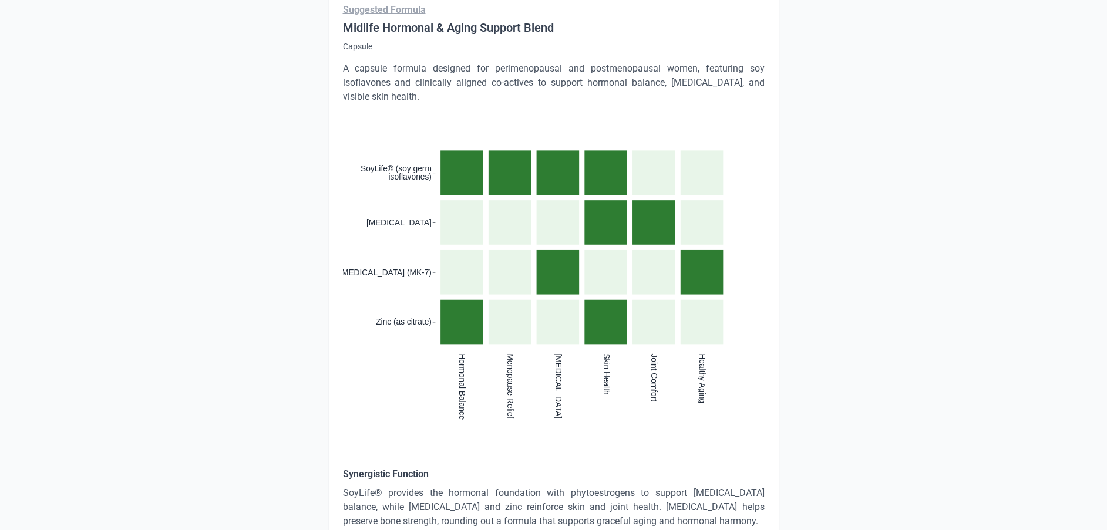
scroll to position [5924, 0]
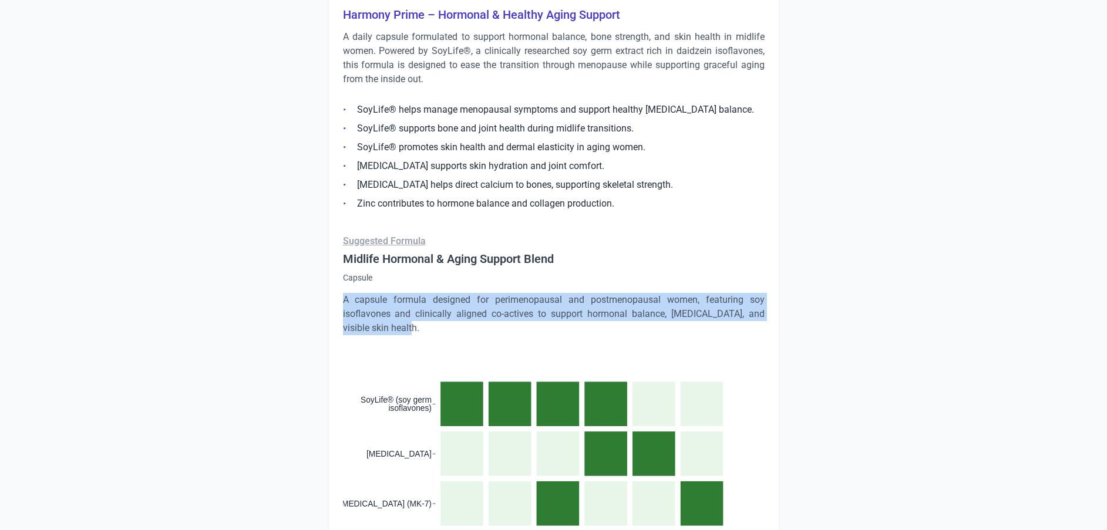
drag, startPoint x: 403, startPoint y: 294, endPoint x: 318, endPoint y: 265, distance: 89.9
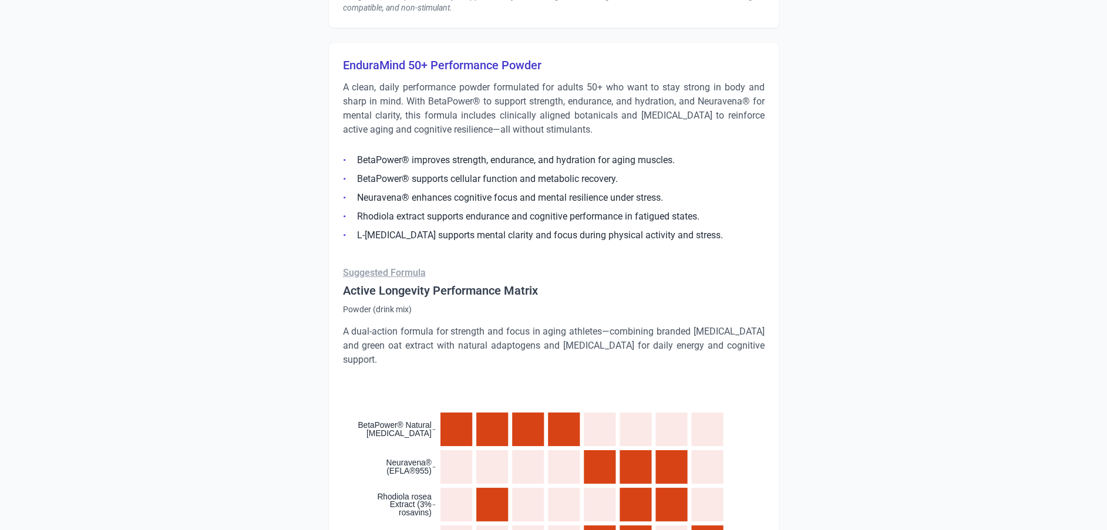
scroll to position [5042, 0]
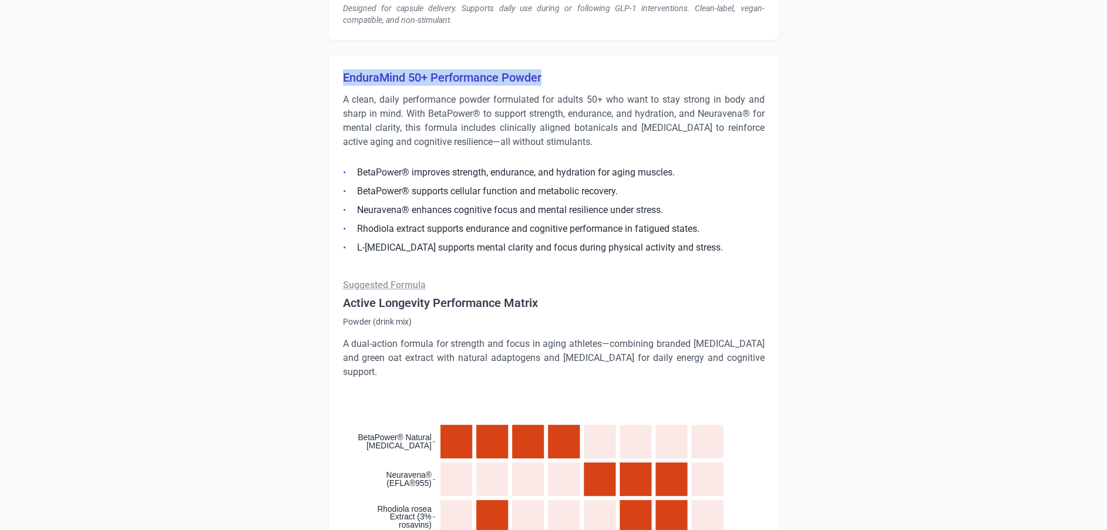
drag, startPoint x: 564, startPoint y: 59, endPoint x: 341, endPoint y: 64, distance: 223.3
click at [341, 64] on div "EnduraMind 50+ Performance Powder A clean, daily performance powder formulated …" at bounding box center [553, 457] width 451 height 804
drag, startPoint x: 543, startPoint y: 127, endPoint x: 549, endPoint y: 126, distance: 6.6
click at [543, 126] on p "A clean, daily performance powder formulated for adults 50+ who want to stay st…" at bounding box center [554, 121] width 422 height 56
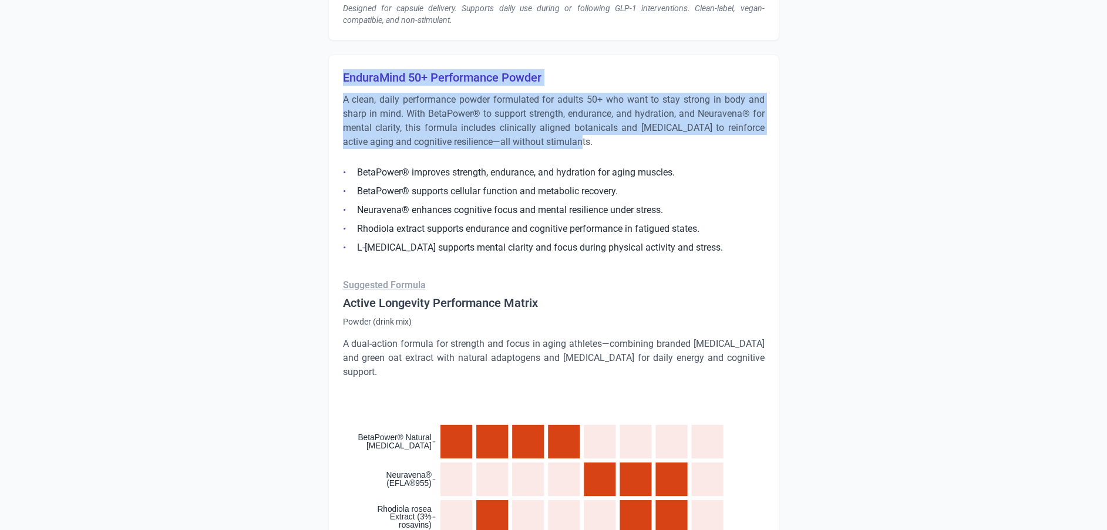
drag, startPoint x: 589, startPoint y: 129, endPoint x: 329, endPoint y: 67, distance: 267.5
click at [329, 67] on div "EnduraMind 50+ Performance Powder A clean, daily performance powder formulated …" at bounding box center [553, 457] width 451 height 804
drag, startPoint x: 329, startPoint y: 67, endPoint x: 394, endPoint y: 131, distance: 91.0
click at [394, 131] on p "A clean, daily performance powder formulated for adults 50+ who want to stay st…" at bounding box center [554, 121] width 422 height 56
click at [562, 132] on p "A clean, daily performance powder formulated for adults 50+ who want to stay st…" at bounding box center [554, 121] width 422 height 56
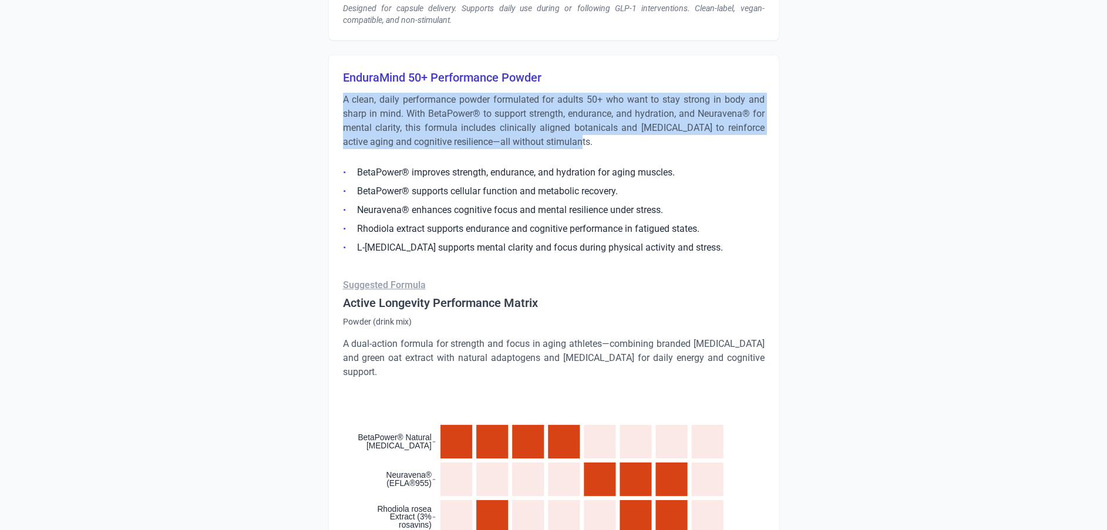
drag, startPoint x: 591, startPoint y: 127, endPoint x: 269, endPoint y: 86, distance: 325.0
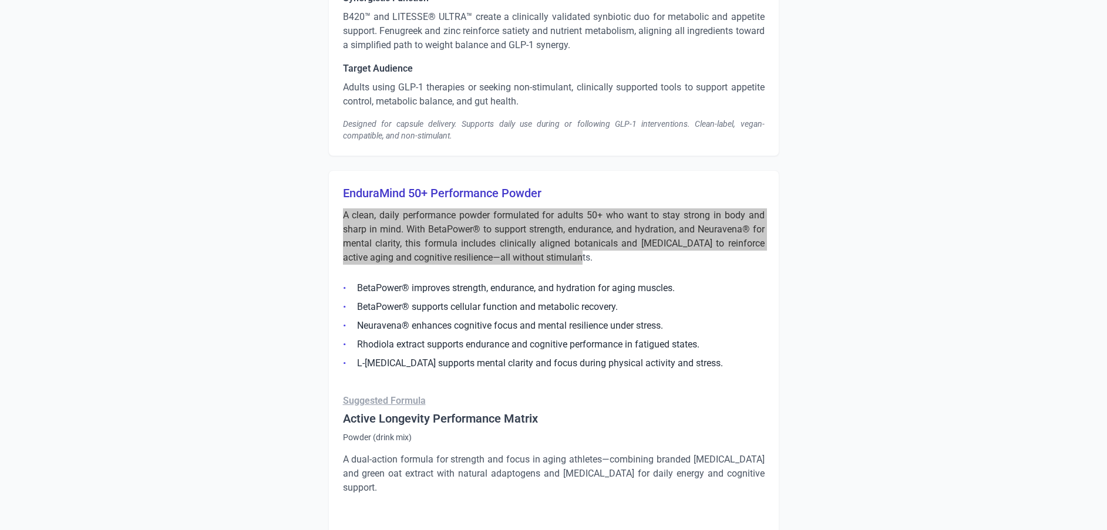
scroll to position [4954, 0]
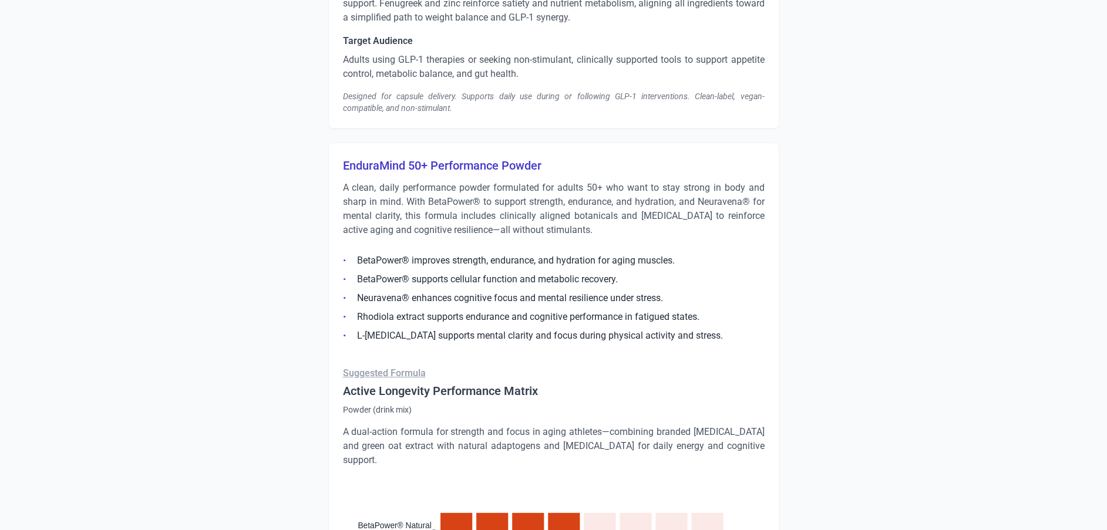
drag, startPoint x: 466, startPoint y: 294, endPoint x: 490, endPoint y: 294, distance: 24.1
click at [466, 294] on ul "BetaPower® improves strength, endurance, and hydration for aging muscles. BetaP…" at bounding box center [554, 295] width 422 height 96
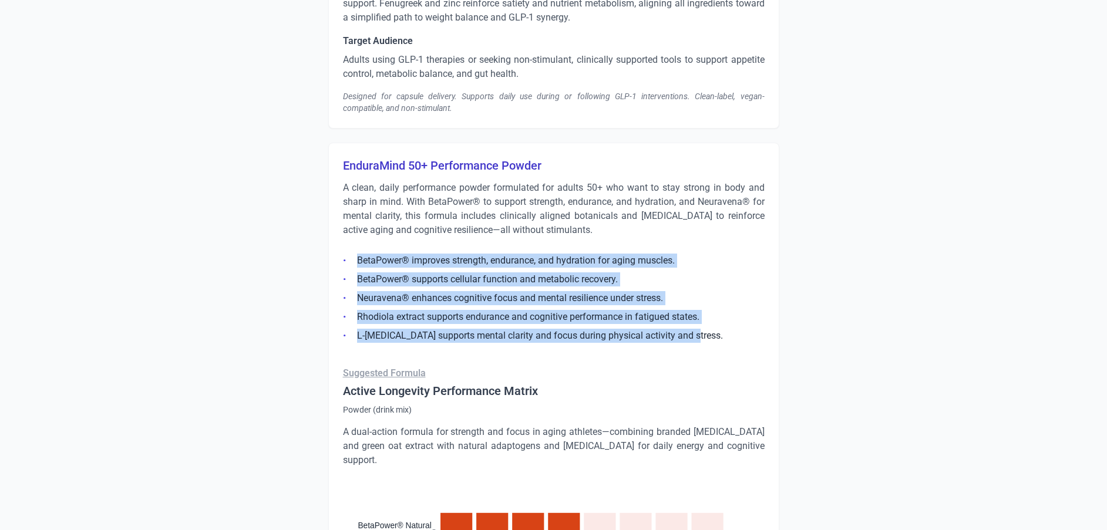
drag, startPoint x: 707, startPoint y: 315, endPoint x: 344, endPoint y: 243, distance: 370.1
click at [344, 247] on ul "BetaPower® improves strength, endurance, and hydration for aging muscles. BetaP…" at bounding box center [554, 295] width 422 height 96
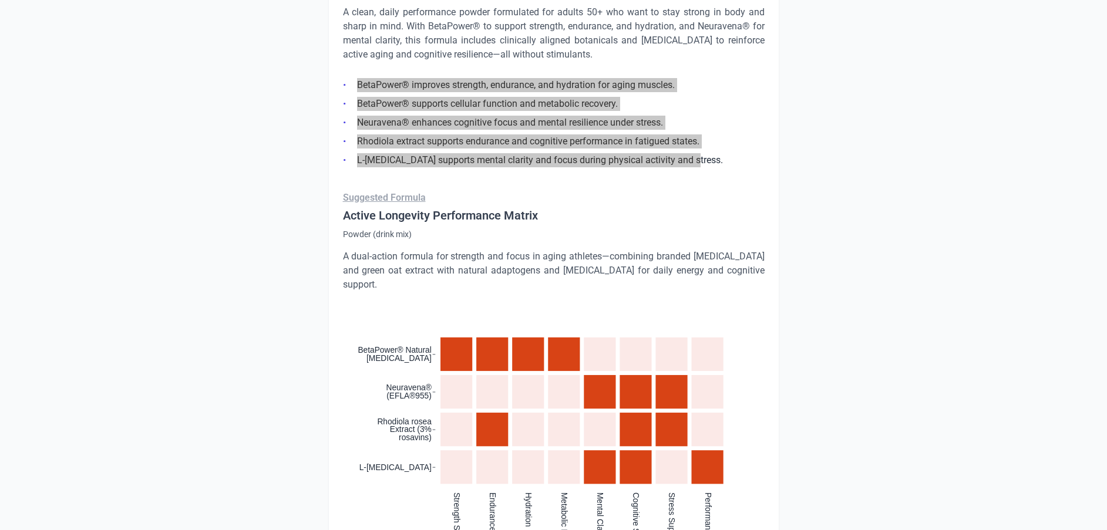
scroll to position [5131, 0]
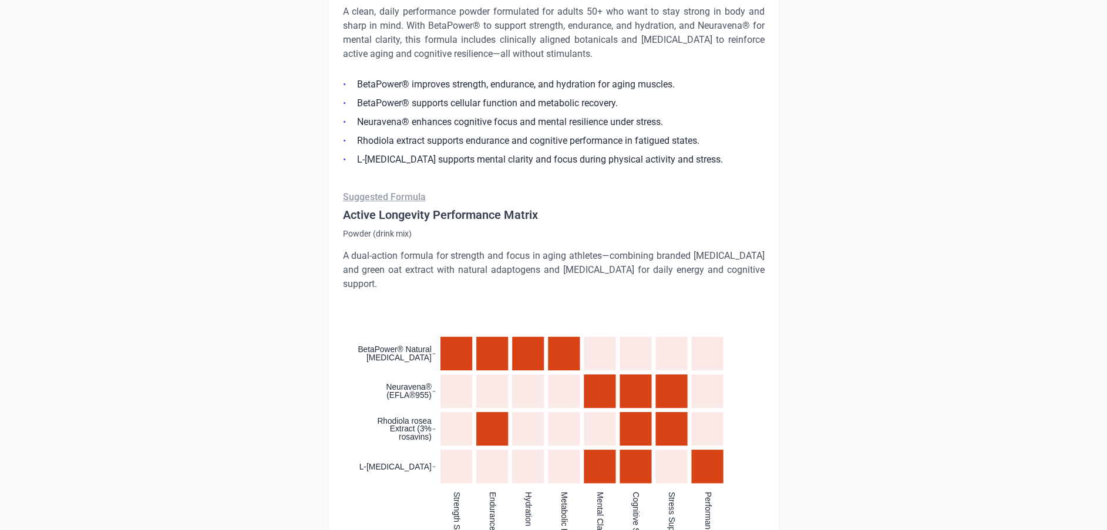
click at [367, 249] on p "A dual-action formula for strength and focus in aging athletes—combining brande…" at bounding box center [554, 270] width 422 height 42
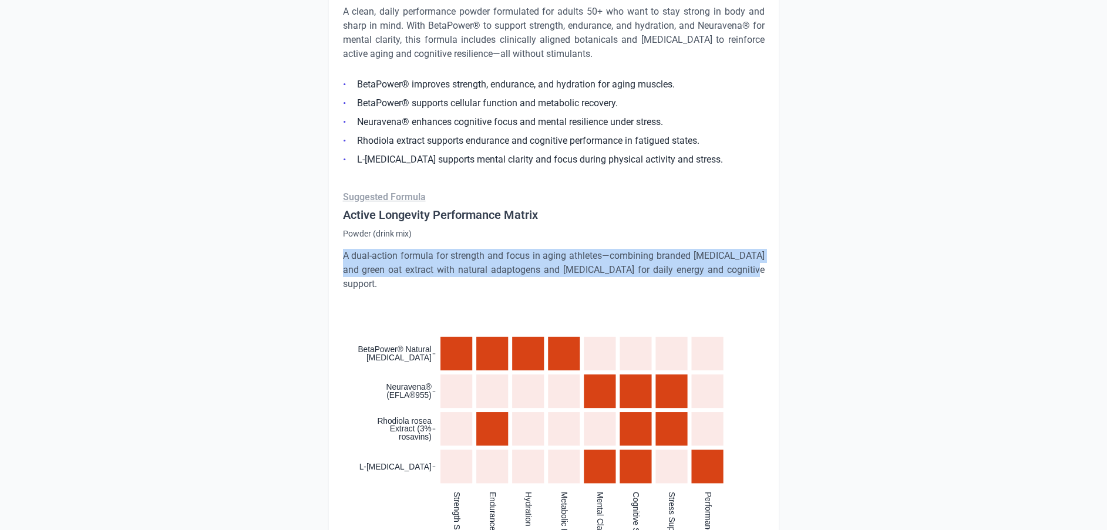
drag, startPoint x: 342, startPoint y: 241, endPoint x: 734, endPoint y: 254, distance: 391.4
click at [734, 254] on p "A dual-action formula for strength and focus in aging athletes—combining brande…" at bounding box center [554, 270] width 422 height 42
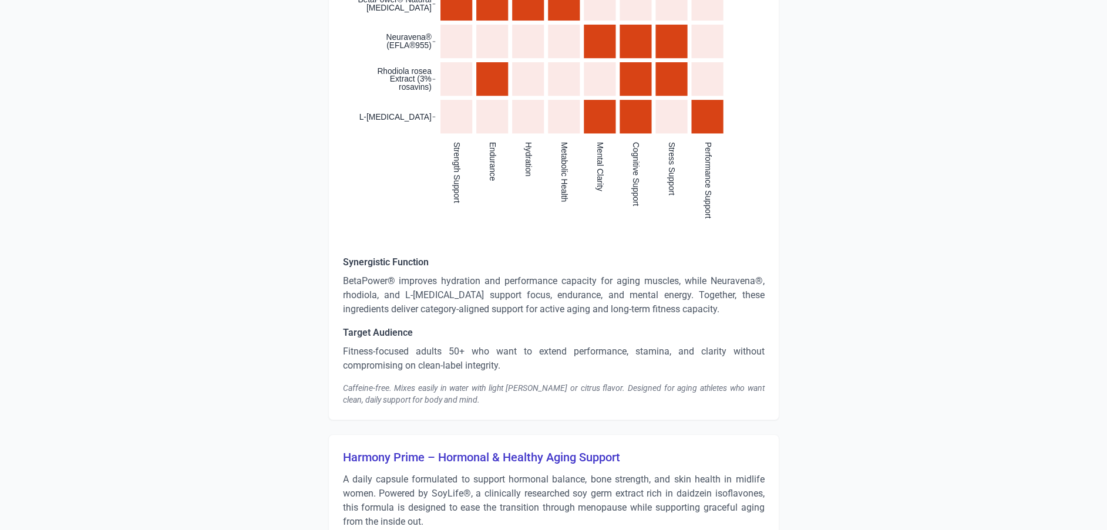
scroll to position [5395, 0]
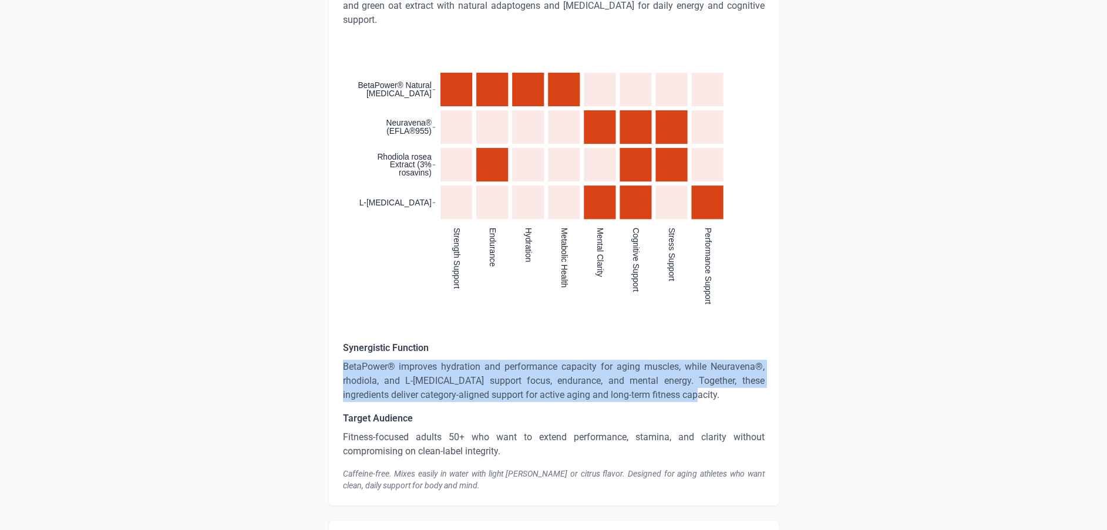
drag, startPoint x: 340, startPoint y: 337, endPoint x: 680, endPoint y: 367, distance: 340.8
click at [678, 366] on div "EnduraMind 50+ Performance Powder A clean, daily performance powder formulated …" at bounding box center [553, 104] width 451 height 804
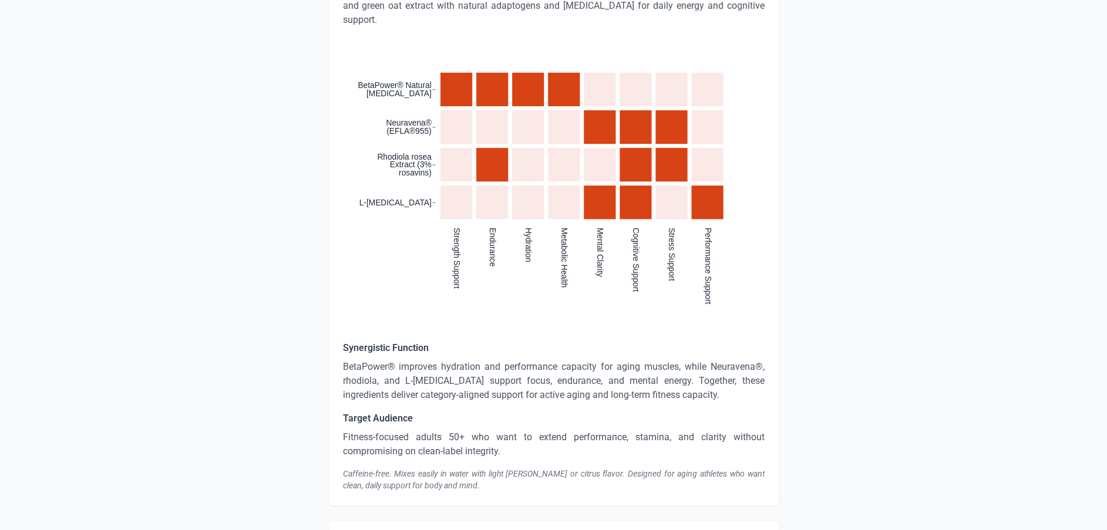
click at [400, 431] on p "Fitness-focused adults 50+ who want to extend performance, stamina, and clarity…" at bounding box center [554, 445] width 422 height 28
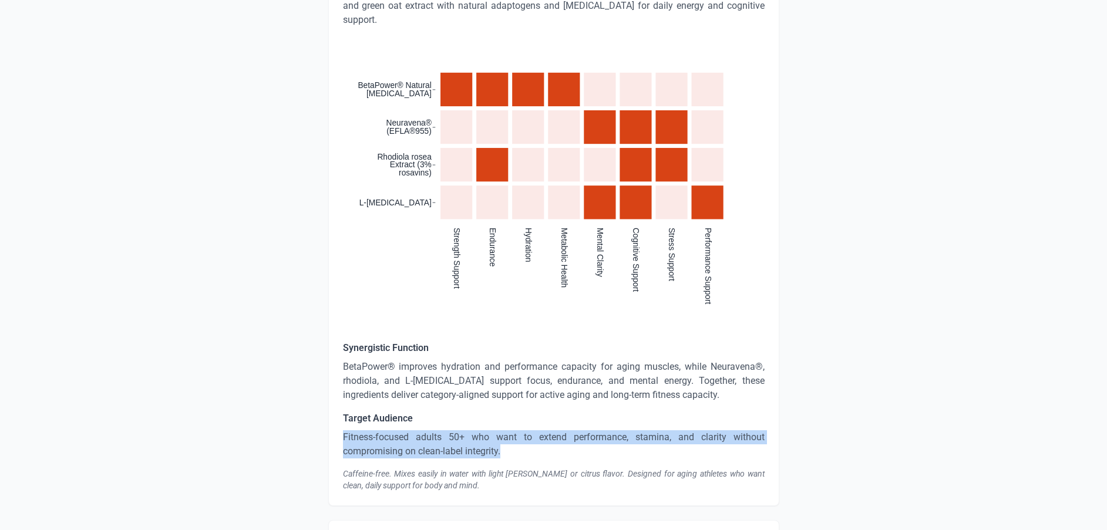
drag, startPoint x: 520, startPoint y: 421, endPoint x: 329, endPoint y: 415, distance: 191.0
click at [329, 415] on div "EnduraMind 50+ Performance Powder A clean, daily performance powder formulated …" at bounding box center [553, 104] width 451 height 804
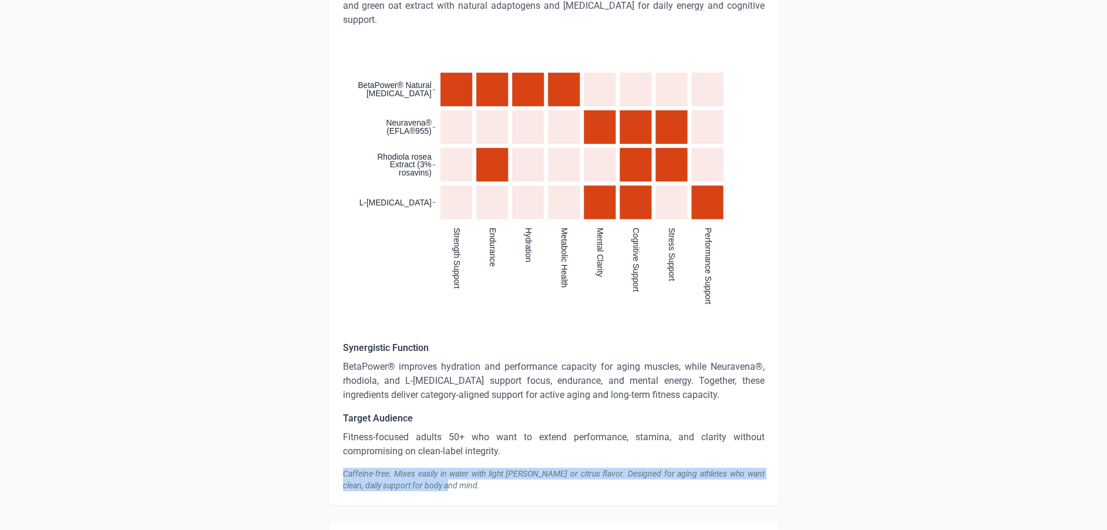
drag, startPoint x: 451, startPoint y: 456, endPoint x: 317, endPoint y: 432, distance: 135.6
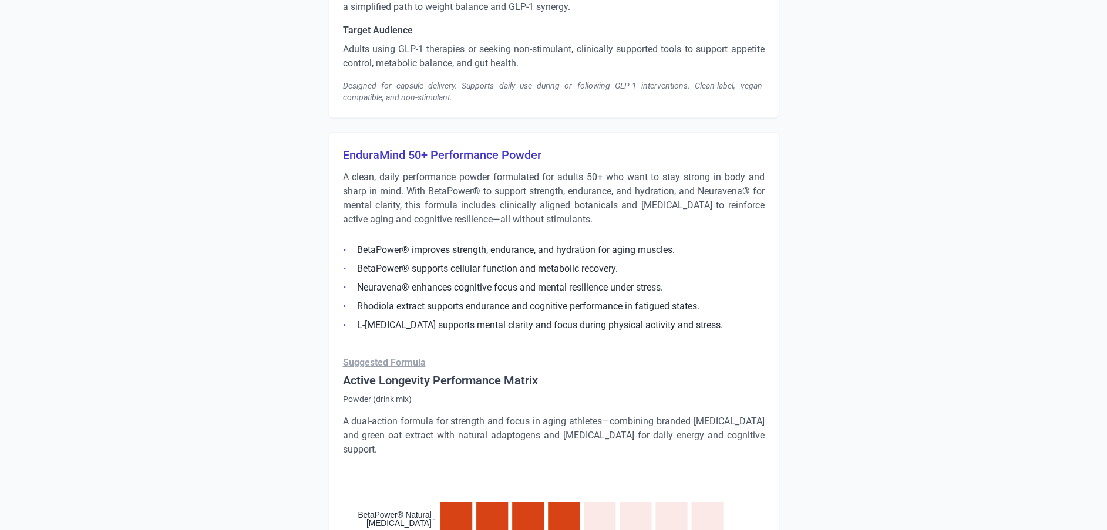
scroll to position [4954, 0]
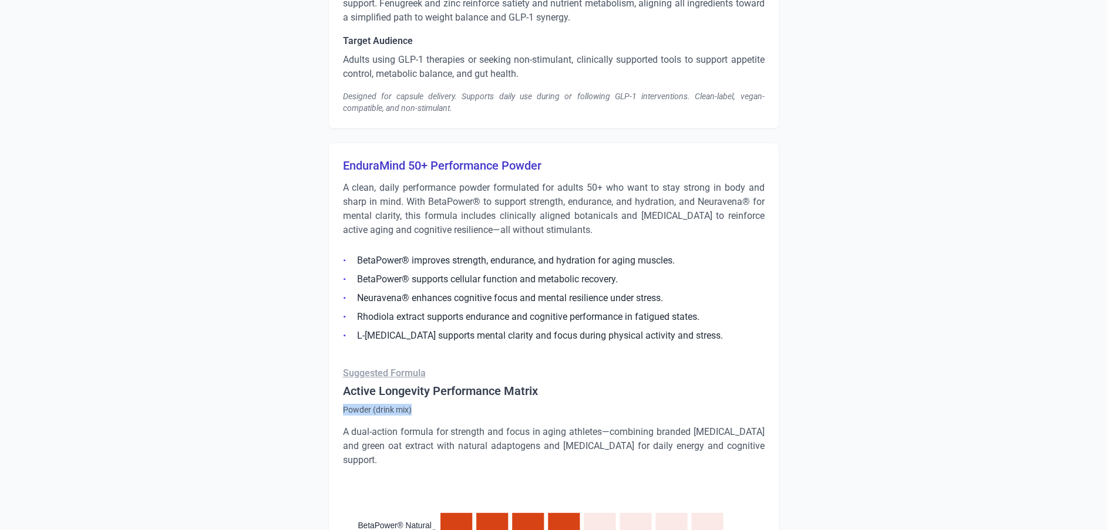
drag, startPoint x: 421, startPoint y: 396, endPoint x: 338, endPoint y: 398, distance: 83.4
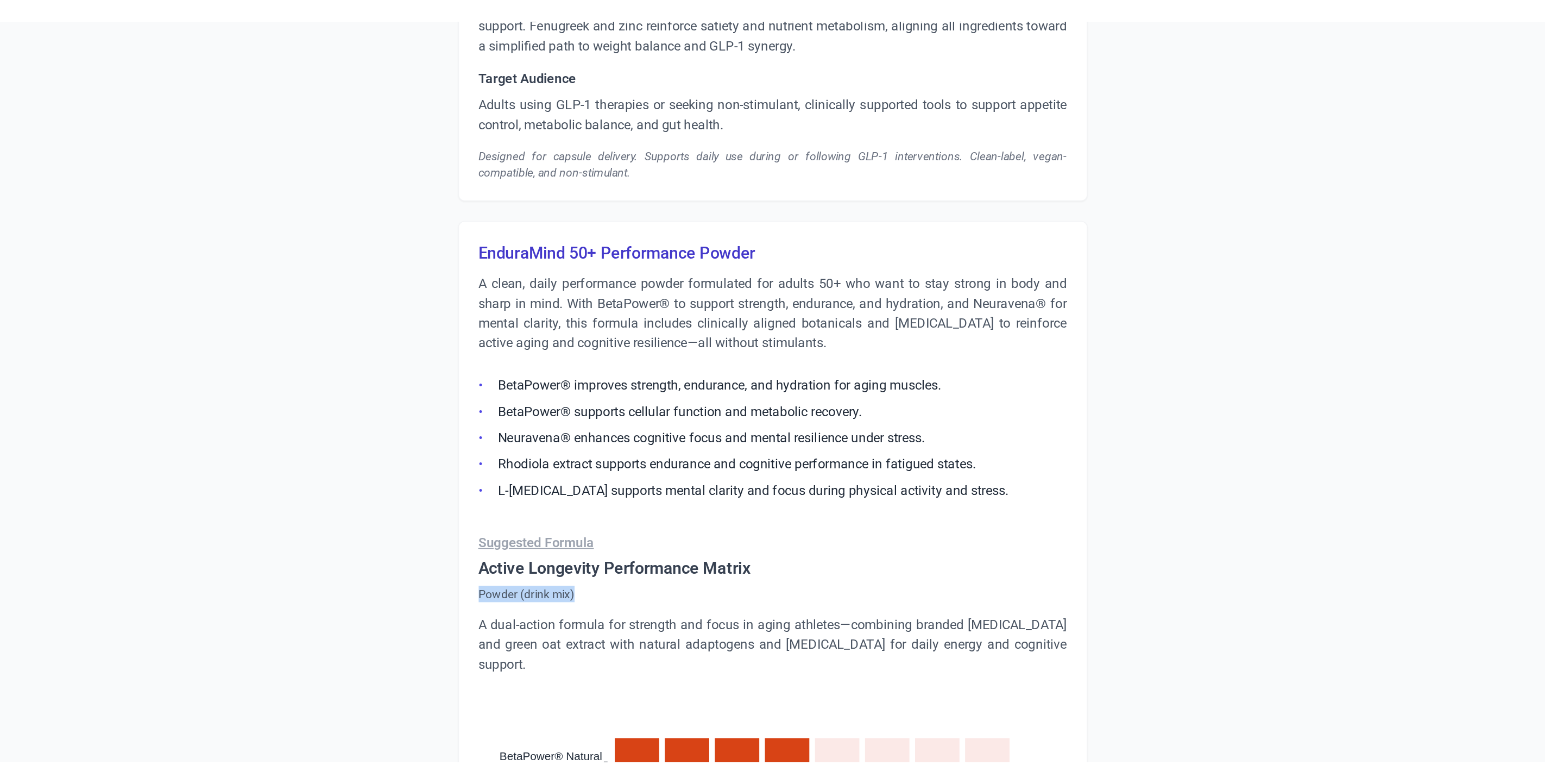
scroll to position [4580, 0]
